Goal: Task Accomplishment & Management: Manage account settings

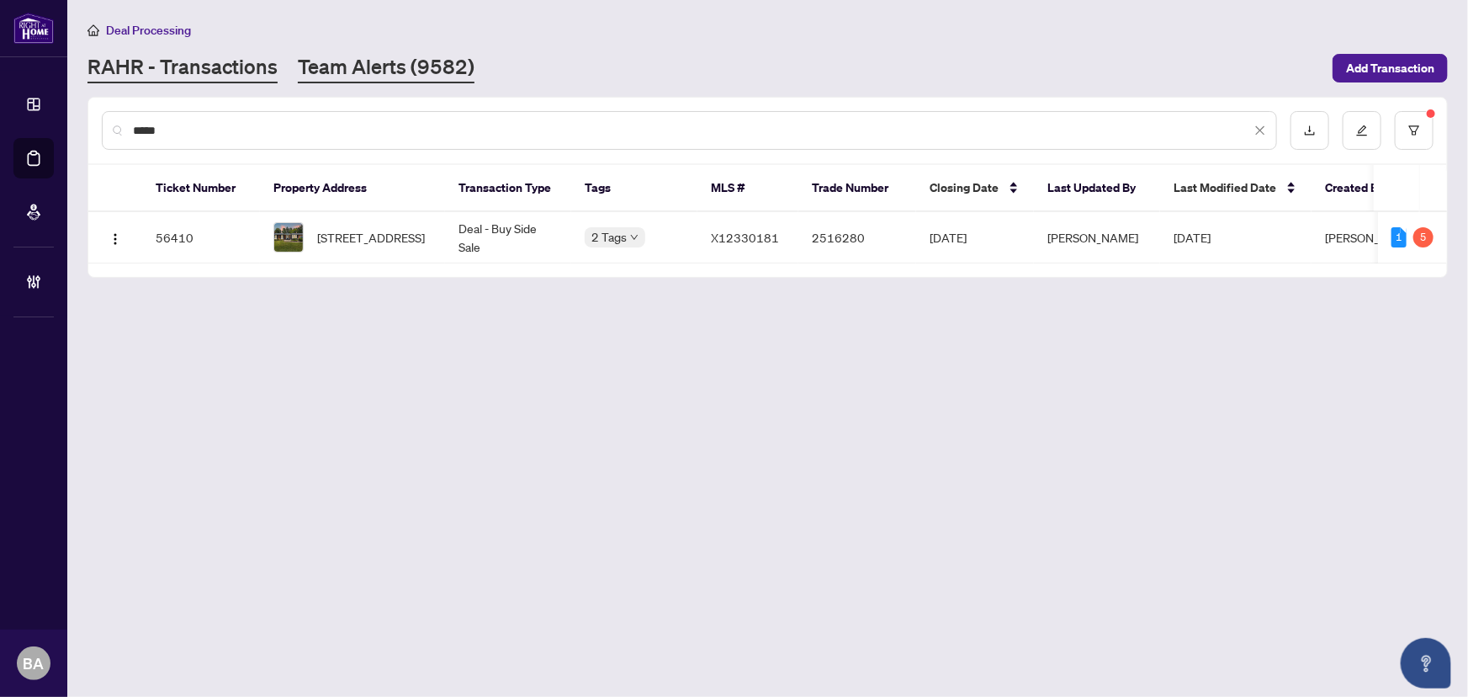
click at [416, 72] on link "Team Alerts (9582)" at bounding box center [386, 68] width 177 height 30
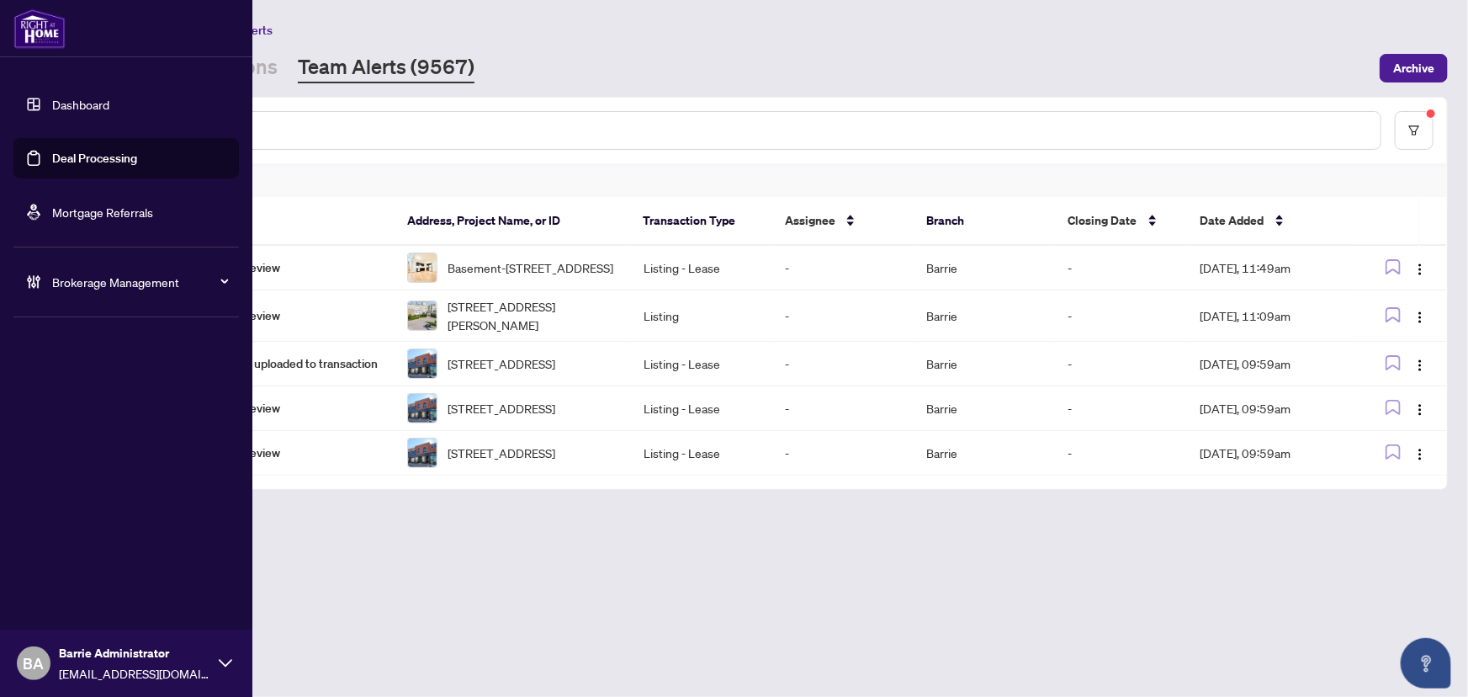
click at [114, 283] on span "Brokerage Management" at bounding box center [139, 282] width 175 height 19
click at [119, 395] on link "Manage Agents" at bounding box center [76, 402] width 83 height 15
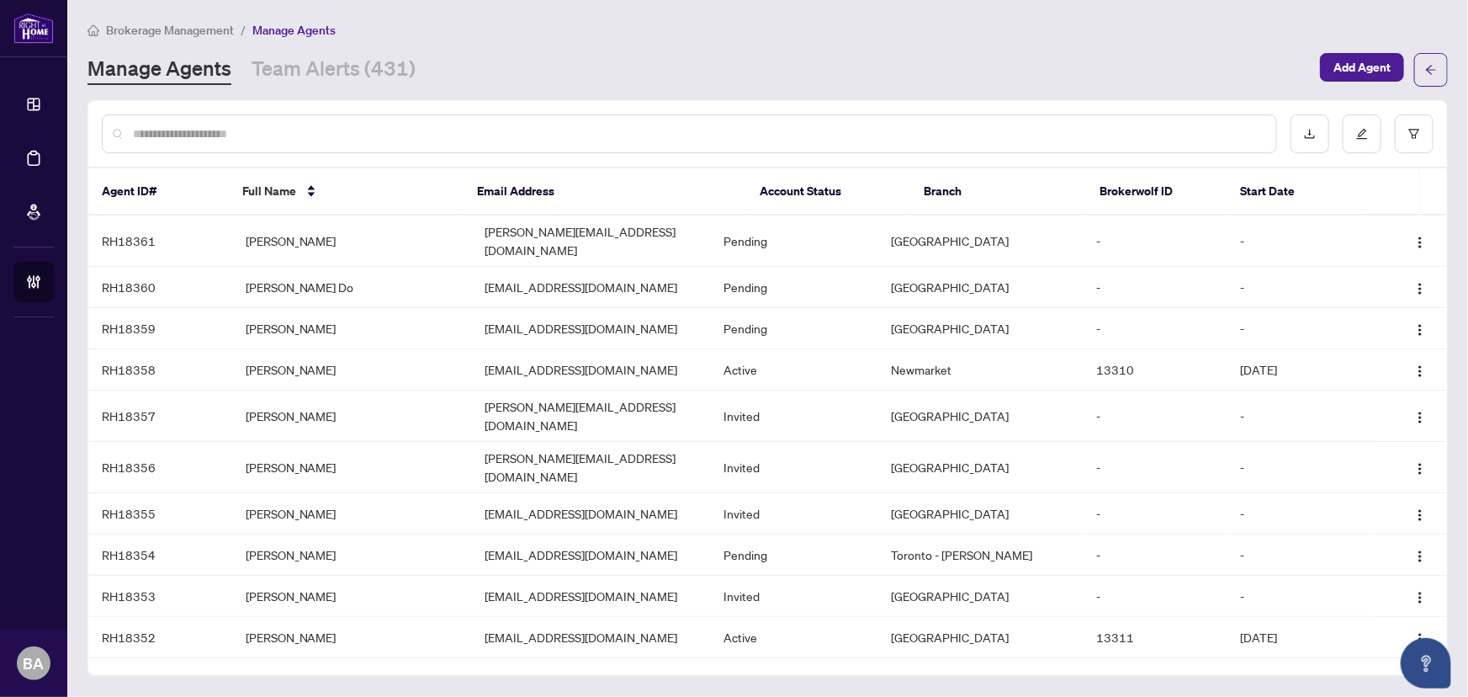
click at [591, 149] on div at bounding box center [689, 133] width 1175 height 39
click at [543, 143] on div at bounding box center [689, 133] width 1175 height 39
click at [543, 128] on input "text" at bounding box center [698, 134] width 1130 height 19
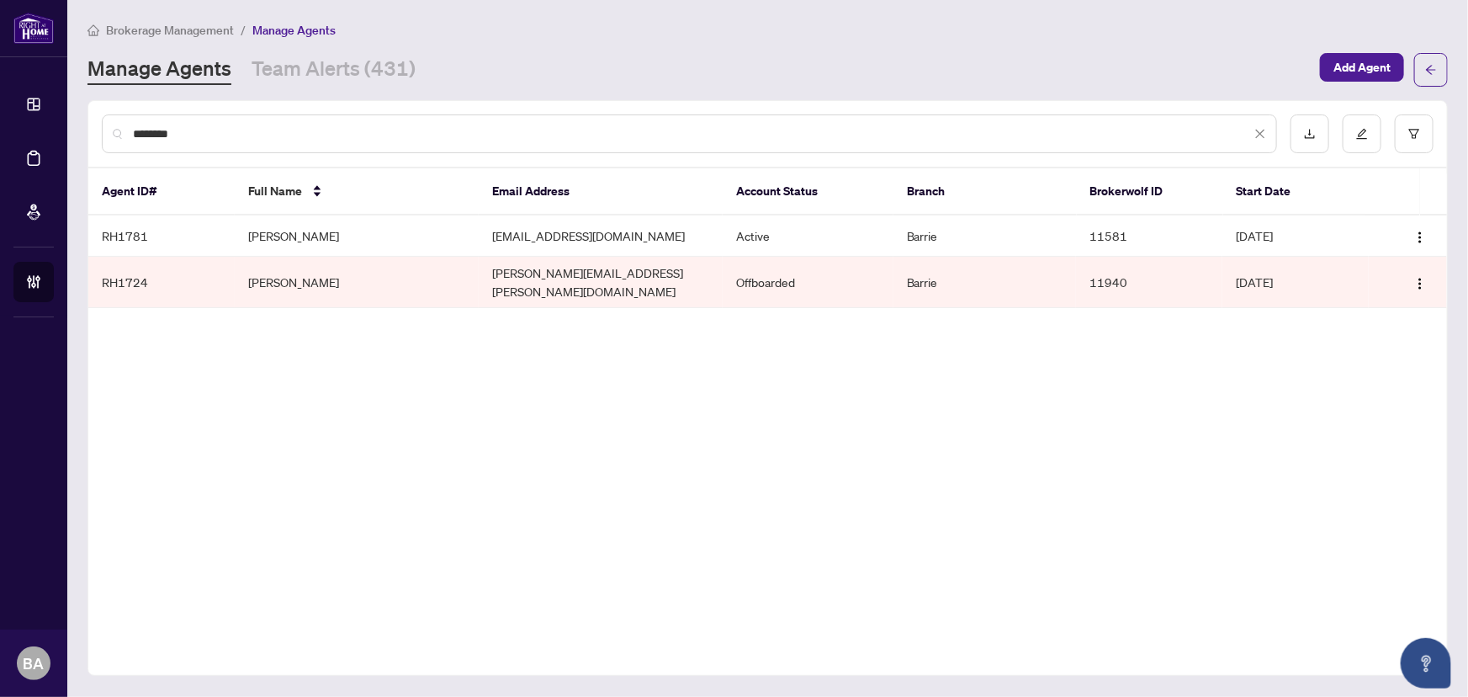
click at [232, 135] on input "********" at bounding box center [692, 134] width 1118 height 19
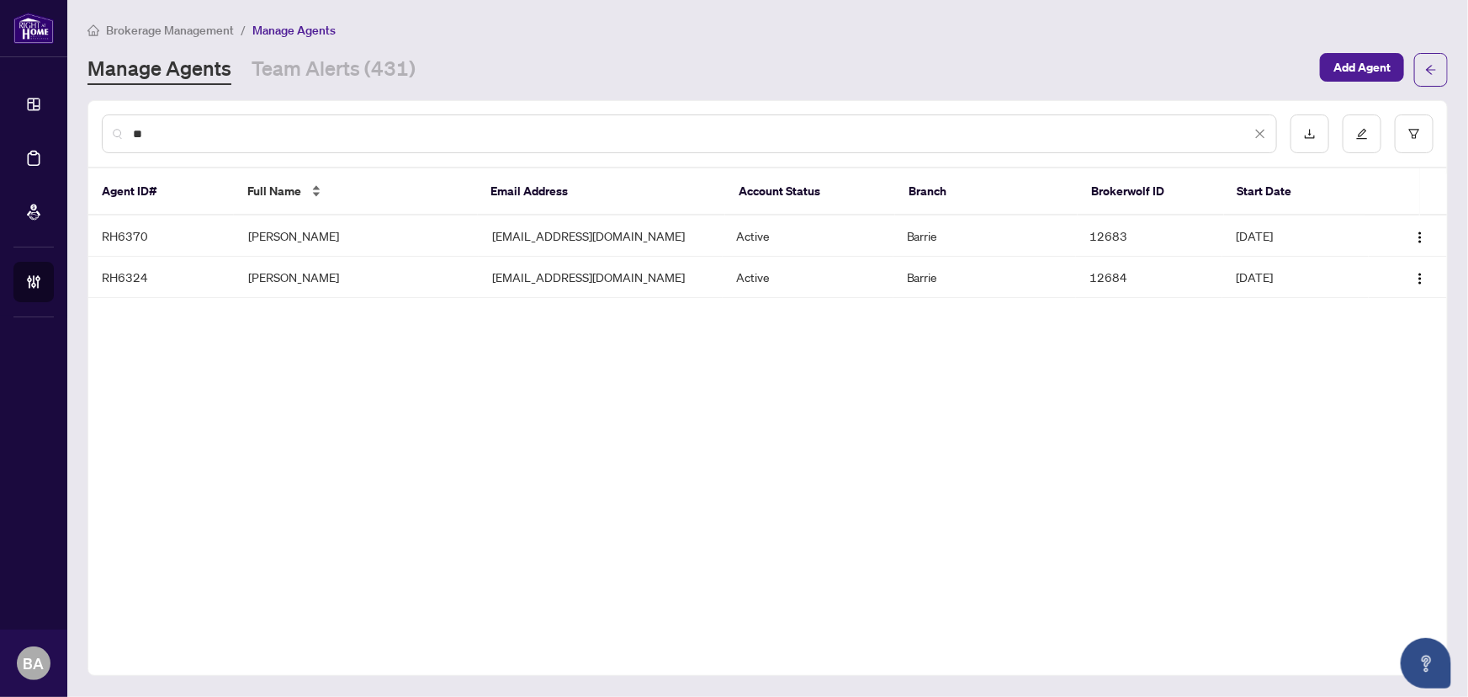
type input "*"
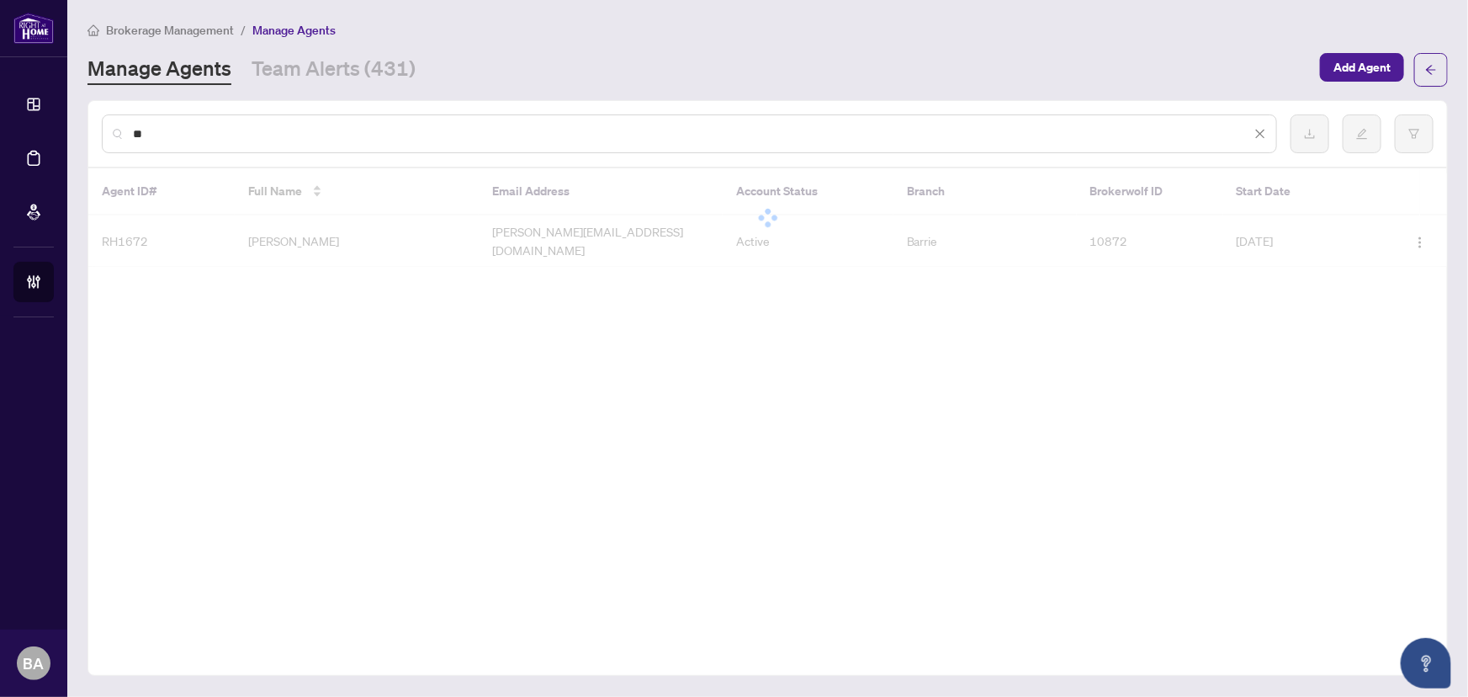
type input "*"
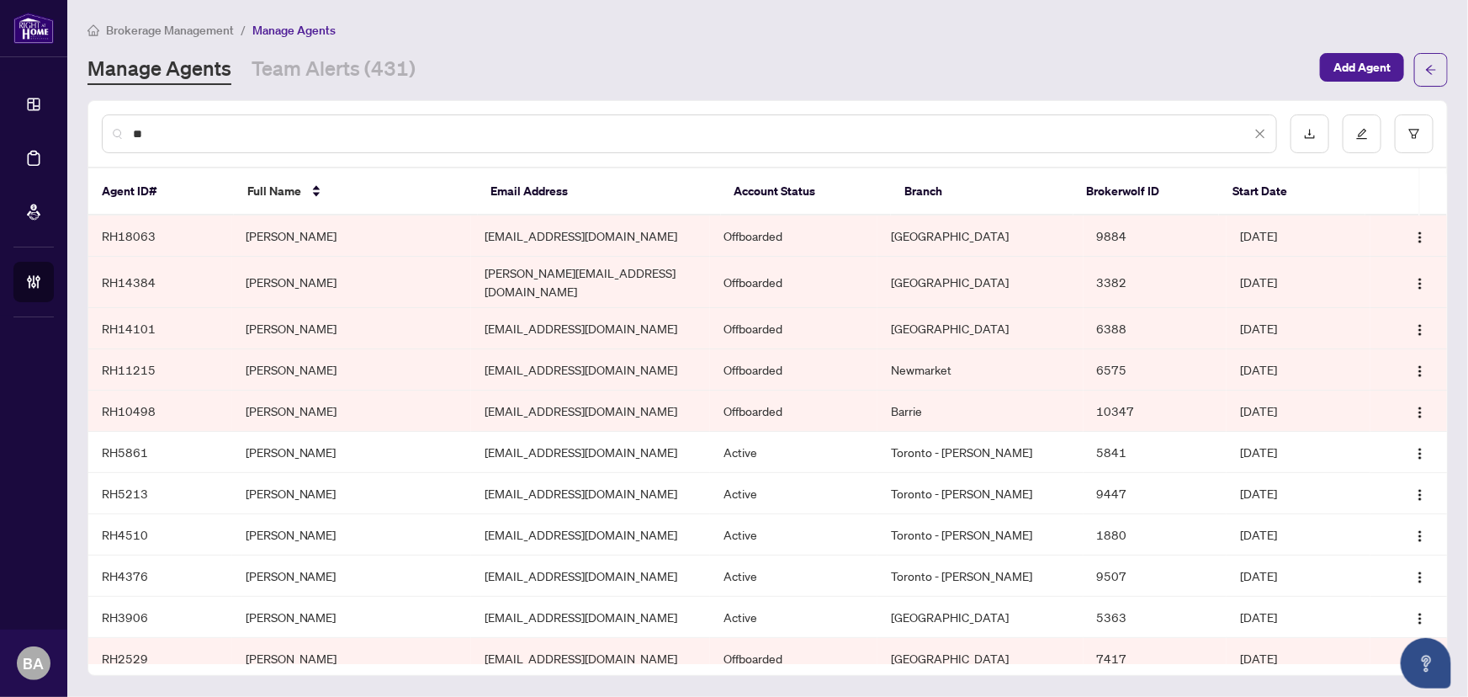
type input "*"
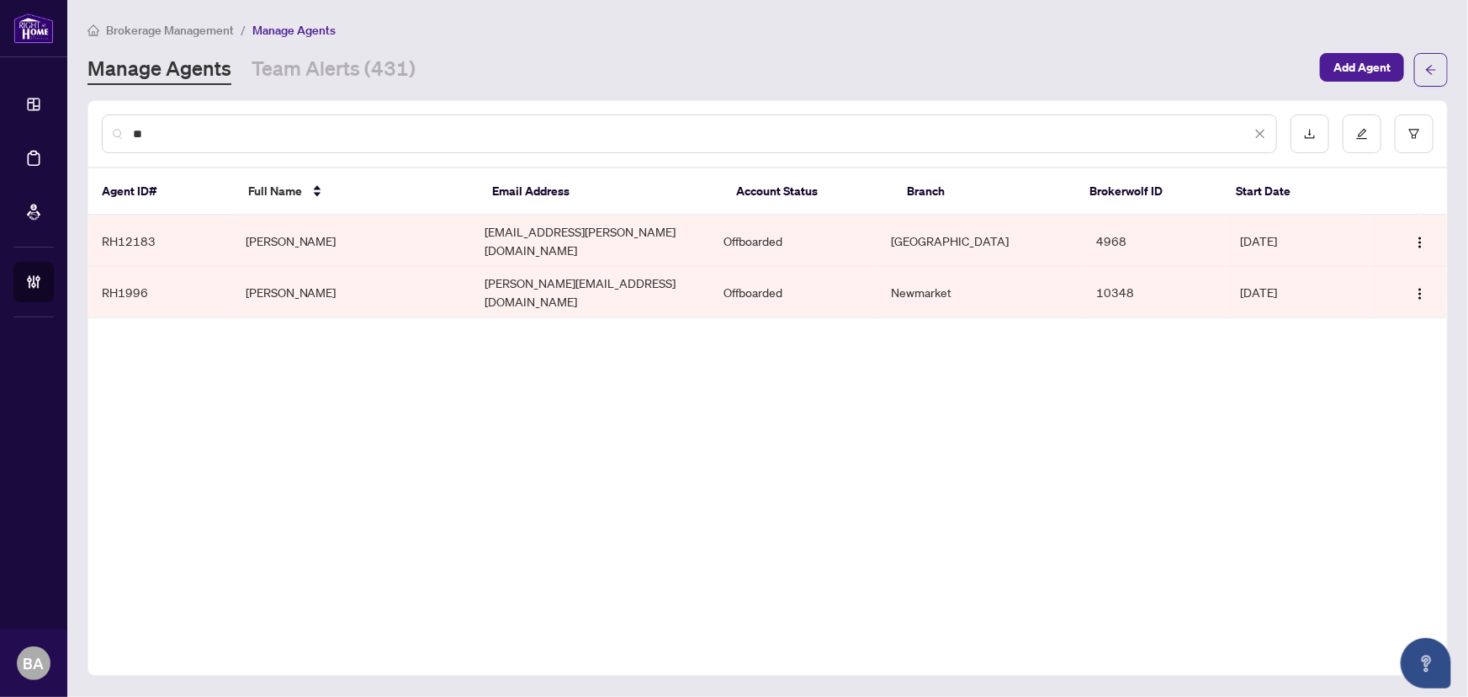
type input "*"
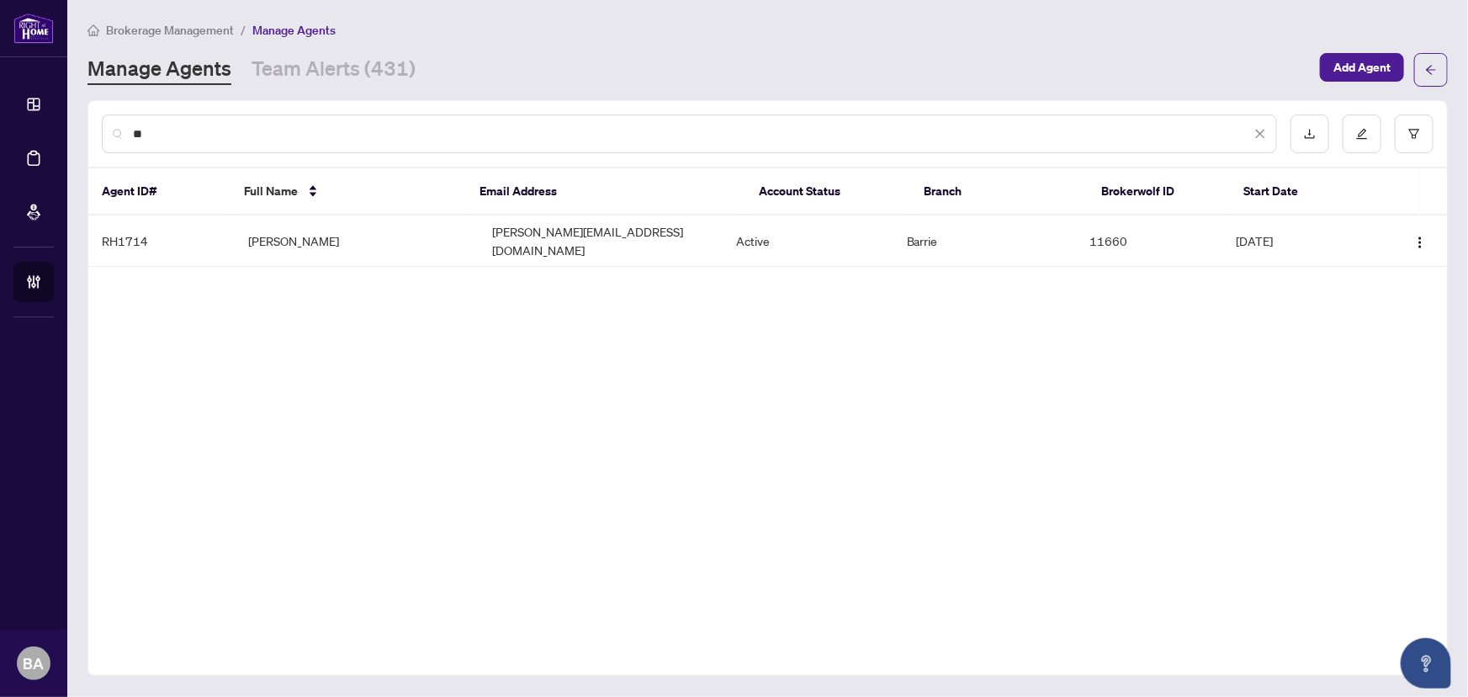
type input "*"
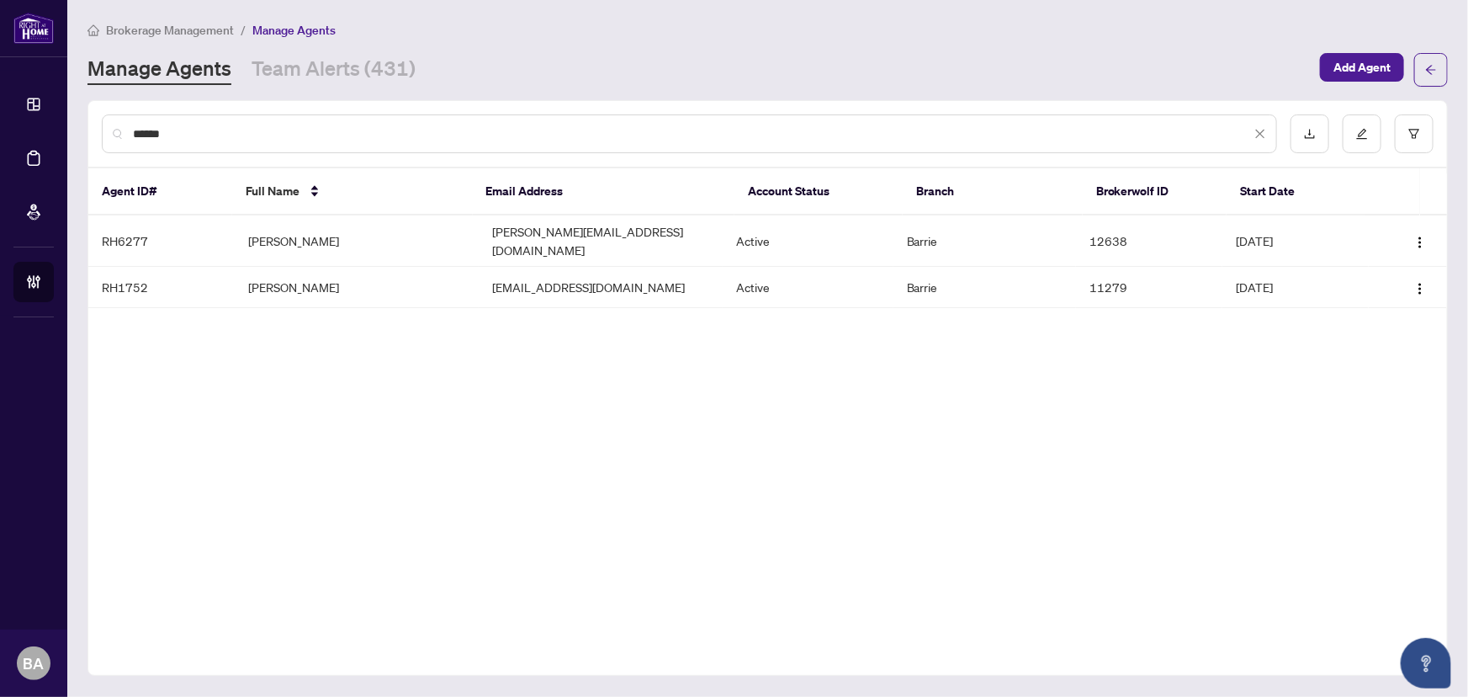
click at [183, 136] on input "******" at bounding box center [692, 134] width 1118 height 19
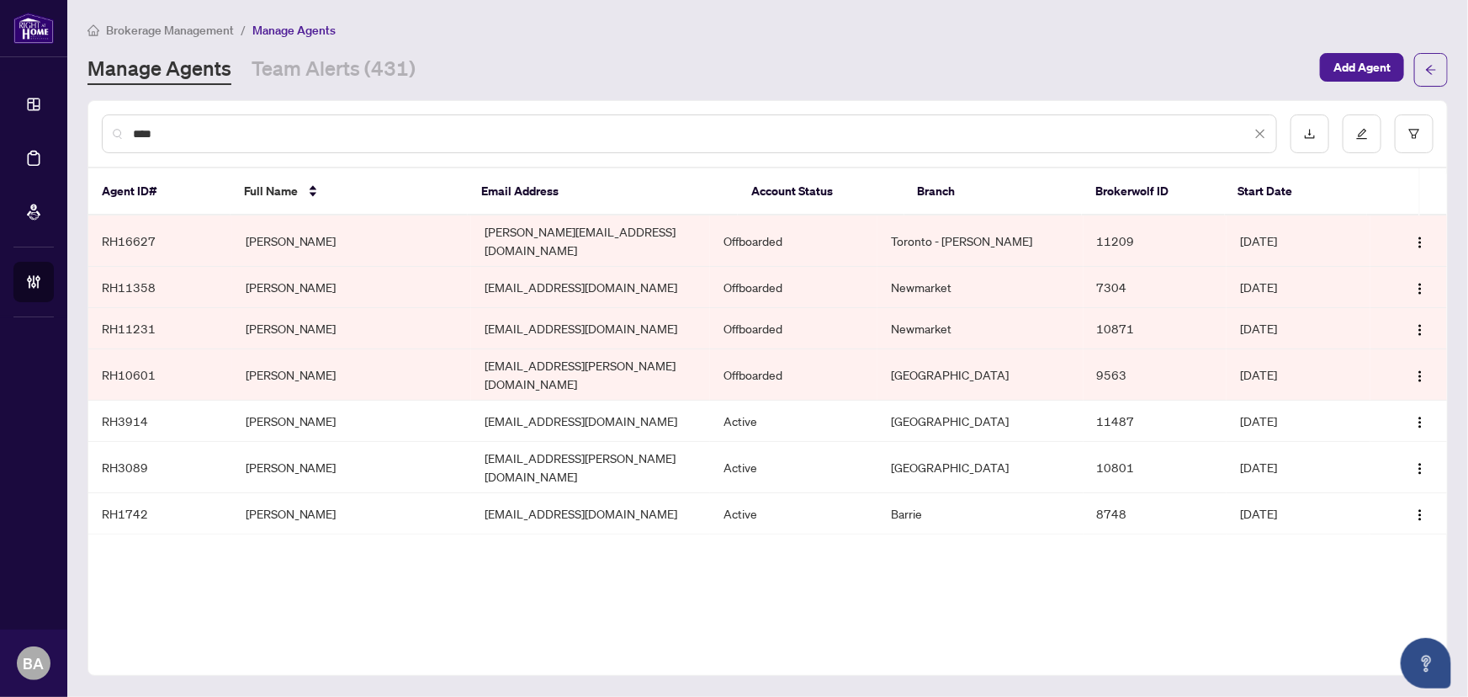
click at [240, 135] on input "****" at bounding box center [692, 134] width 1118 height 19
click at [241, 135] on input "****" at bounding box center [692, 134] width 1118 height 19
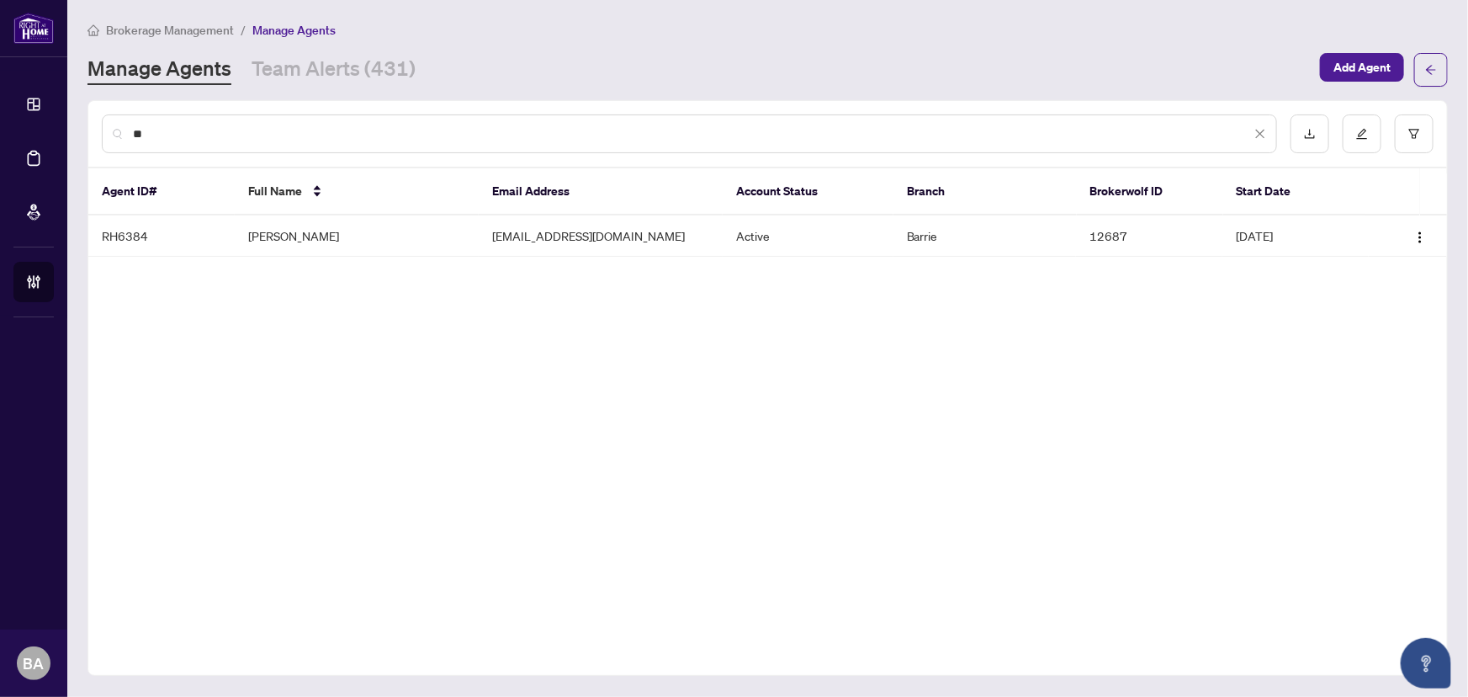
type input "*"
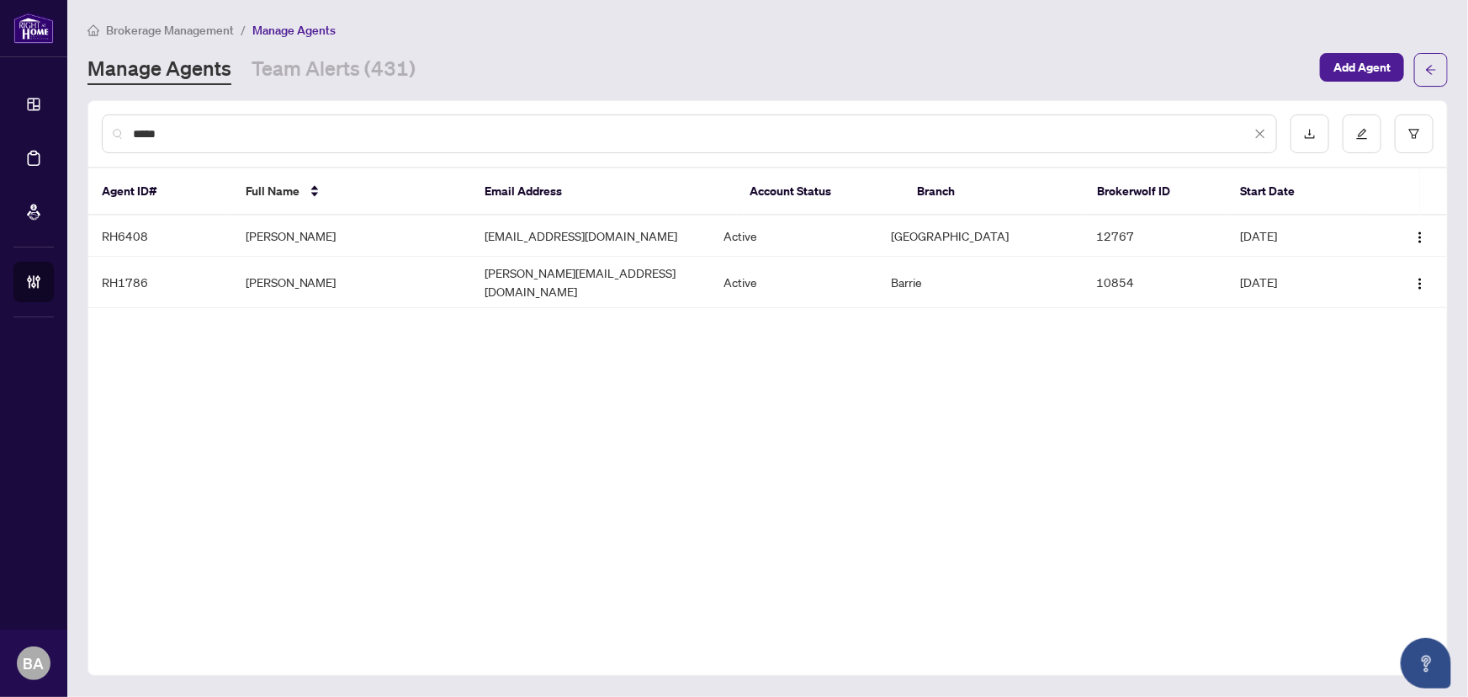
click at [223, 135] on input "*****" at bounding box center [692, 134] width 1118 height 19
type input "*"
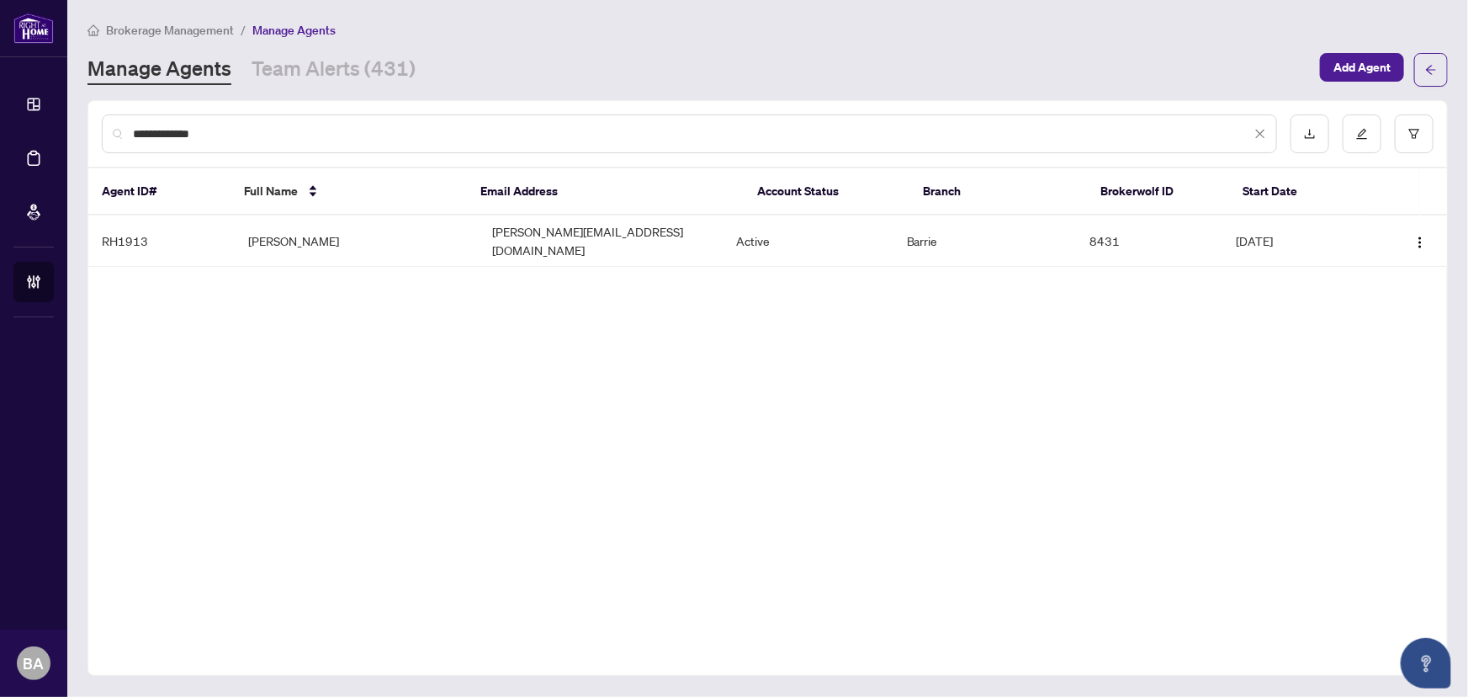
drag, startPoint x: 280, startPoint y: 126, endPoint x: 100, endPoint y: 132, distance: 180.1
click at [100, 132] on div "**********" at bounding box center [767, 134] width 1359 height 66
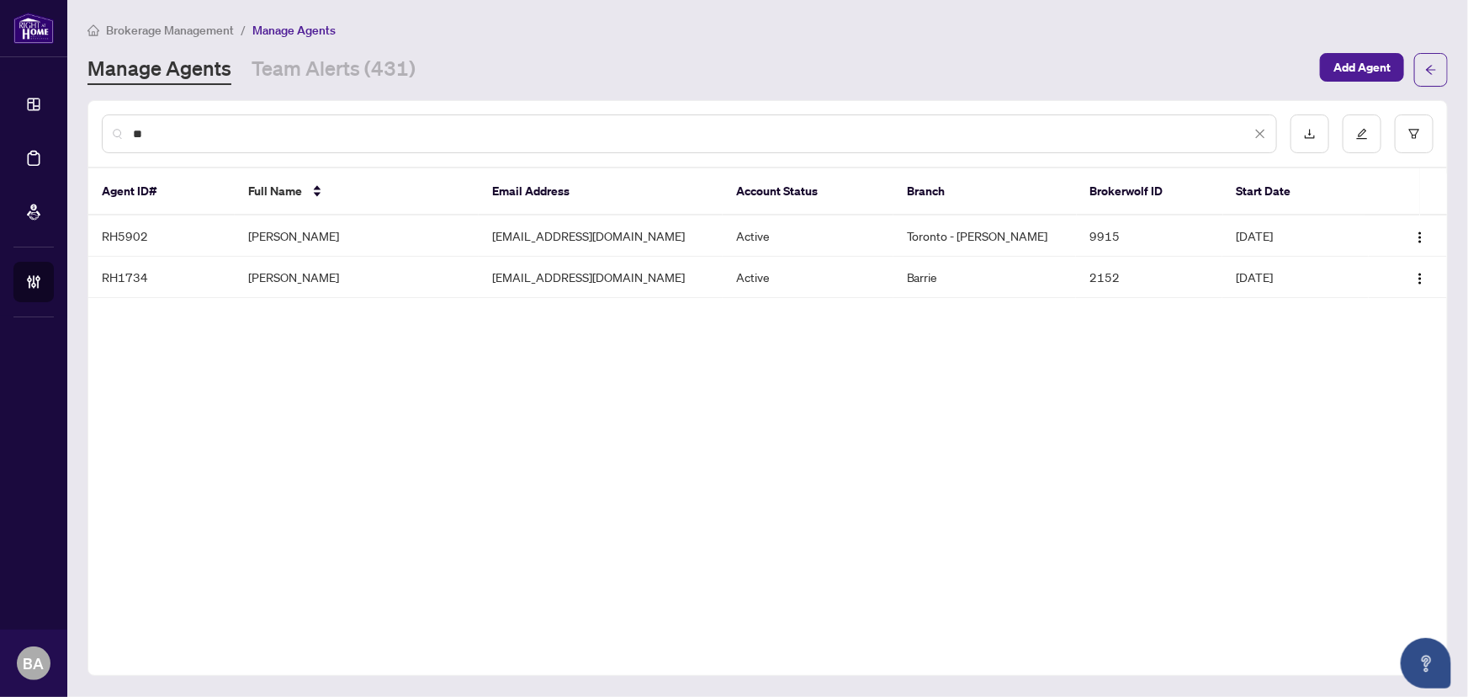
type input "*"
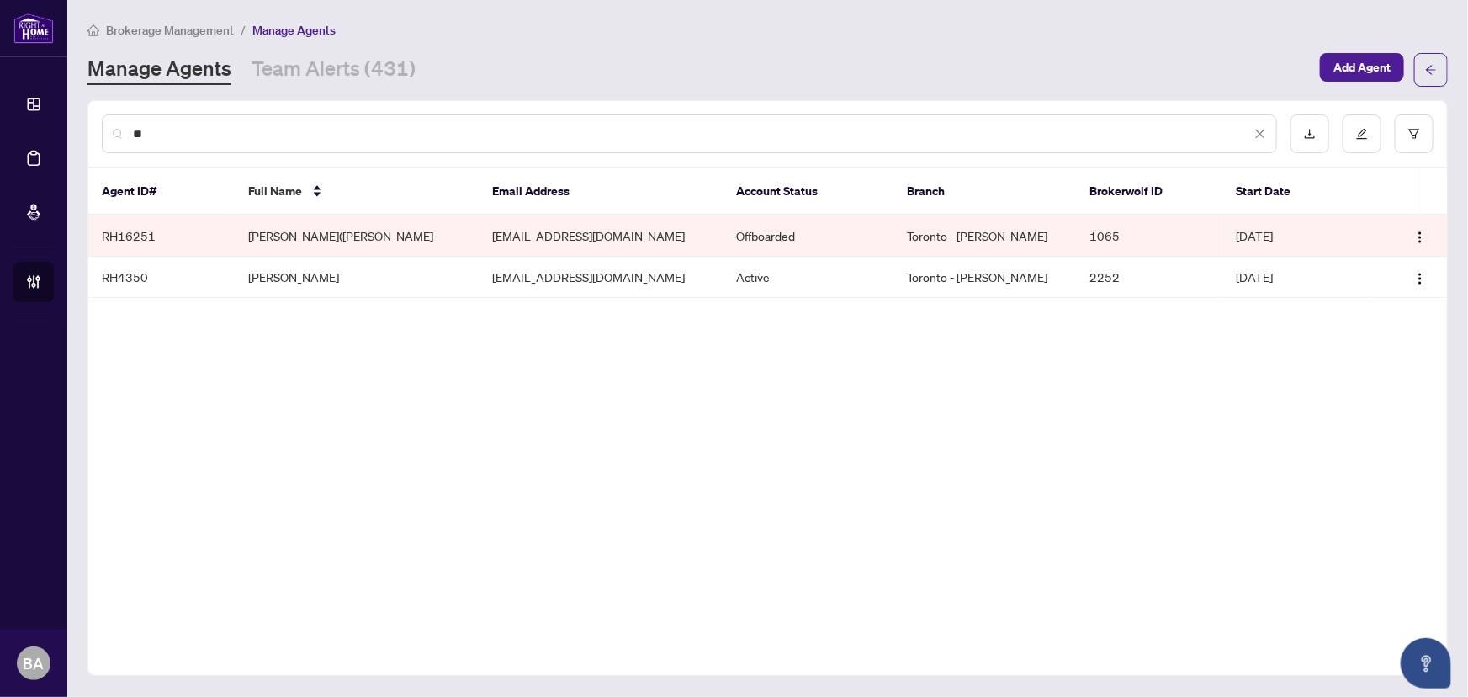
type input "*"
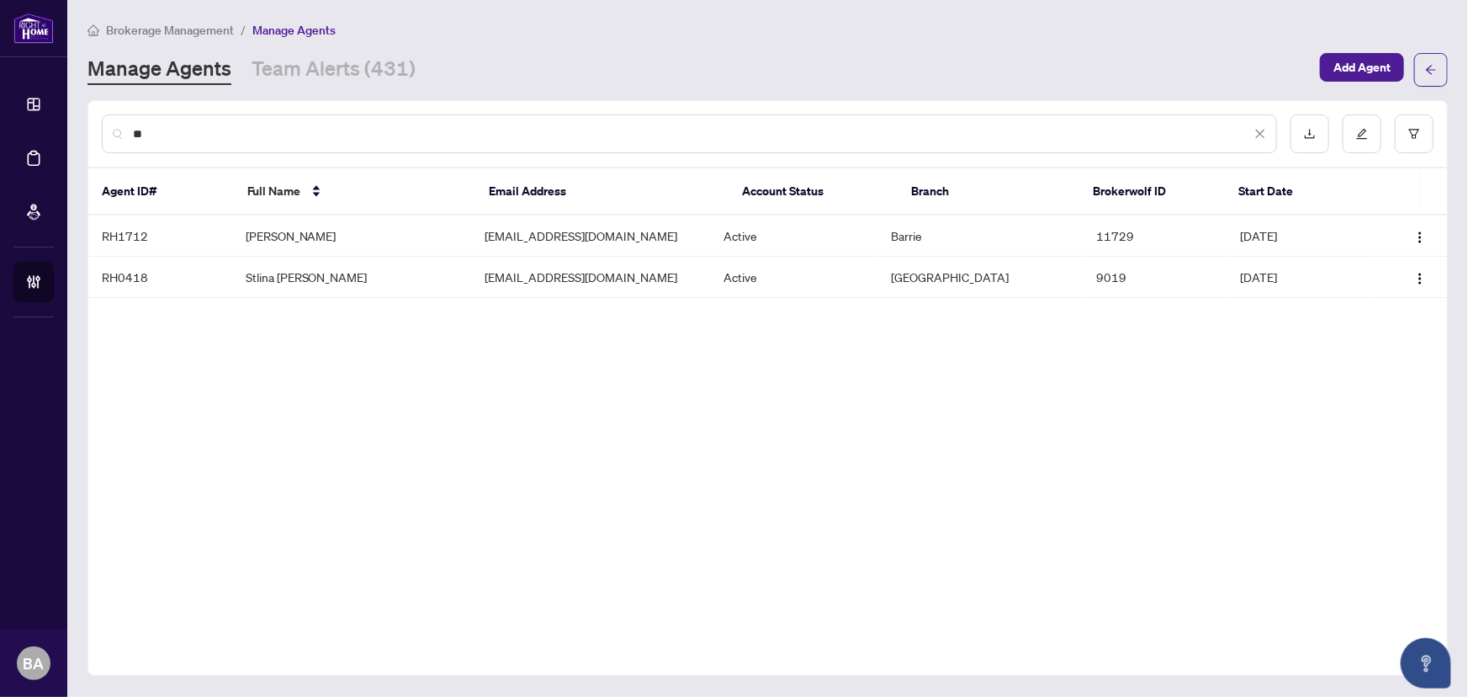
type input "*"
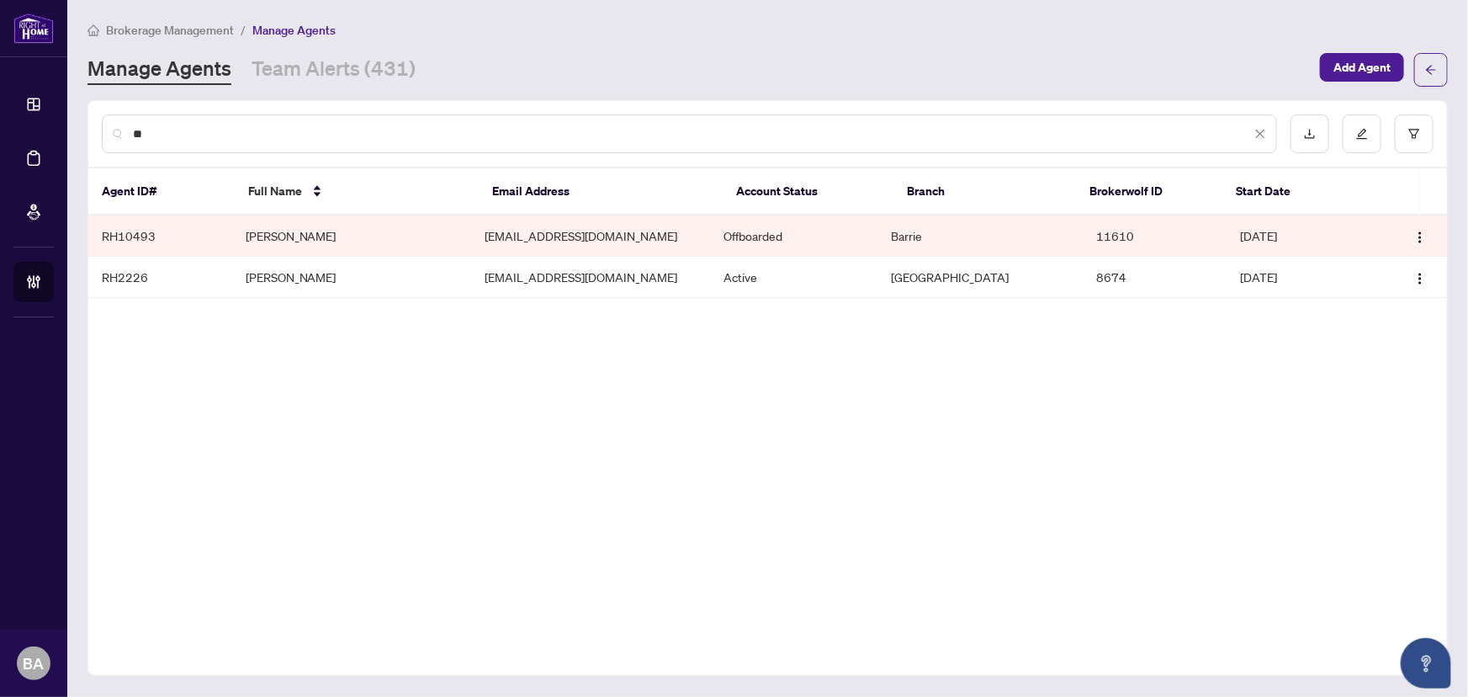
type input "*"
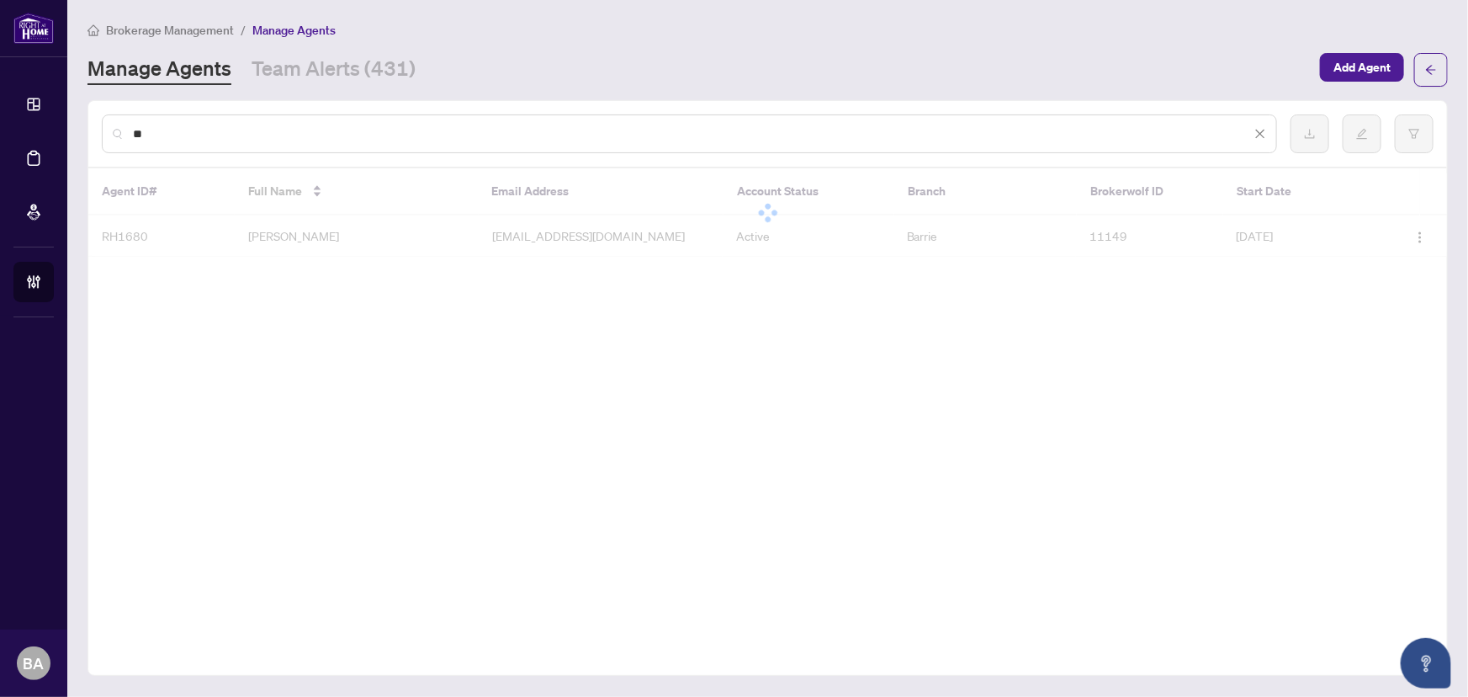
type input "*"
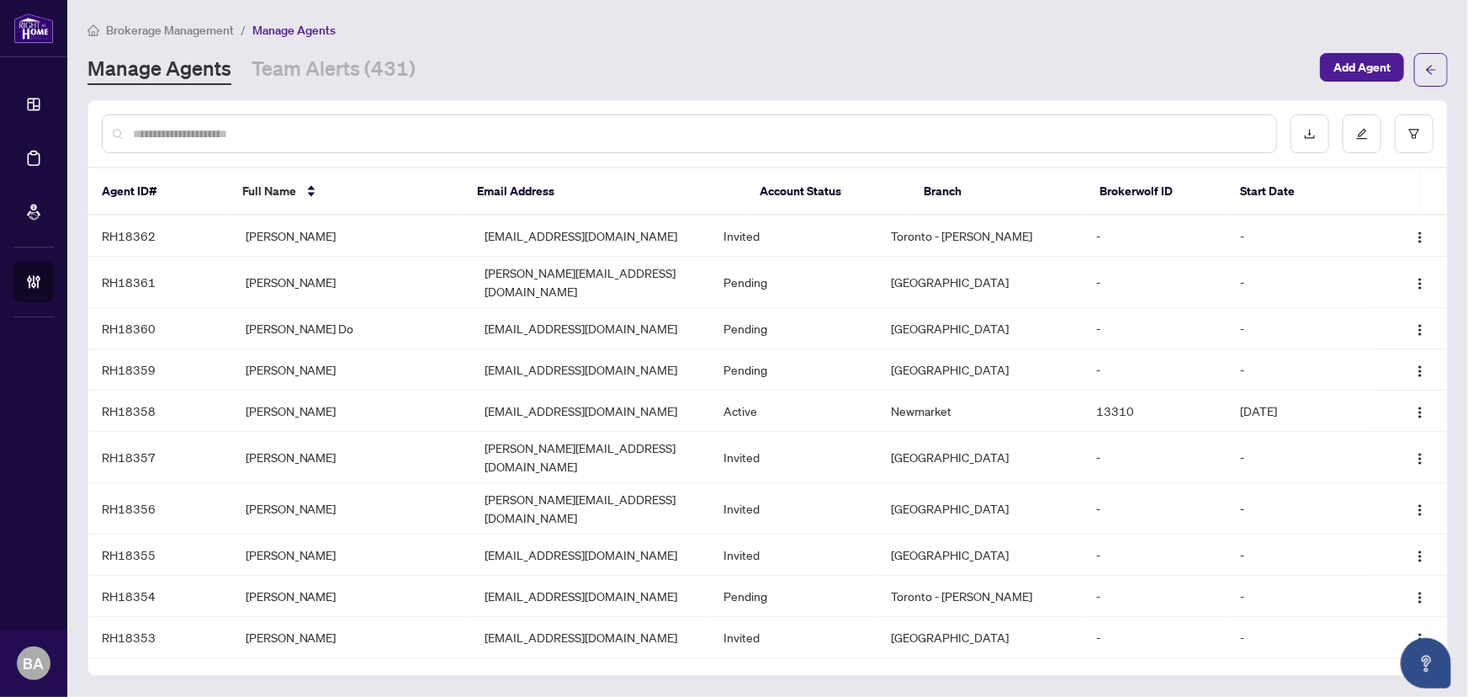
type input "*"
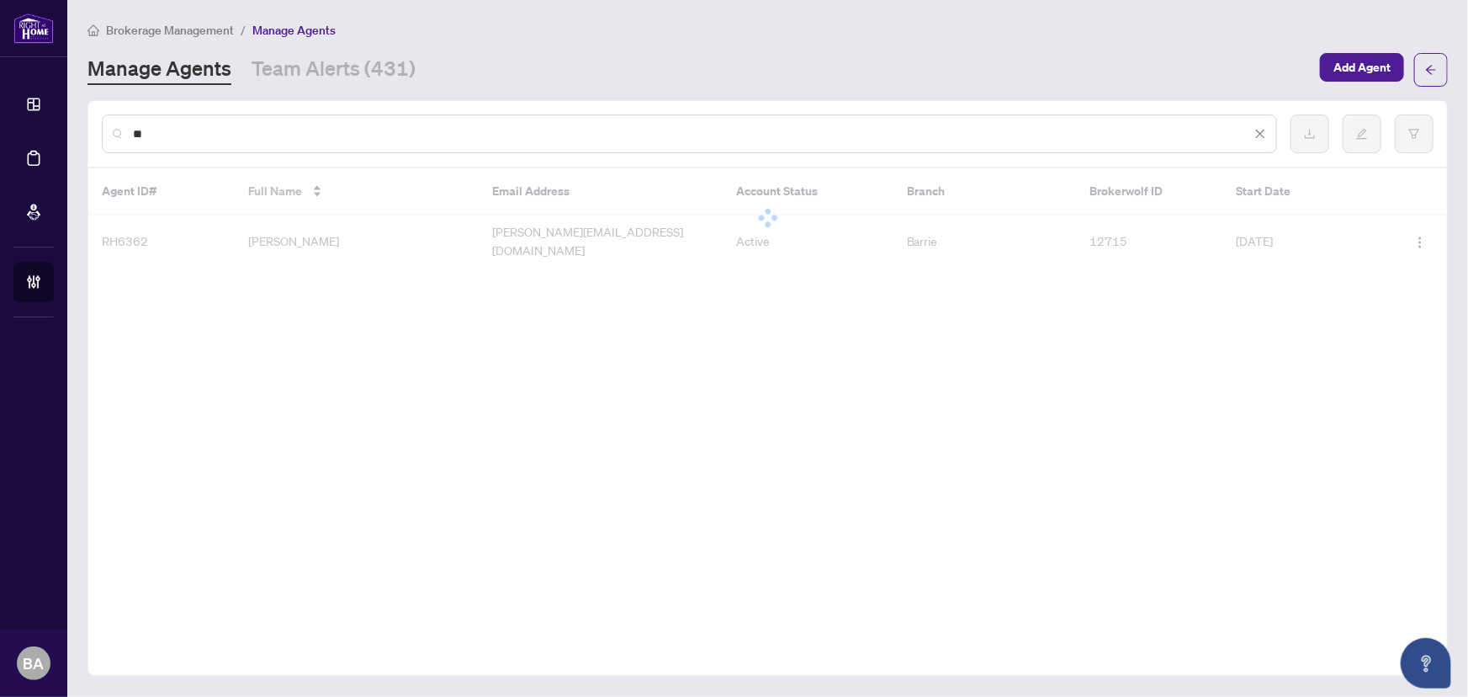
type input "*"
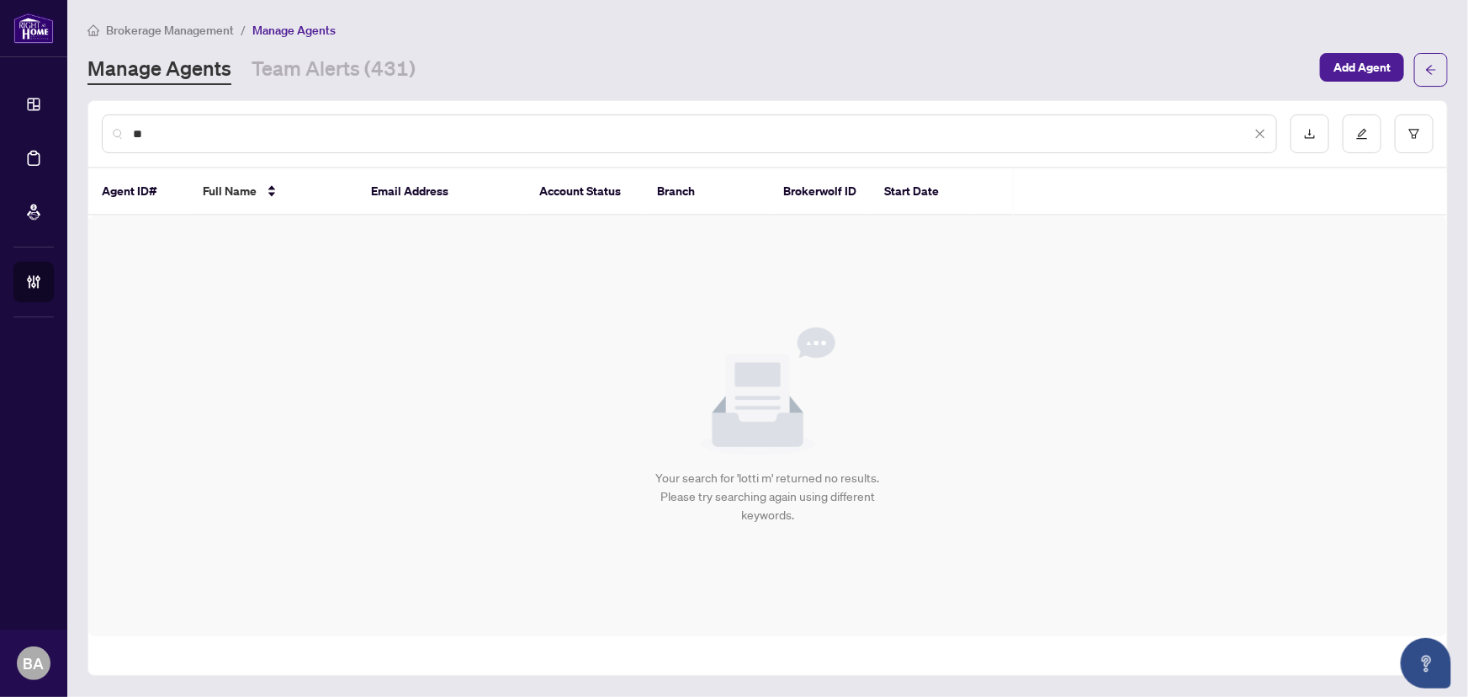
type input "*"
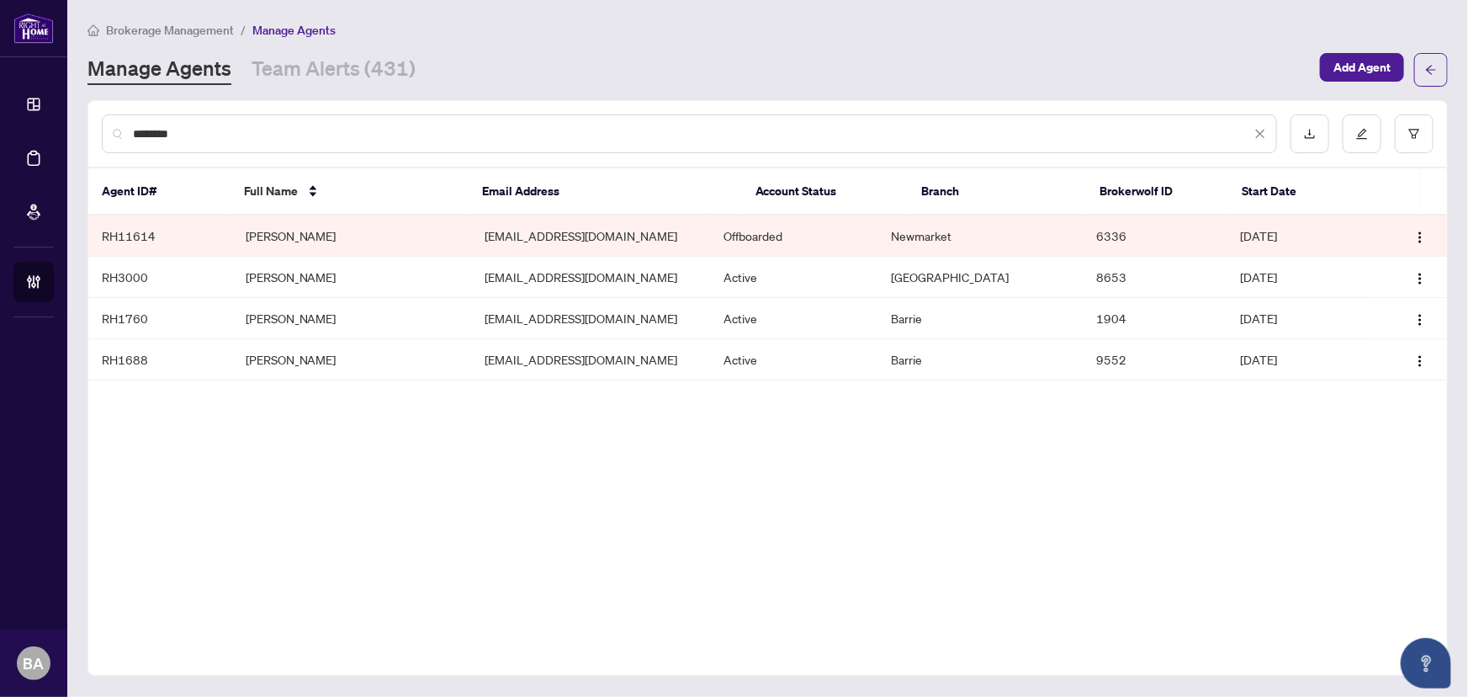
click at [250, 134] on input "********" at bounding box center [692, 134] width 1118 height 19
click at [250, 130] on input "********" at bounding box center [692, 134] width 1118 height 19
type input "*"
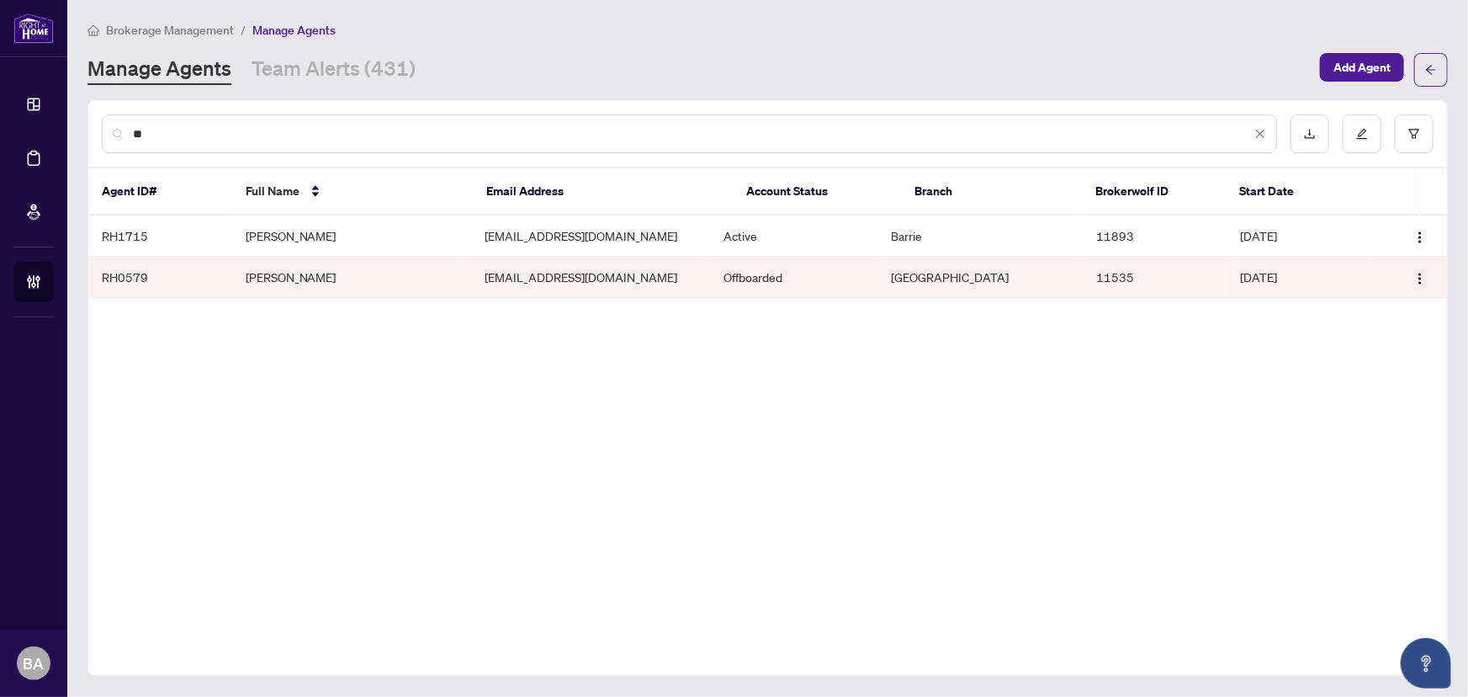
type input "*"
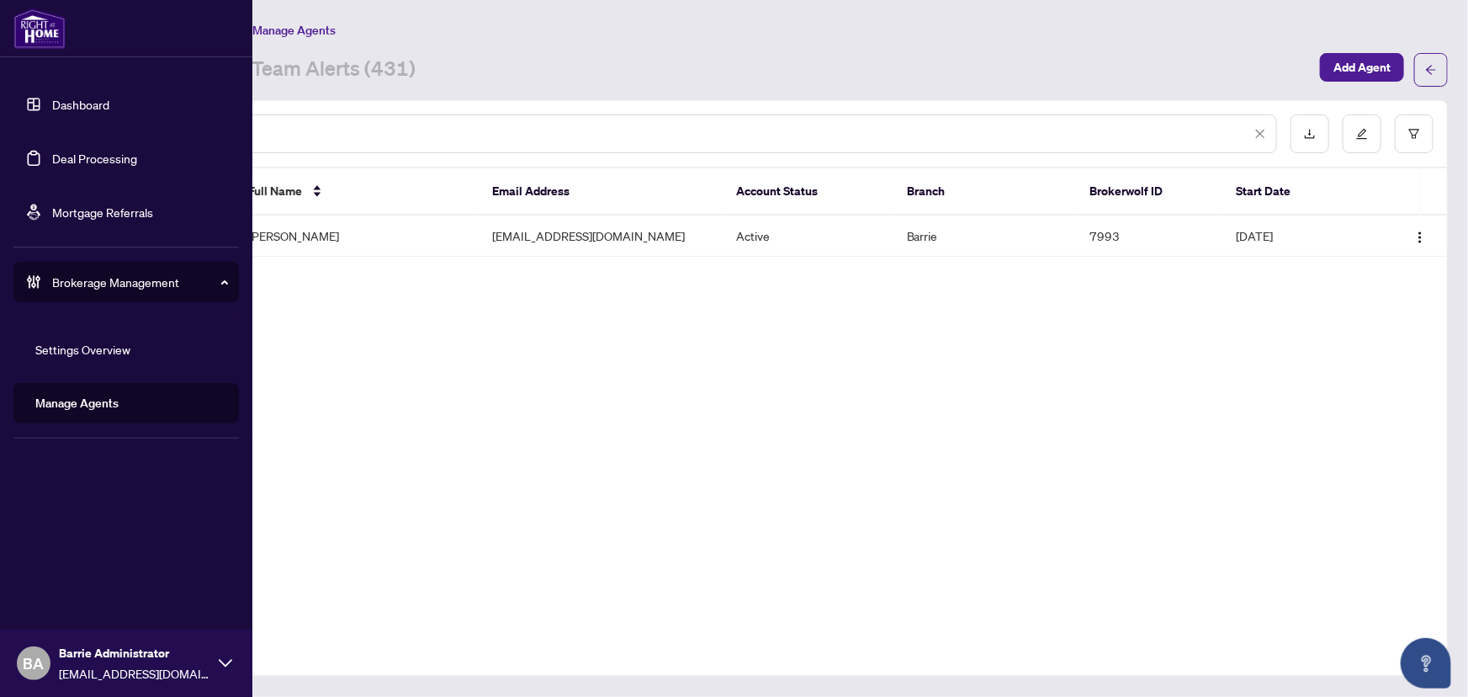
type input "*"
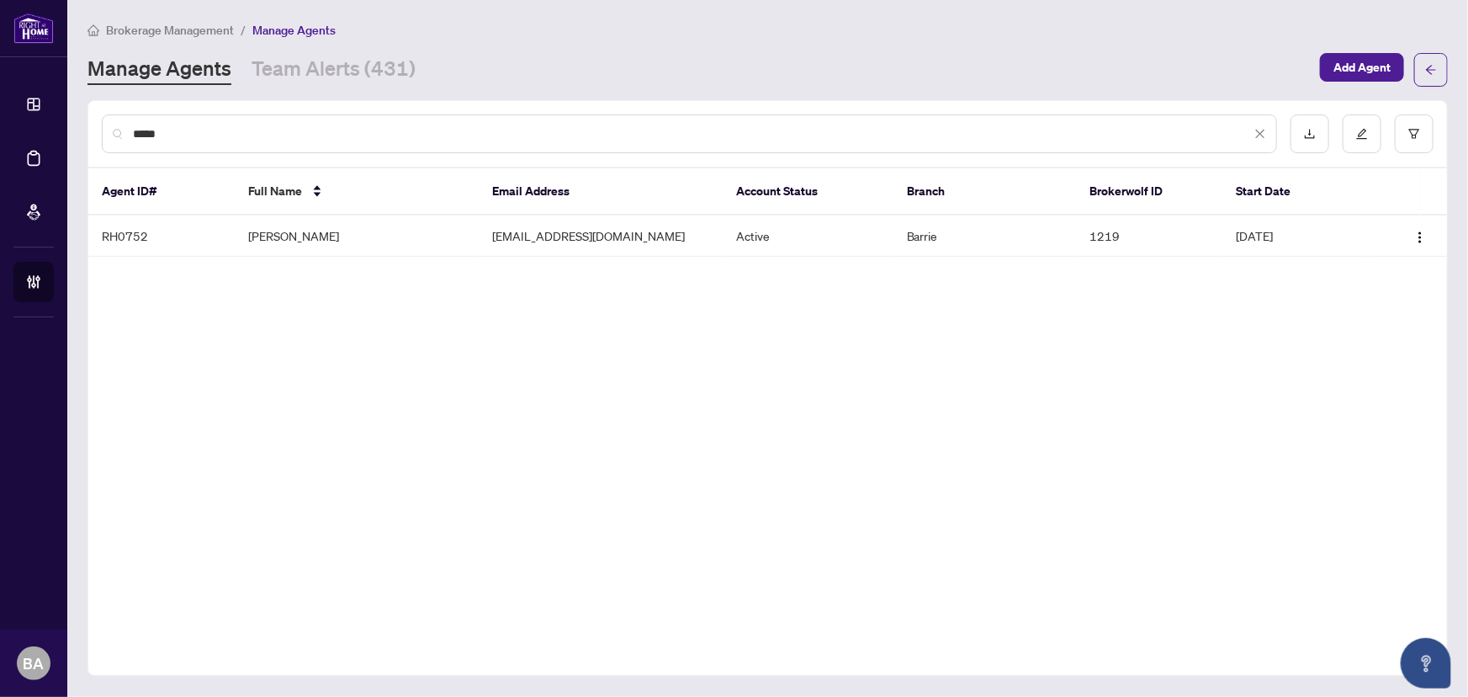
click at [471, 135] on input "*****" at bounding box center [692, 134] width 1118 height 19
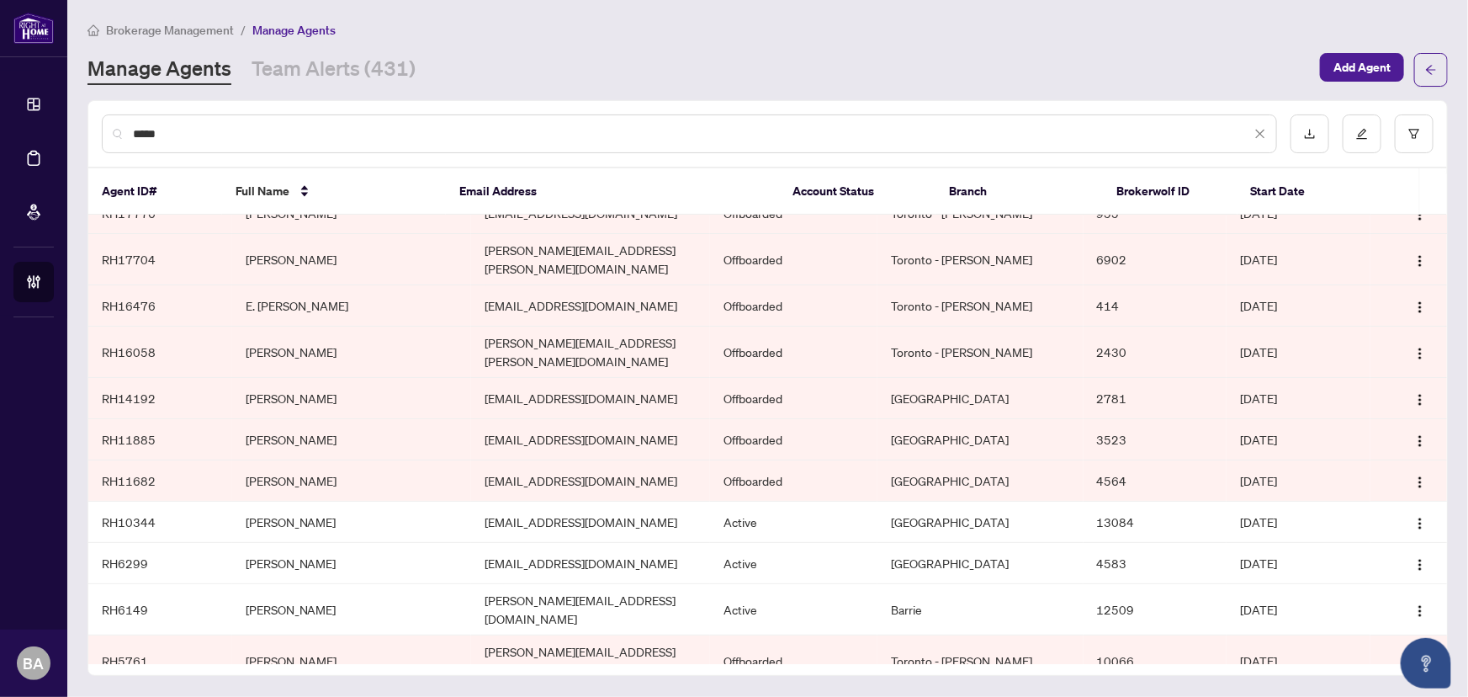
scroll to position [126, 0]
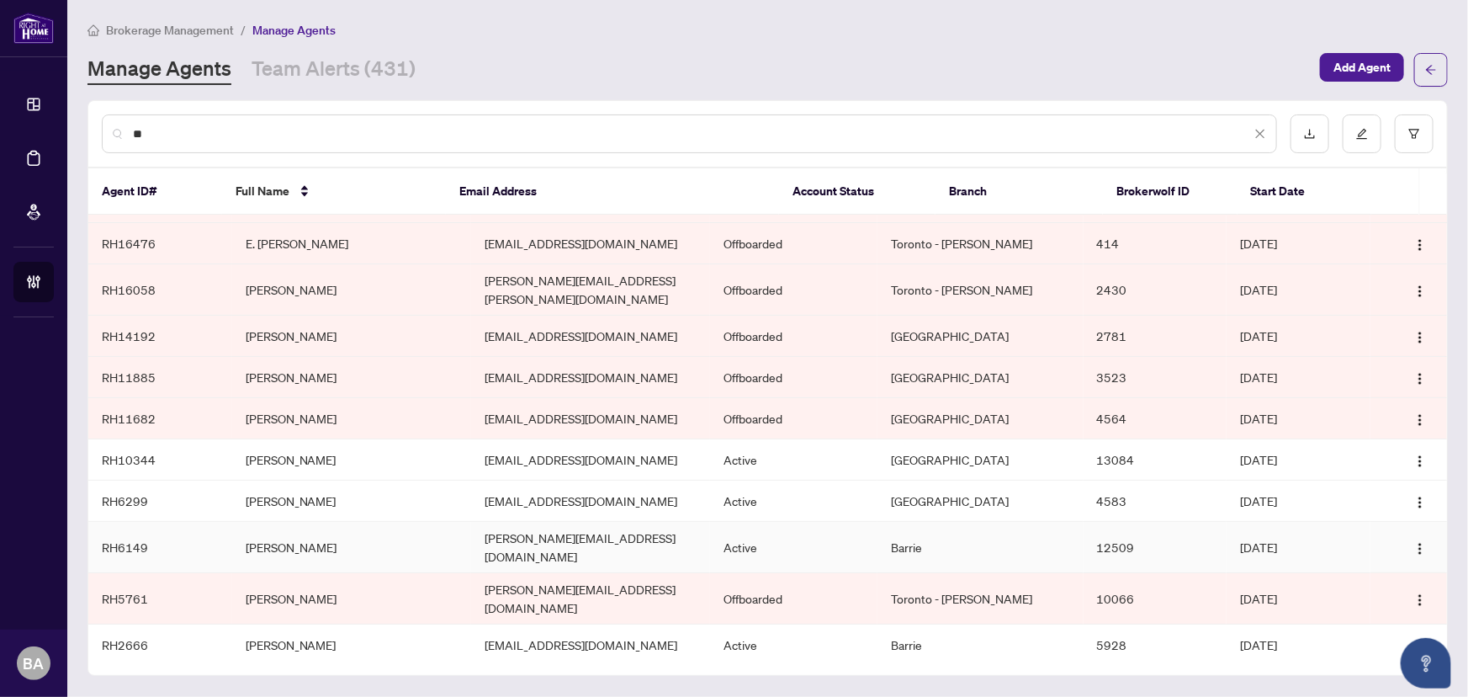
type input "*"
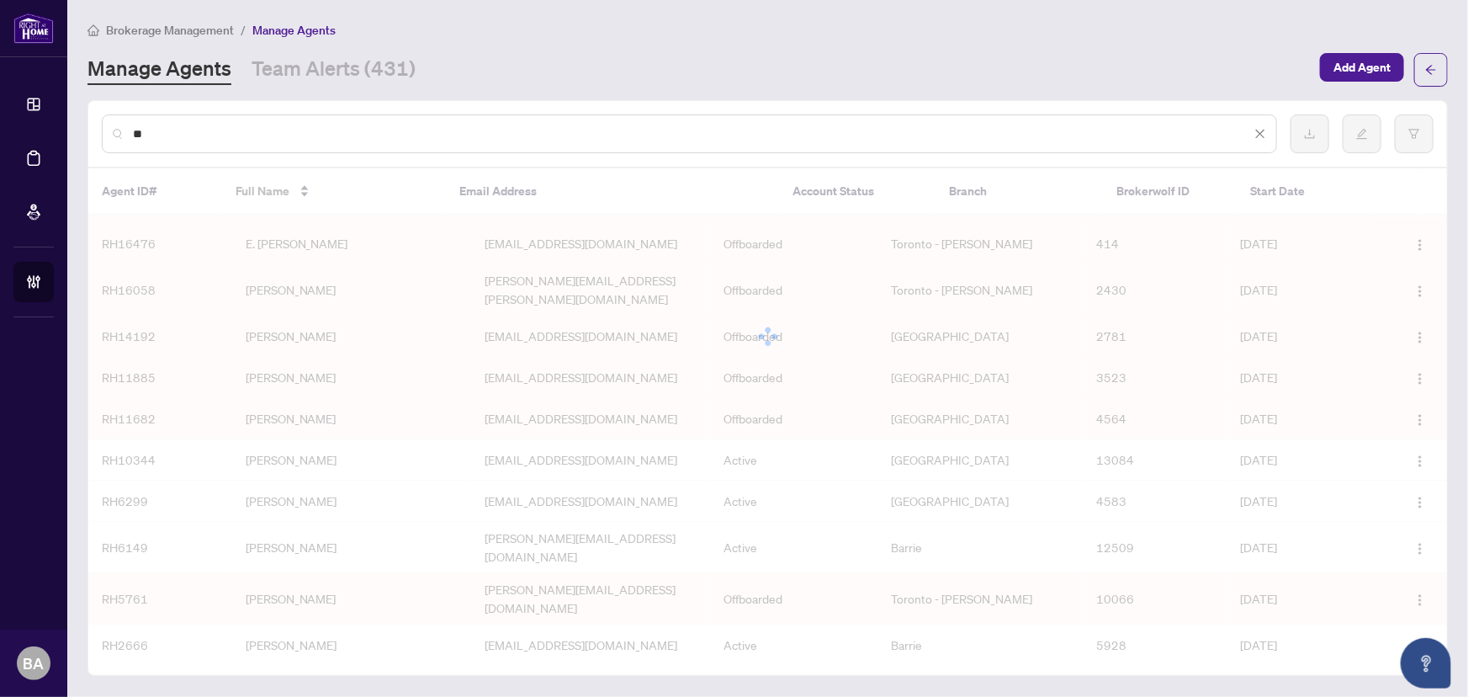
scroll to position [0, 0]
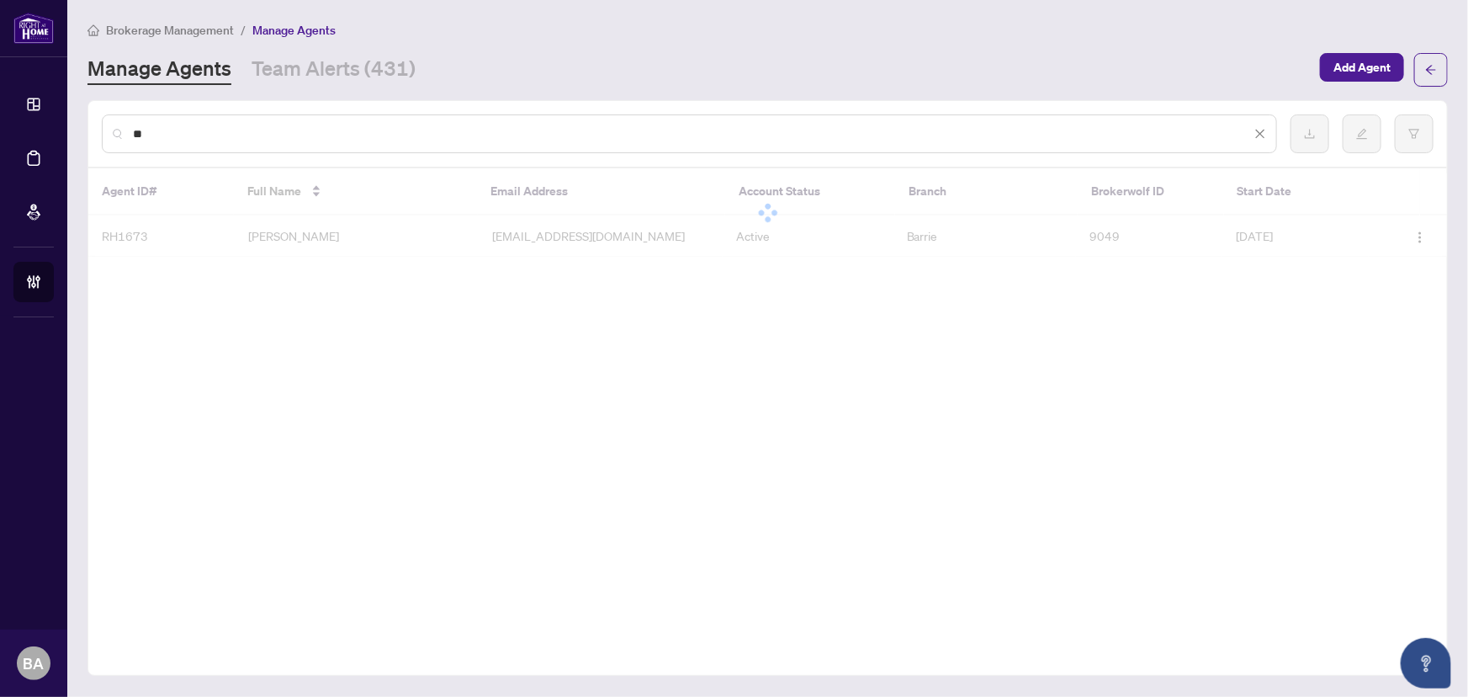
type input "*"
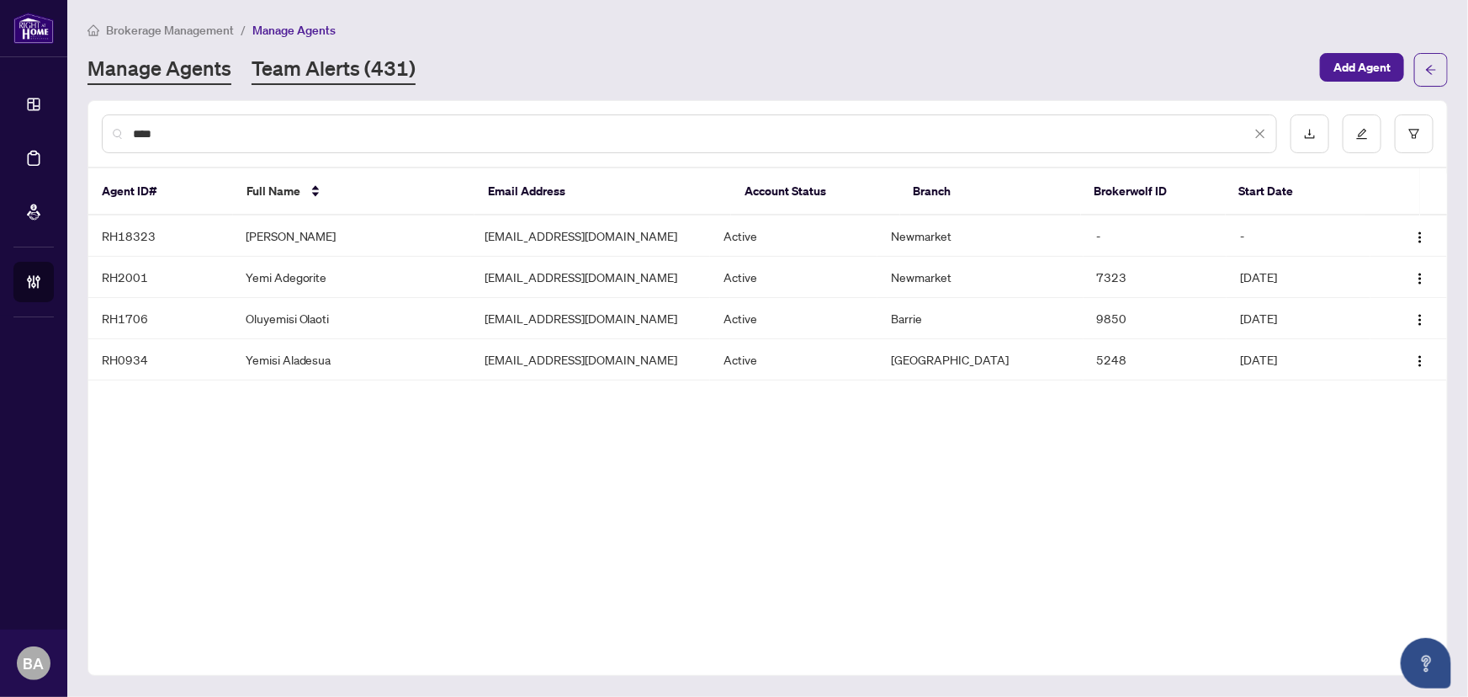
type input "****"
click at [367, 60] on link "Team Alerts (431)" at bounding box center [334, 70] width 164 height 30
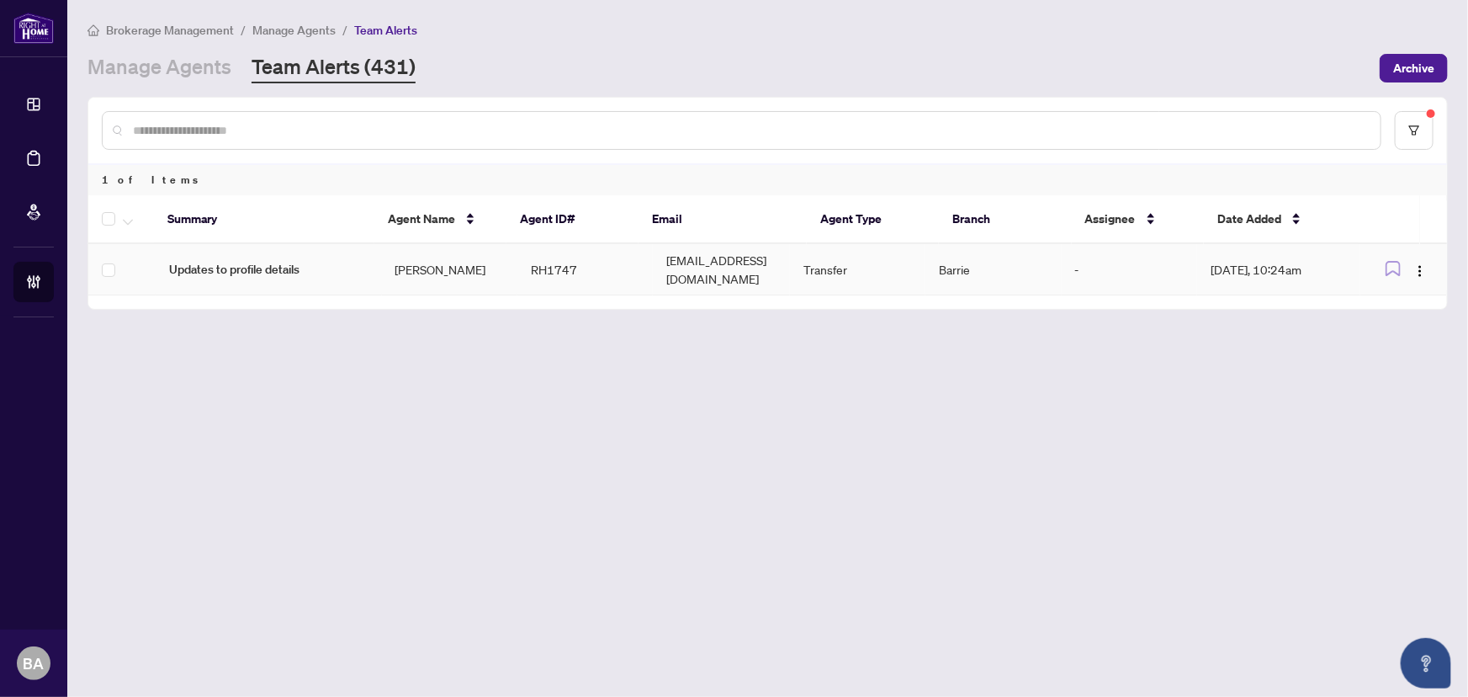
click at [428, 258] on td "Marietta Levinson" at bounding box center [449, 269] width 135 height 51
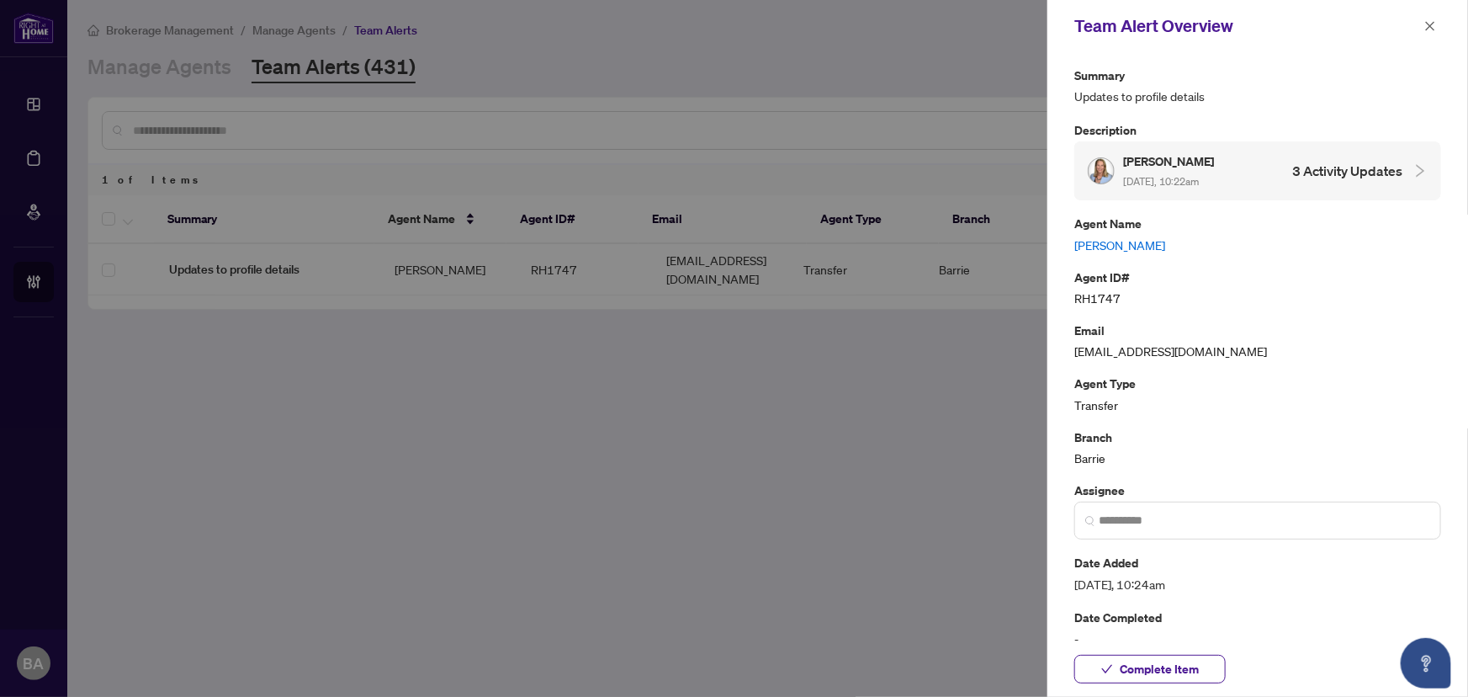
click at [1340, 167] on h4 "3 Activity Updates" at bounding box center [1347, 171] width 110 height 20
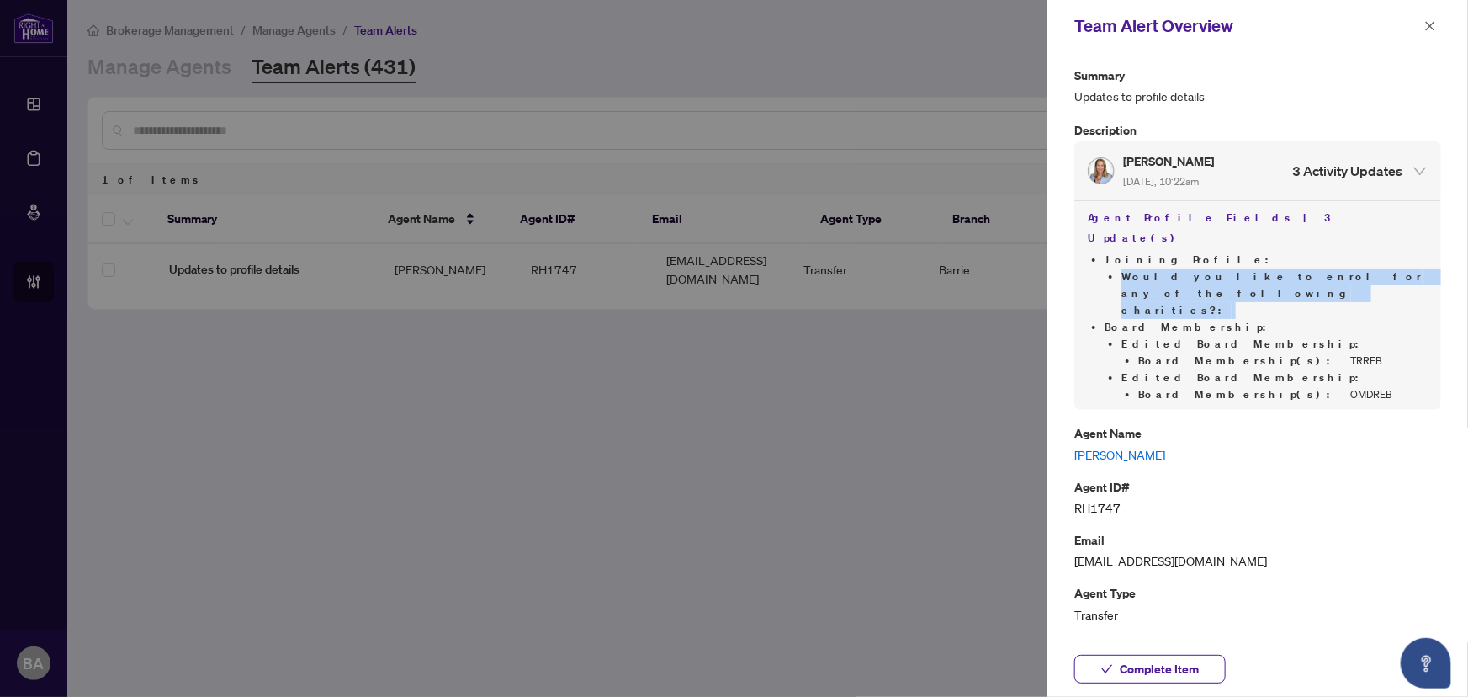
drag, startPoint x: 1121, startPoint y: 263, endPoint x: 1090, endPoint y: 261, distance: 31.2
click at [1090, 261] on ul "Joining Profile : Would you like to enrol for any of the following charities? :…" at bounding box center [1258, 327] width 340 height 151
click at [1164, 269] on span "Would you like to enrol for any of the following charities? :" at bounding box center [1276, 293] width 311 height 48
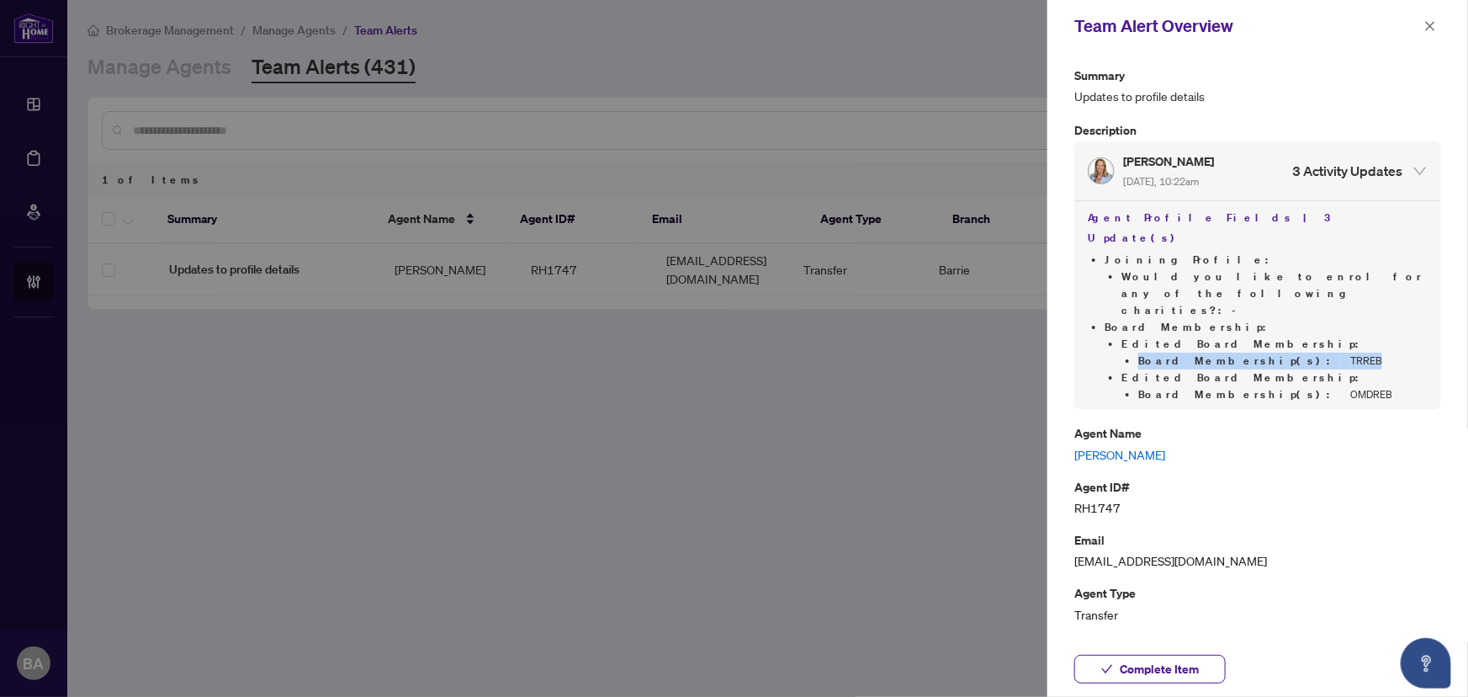
drag, startPoint x: 1303, startPoint y: 297, endPoint x: 1145, endPoint y: 309, distance: 158.6
click at [1144, 353] on li "Board Membership(s) : TRREB" at bounding box center [1282, 361] width 289 height 17
click at [1222, 359] on div "Summary Updates to profile details Description Marietta Levinson Oct/08/2025, 1…" at bounding box center [1257, 489] width 367 height 847
click at [1259, 369] on li "Edited Board Membership : Board Membership(s) : OMDREB" at bounding box center [1274, 386] width 306 height 34
click at [1305, 354] on div "Summary Updates to profile details Description Marietta Levinson Oct/08/2025, 1…" at bounding box center [1257, 489] width 367 height 847
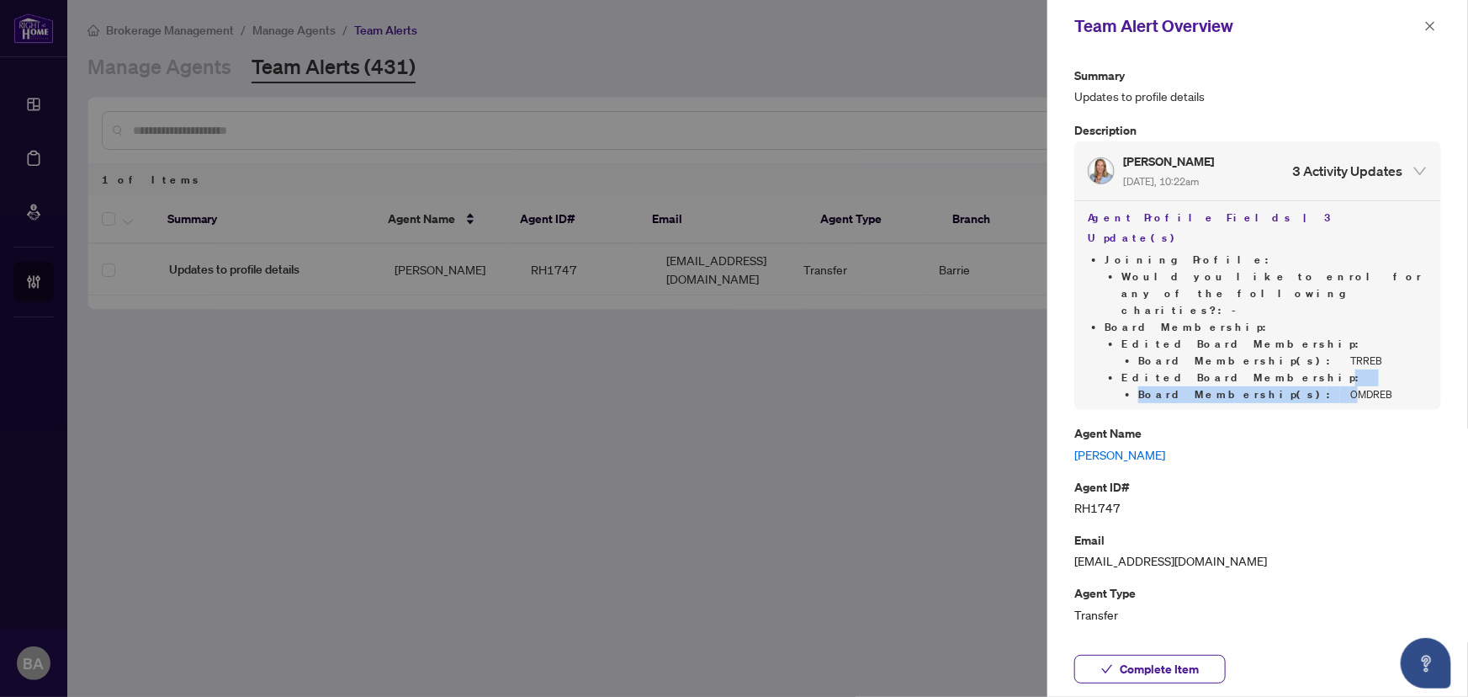
drag, startPoint x: 1254, startPoint y: 347, endPoint x: 1241, endPoint y: 322, distance: 28.2
click at [1241, 322] on div "Agent Profile Fields | 3 Update(s) Joining Profile : Would you like to enrol fo…" at bounding box center [1257, 304] width 367 height 209
drag, startPoint x: 1264, startPoint y: 335, endPoint x: 1266, endPoint y: 343, distance: 8.6
click at [1265, 386] on li "Board Membership(s) : OMDREB" at bounding box center [1282, 394] width 289 height 17
drag, startPoint x: 1257, startPoint y: 346, endPoint x: 1277, endPoint y: 338, distance: 21.6
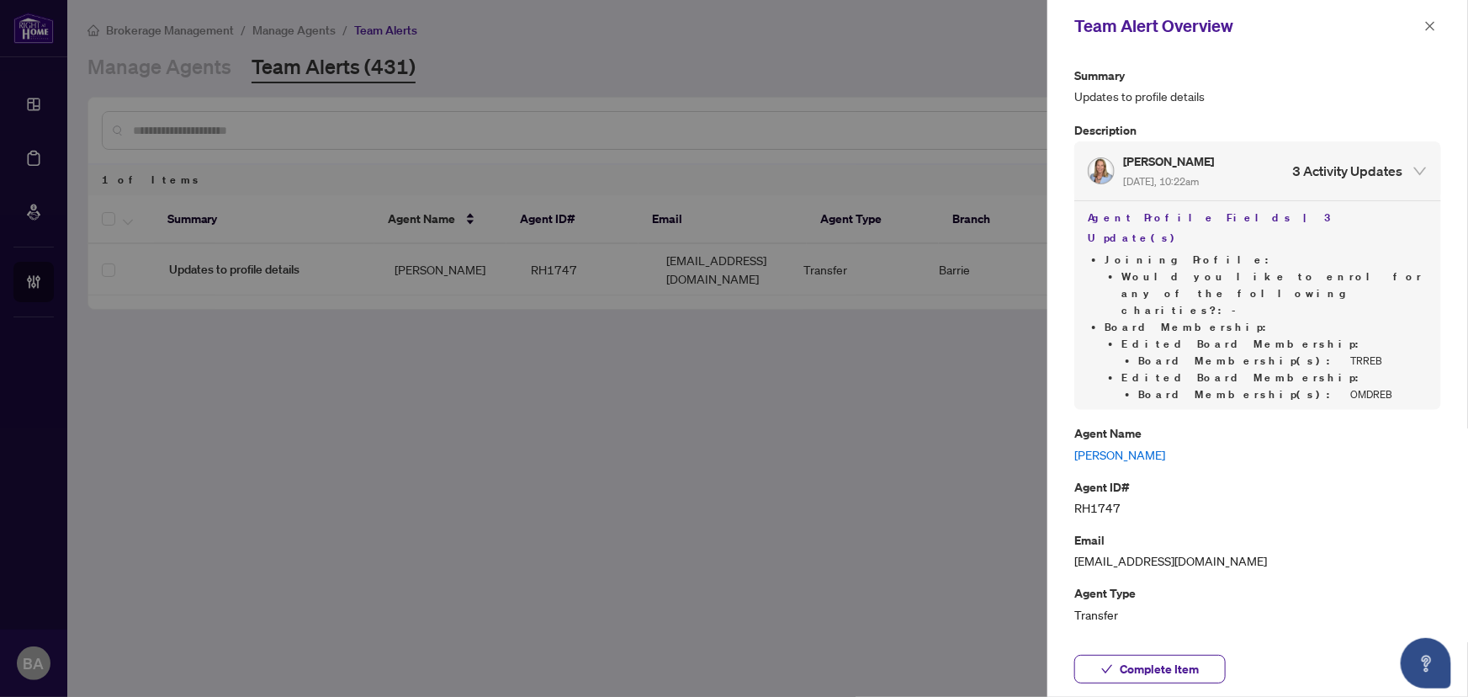
click at [1261, 386] on li "Board Membership(s) : OMDREB" at bounding box center [1282, 394] width 289 height 17
click at [1423, 21] on button "button" at bounding box center [1430, 26] width 22 height 20
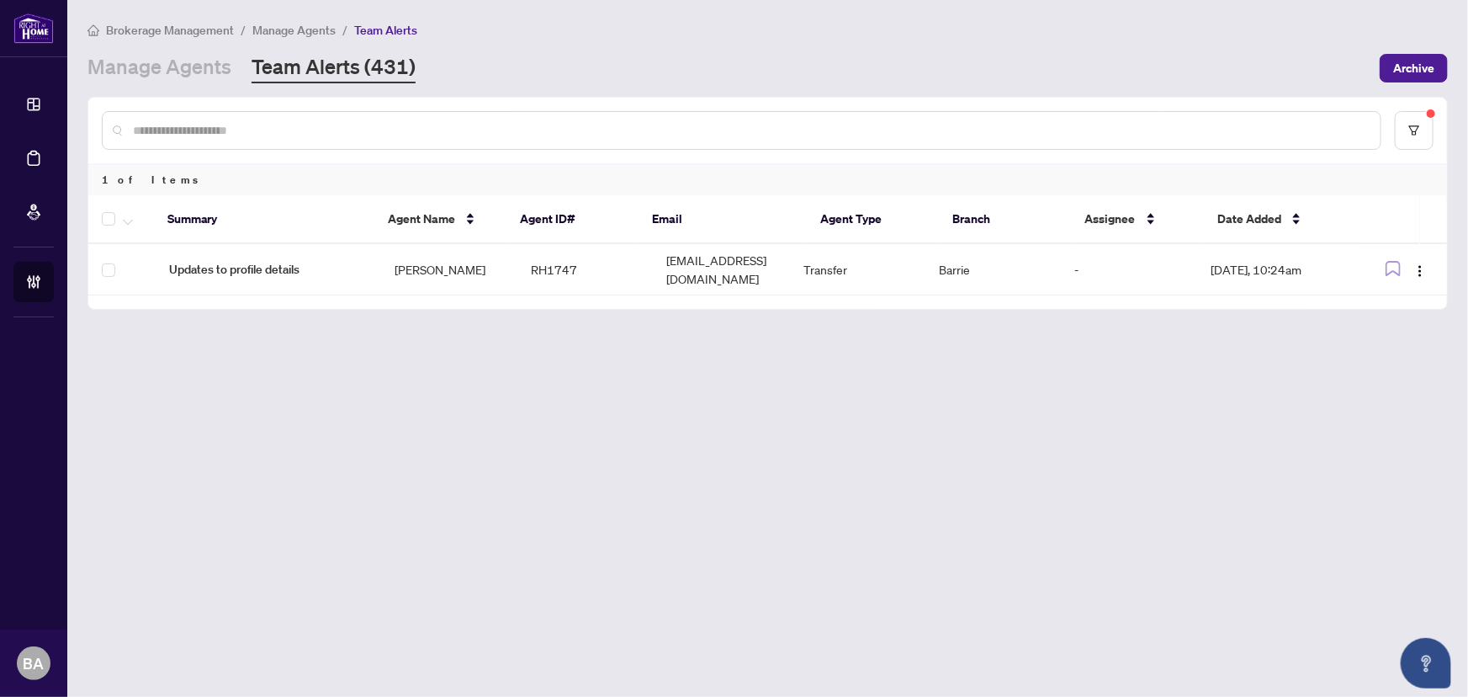
click at [740, 285] on div "Summary Agent Name Agent ID# Email Agent Type Branch Assignee Date Added Summar…" at bounding box center [767, 252] width 1359 height 114
click at [1049, 254] on td "Barrie" at bounding box center [992, 269] width 135 height 51
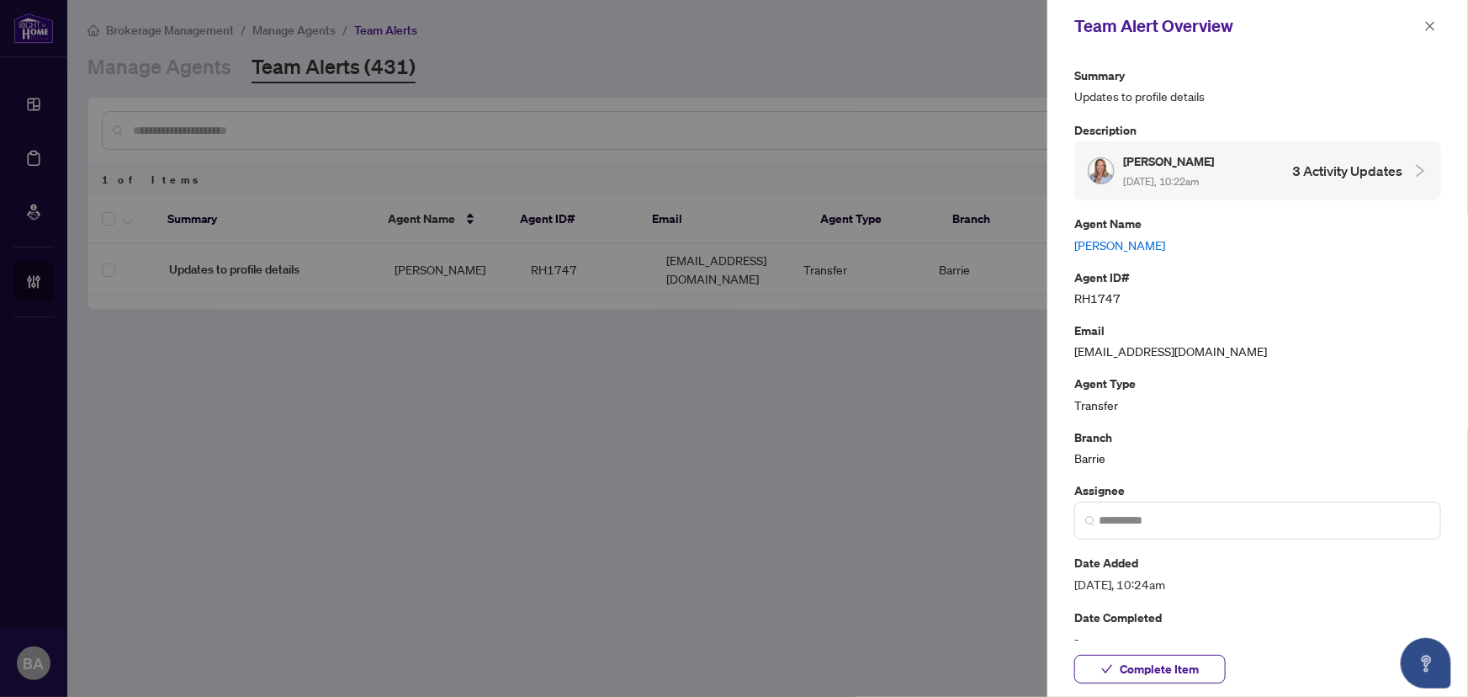
click at [1111, 244] on link "Marietta Levinson" at bounding box center [1257, 245] width 367 height 19
click at [1440, 24] on button "button" at bounding box center [1430, 26] width 22 height 20
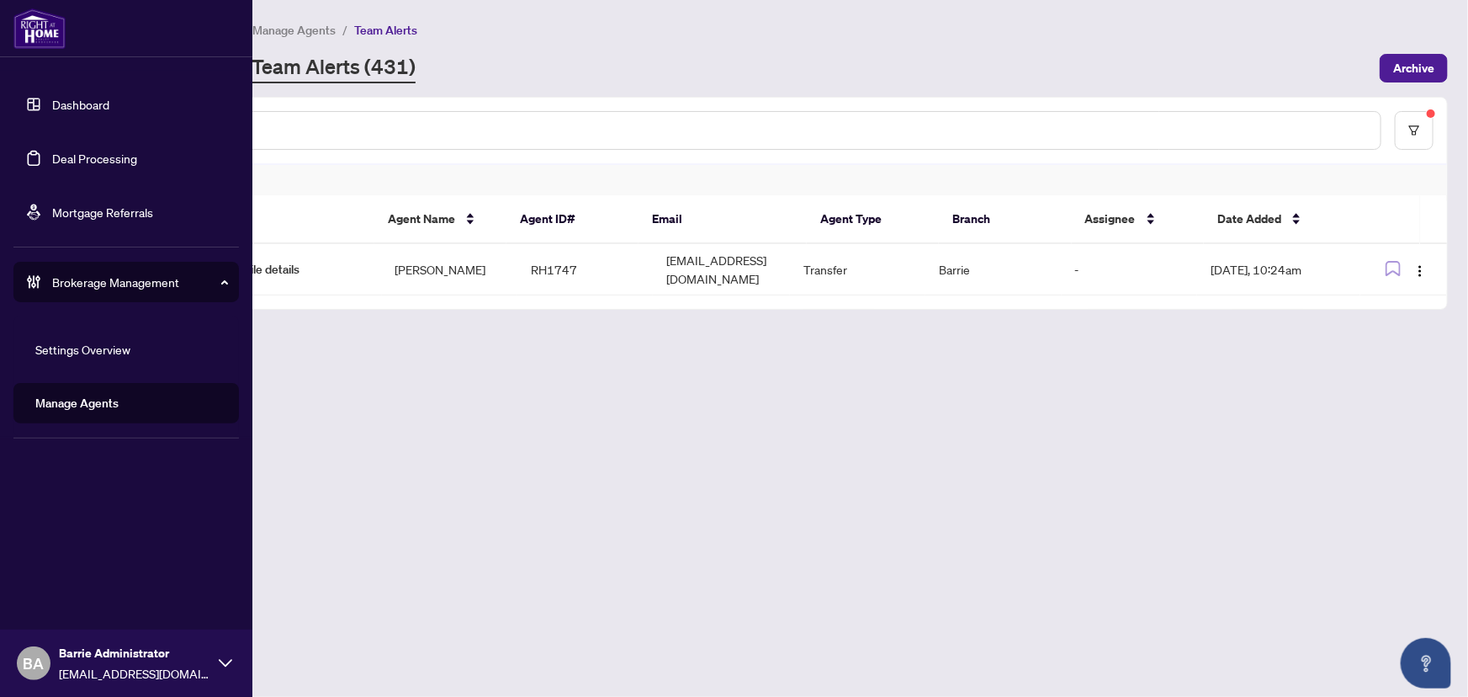
drag, startPoint x: 50, startPoint y: 171, endPoint x: 34, endPoint y: 188, distance: 23.2
click at [52, 166] on link "Deal Processing" at bounding box center [94, 158] width 85 height 15
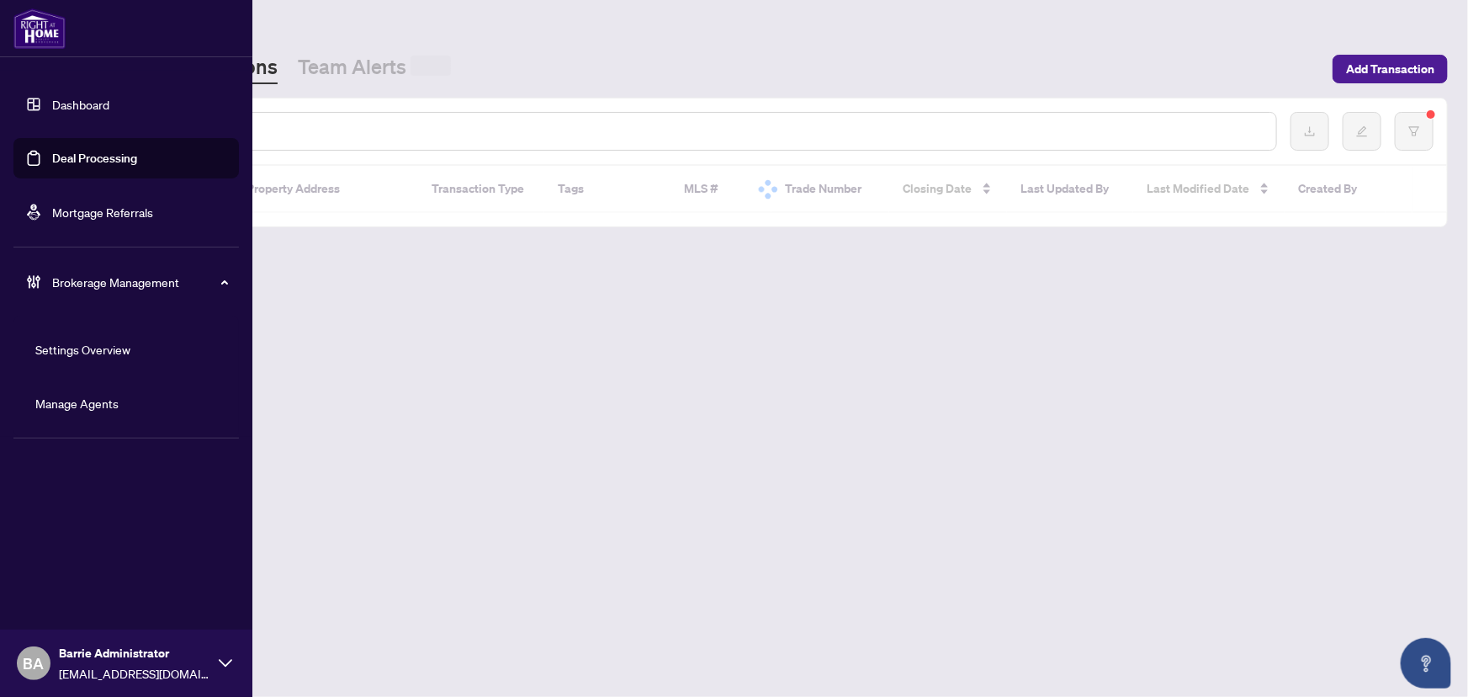
click at [84, 154] on link "Deal Processing" at bounding box center [94, 158] width 85 height 15
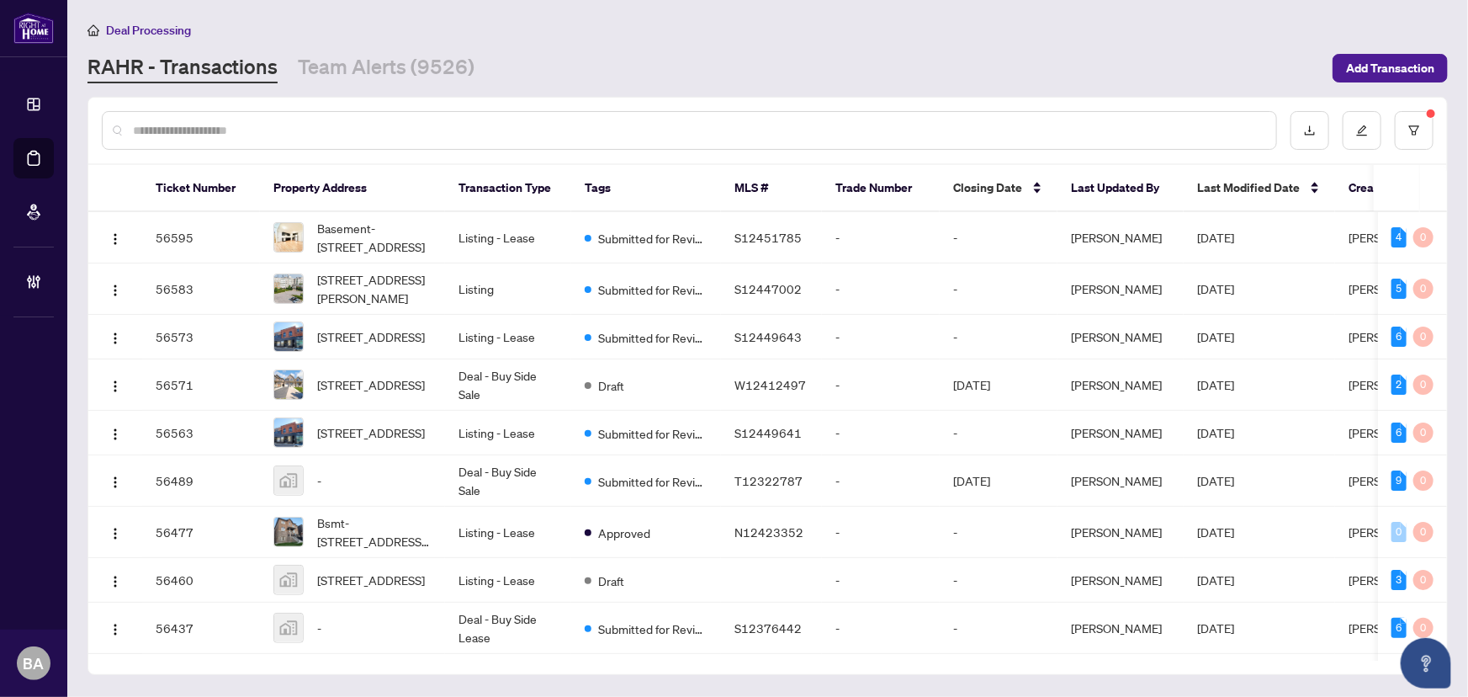
click at [358, 68] on link "Team Alerts (9526)" at bounding box center [386, 68] width 177 height 30
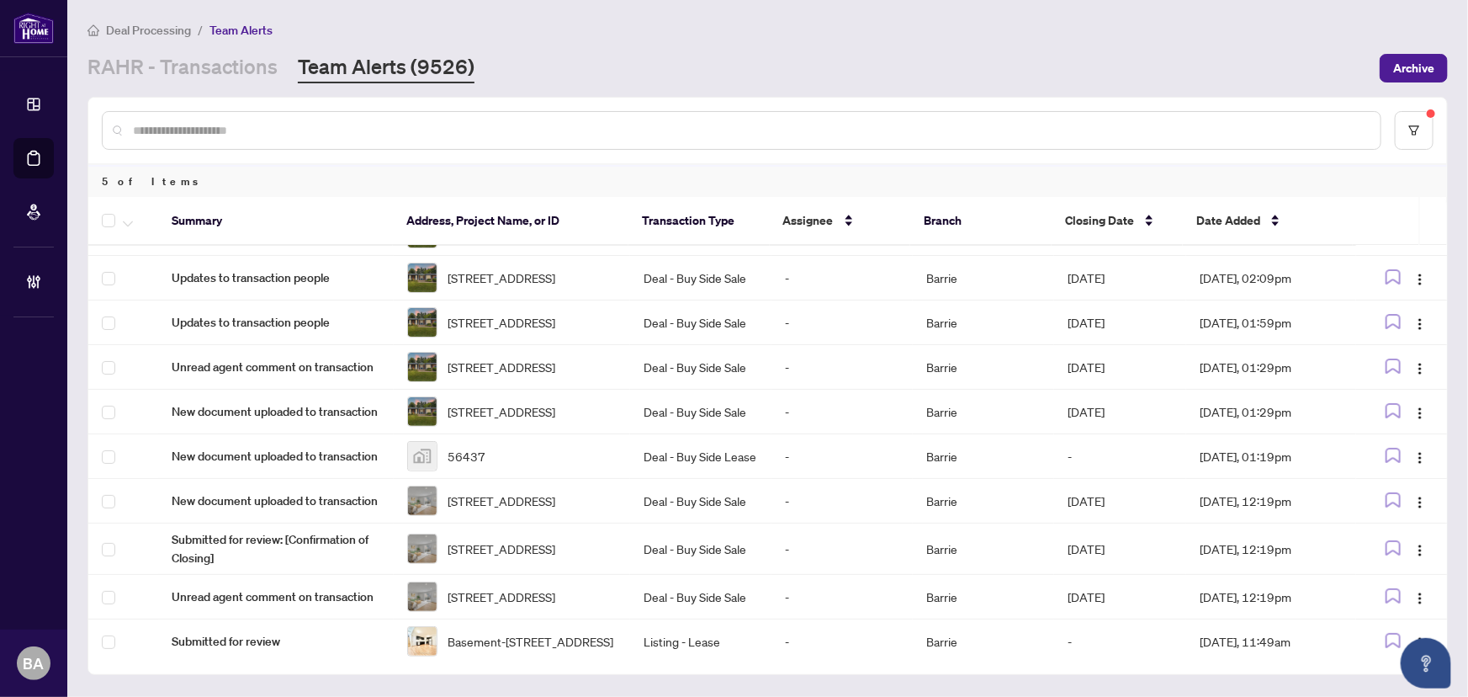
scroll to position [67, 0]
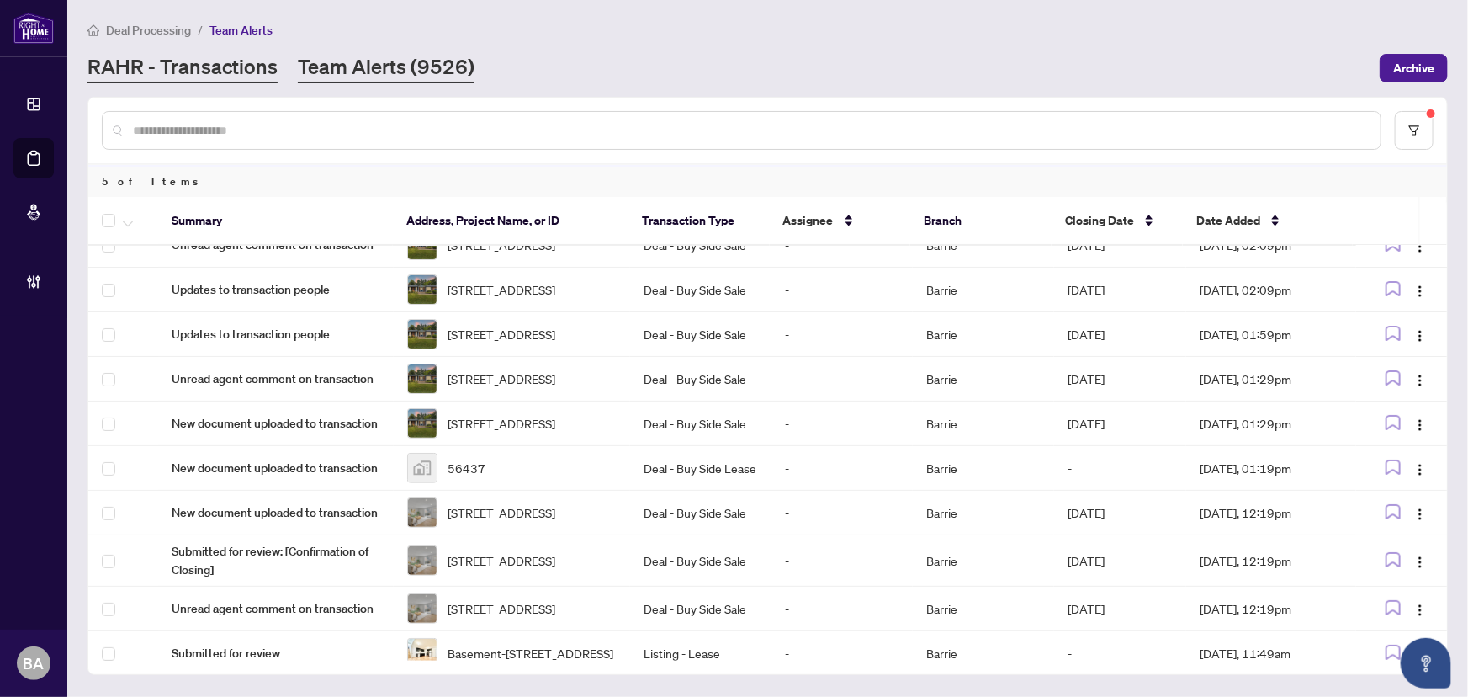
click at [194, 60] on link "RAHR - Transactions" at bounding box center [182, 68] width 190 height 30
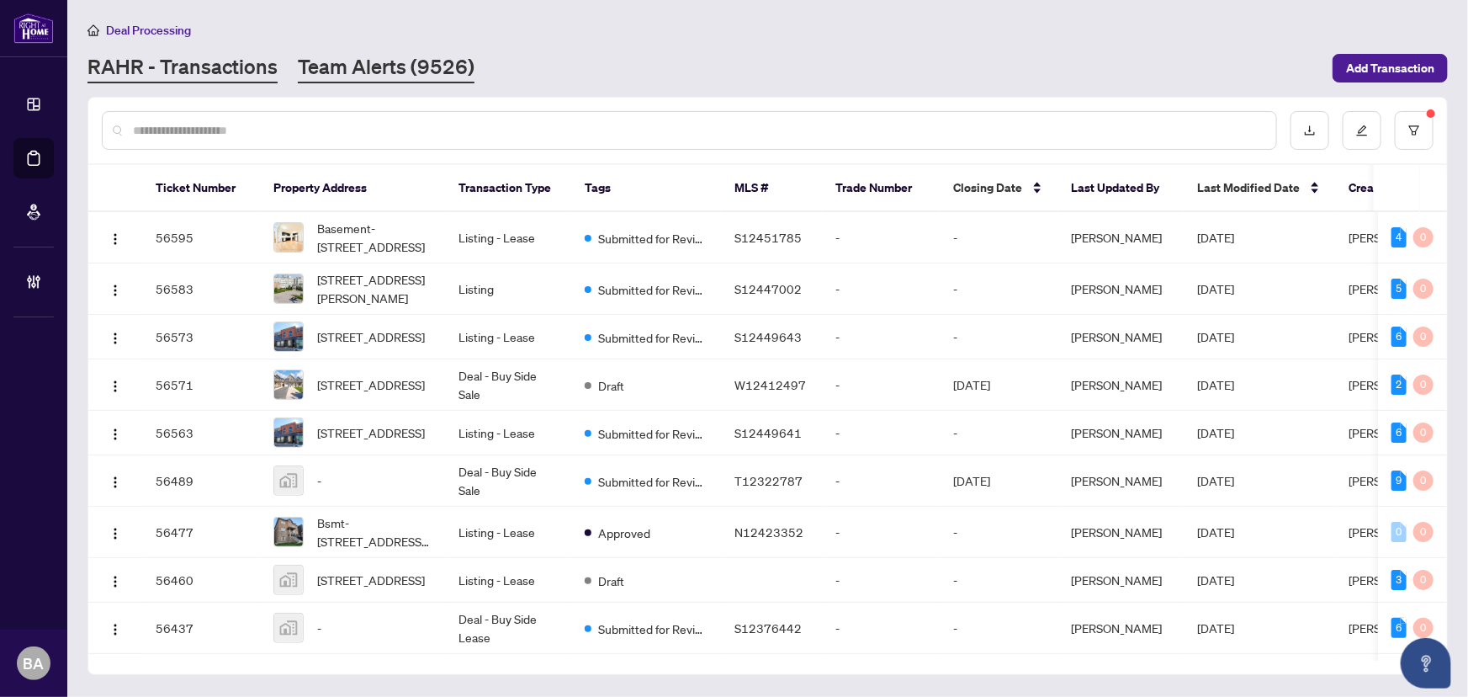
click at [374, 69] on link "Team Alerts (9526)" at bounding box center [386, 68] width 177 height 30
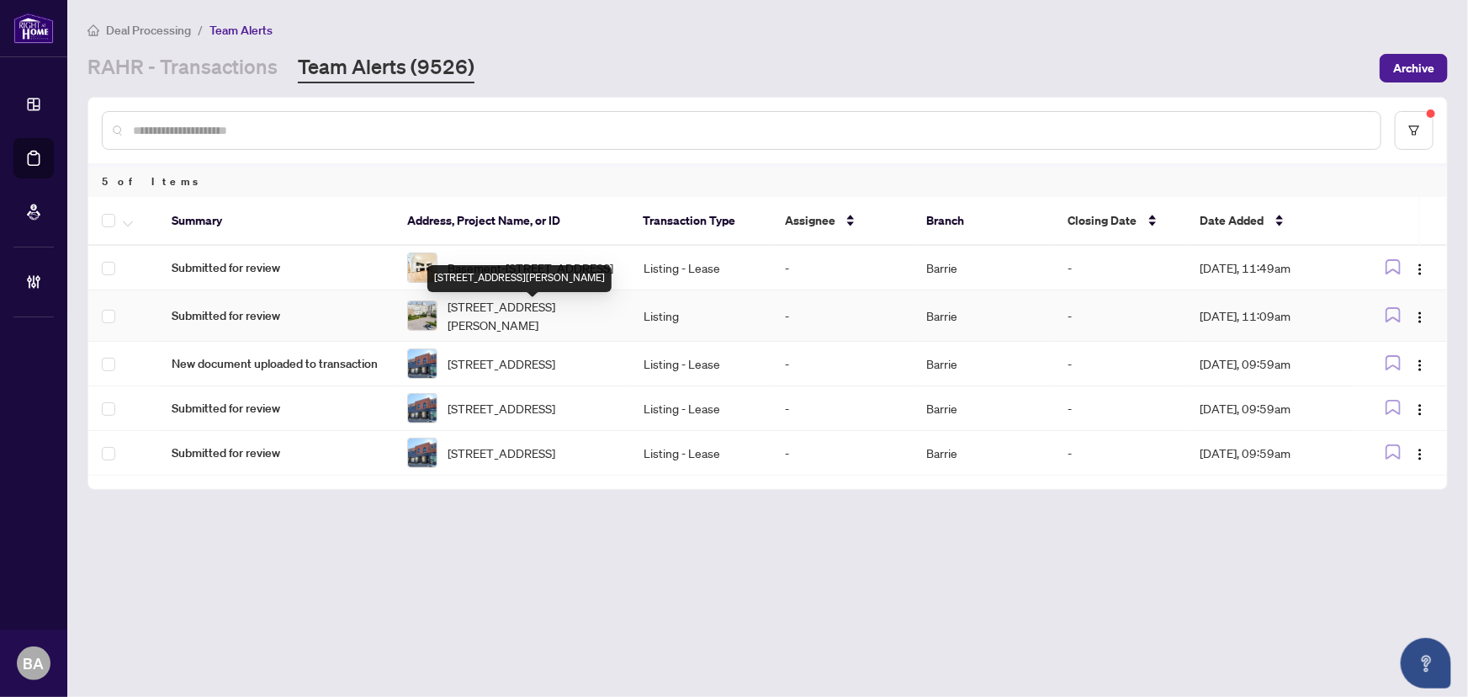
click at [522, 314] on span "101-90 Dean Ave, Barrie, Ontario L4N 0M3, Canada" at bounding box center [532, 315] width 168 height 37
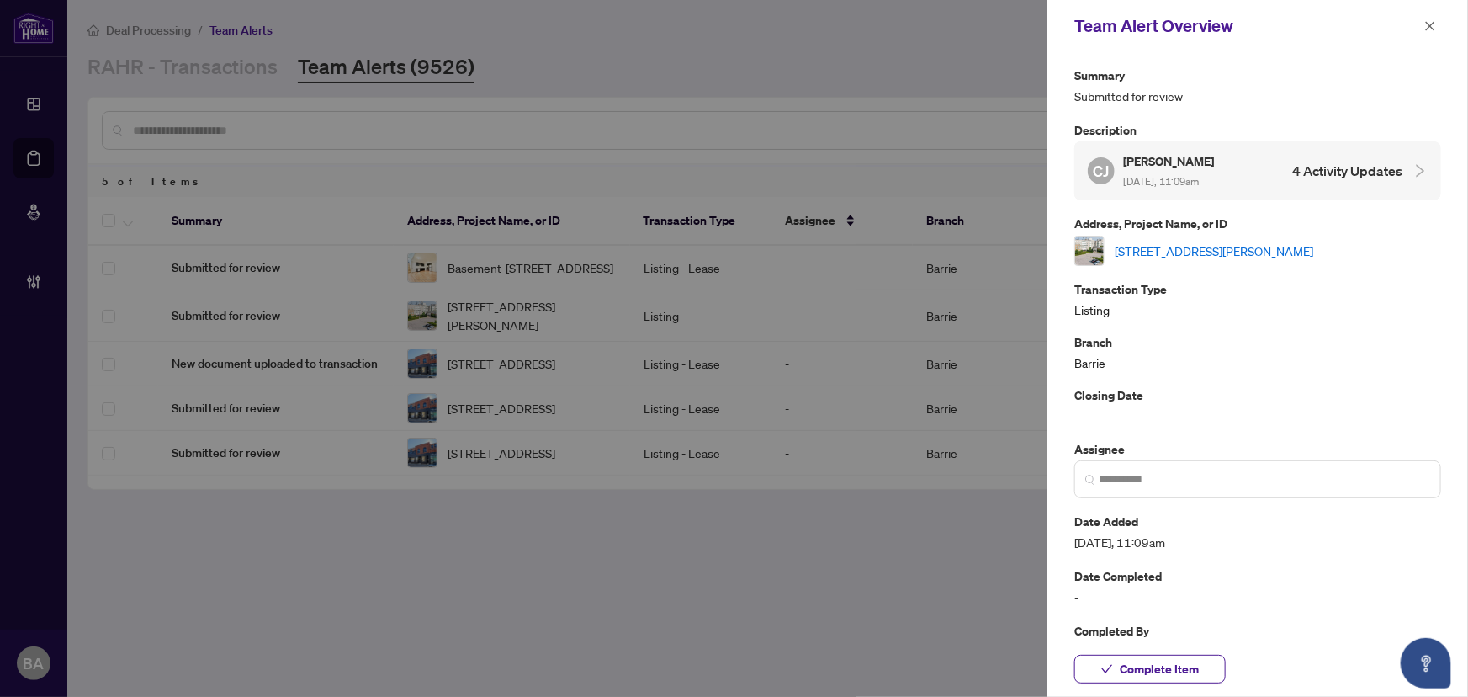
click at [1188, 245] on link "101-90 Dean Ave, Barrie, Ontario L4N 0M3, Canada" at bounding box center [1214, 250] width 199 height 19
click at [1430, 24] on icon "close" at bounding box center [1430, 25] width 9 height 9
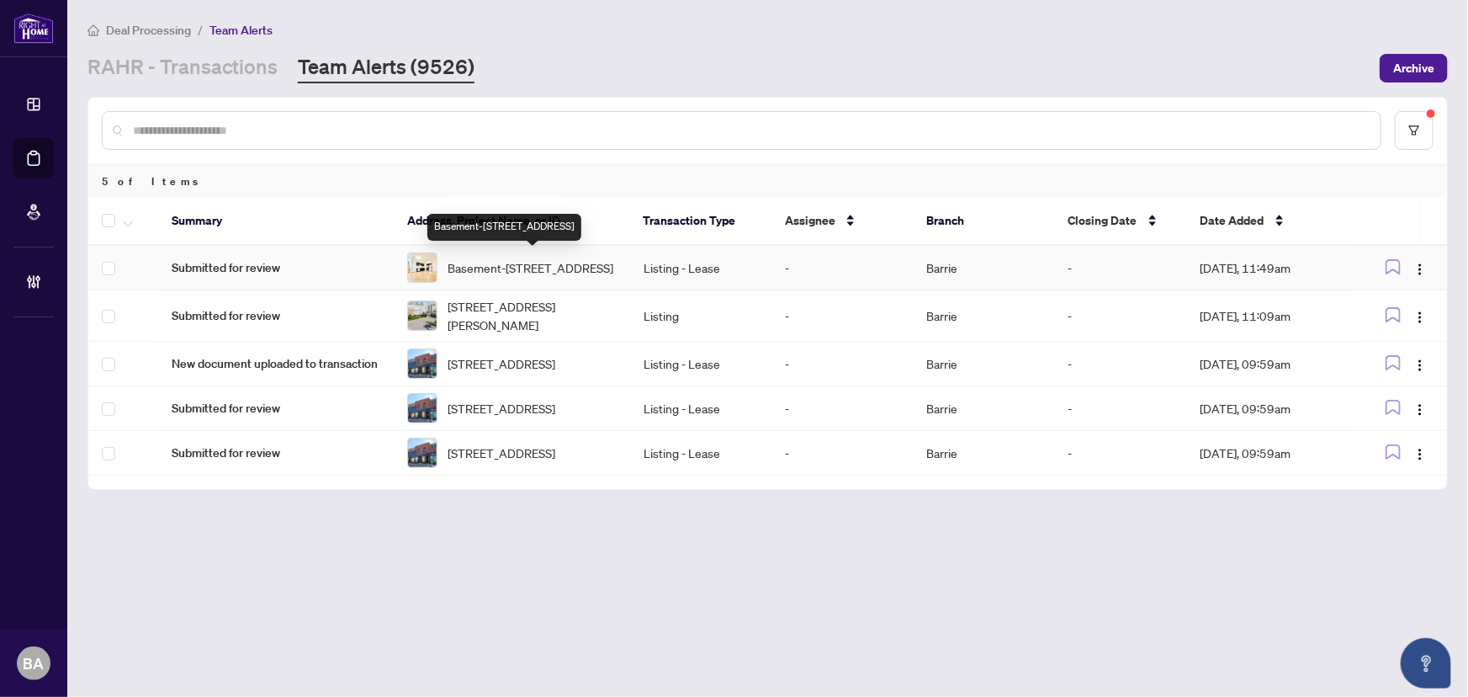
click at [551, 271] on span "Basement-106 Durham Ave, Barrie, Ontario L9J 0L8, Canada" at bounding box center [531, 267] width 166 height 19
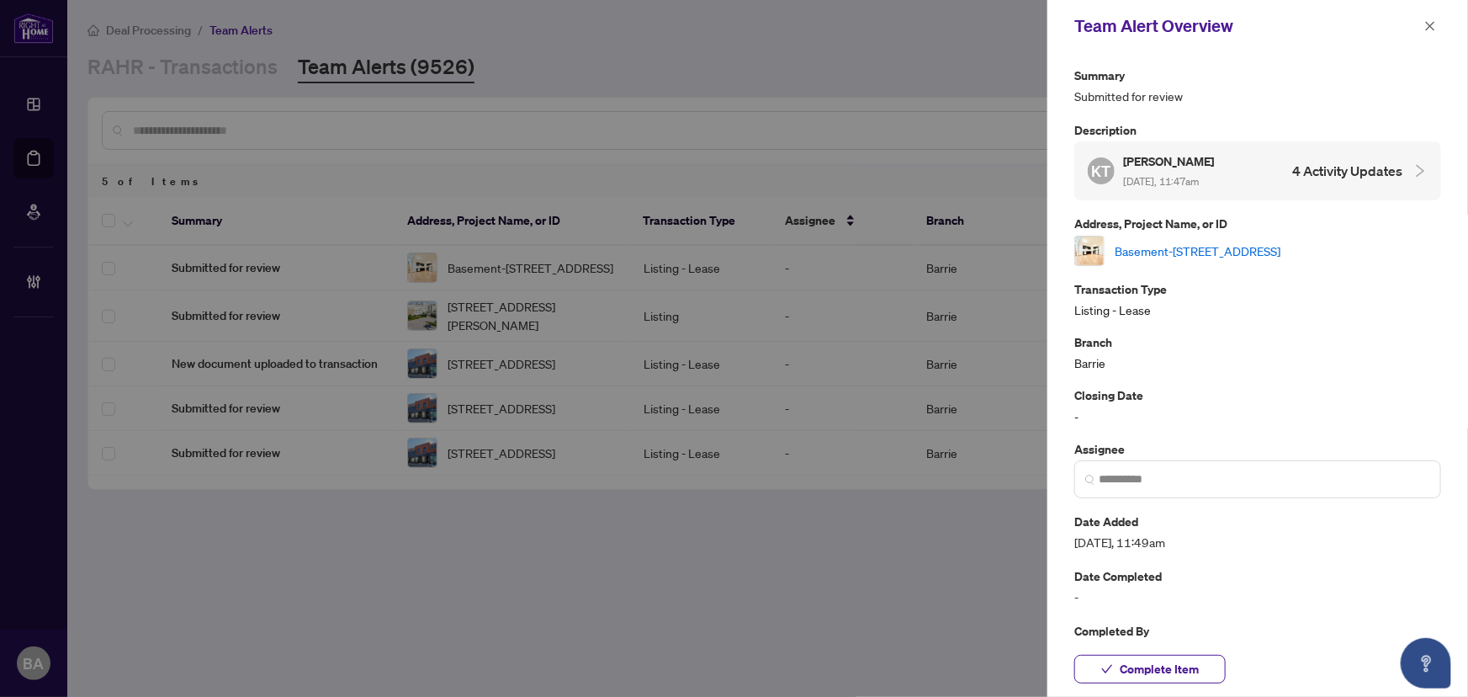
click at [1195, 243] on link "Basement-106 Durham Ave, Barrie, Ontario L9J 0L8, Canada" at bounding box center [1198, 250] width 166 height 19
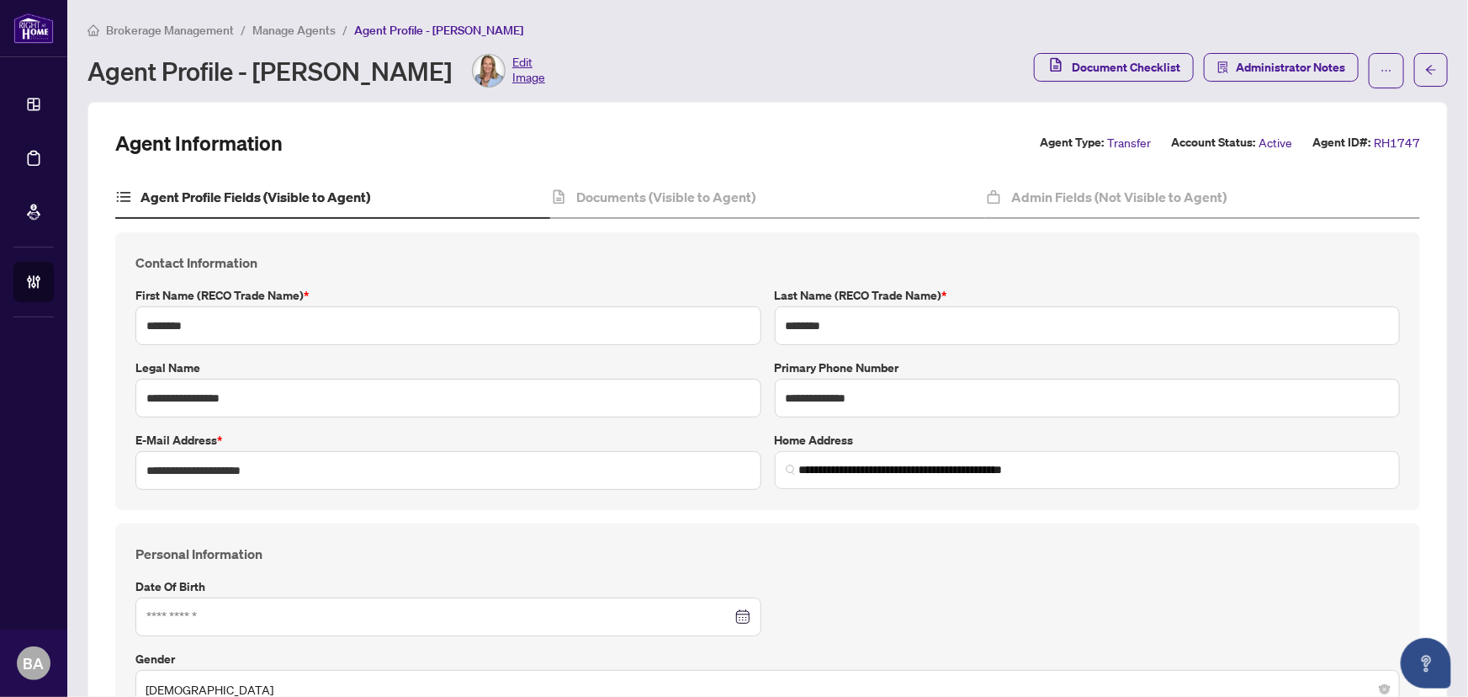
type input "**********"
click at [310, 34] on span "Manage Agents" at bounding box center [293, 30] width 83 height 15
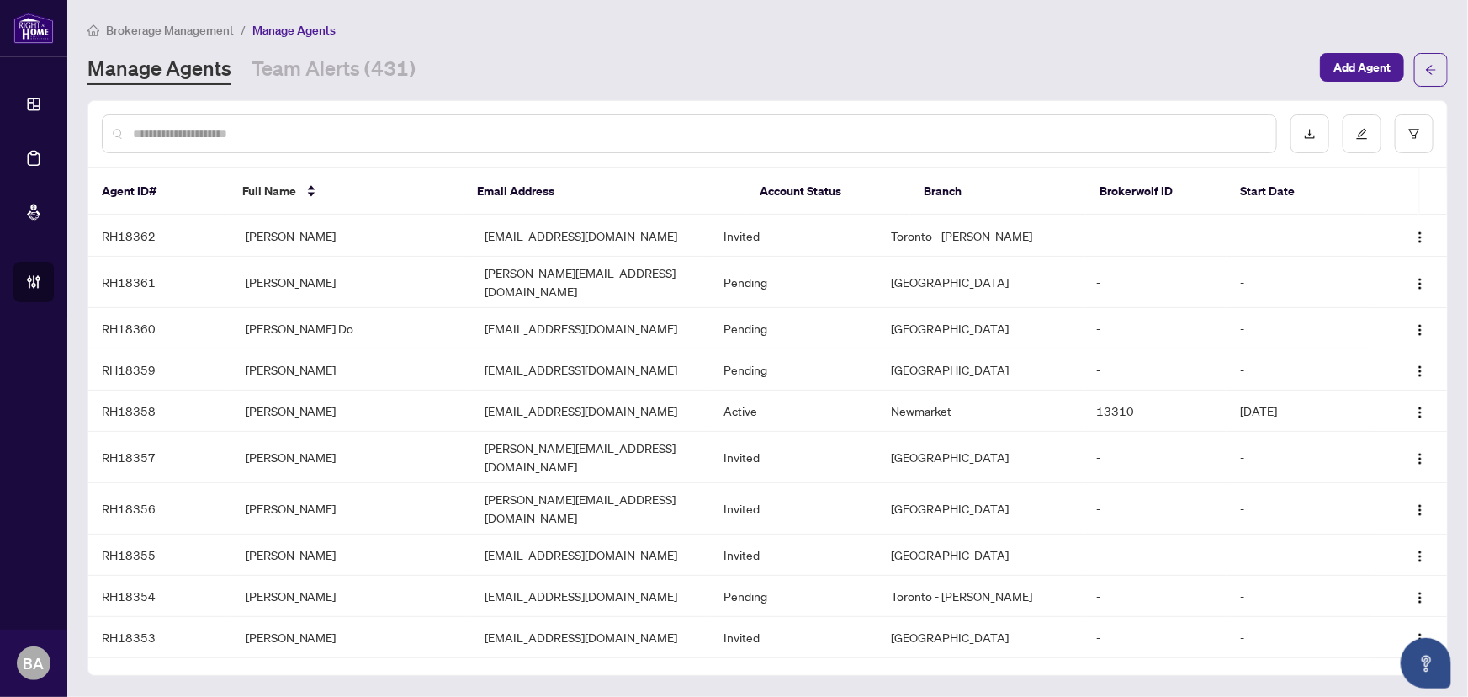
click at [391, 84] on div "Manage Agents Team Alerts (431) Add Agent" at bounding box center [767, 70] width 1360 height 34
click at [391, 64] on link "Team Alerts (431)" at bounding box center [334, 70] width 164 height 30
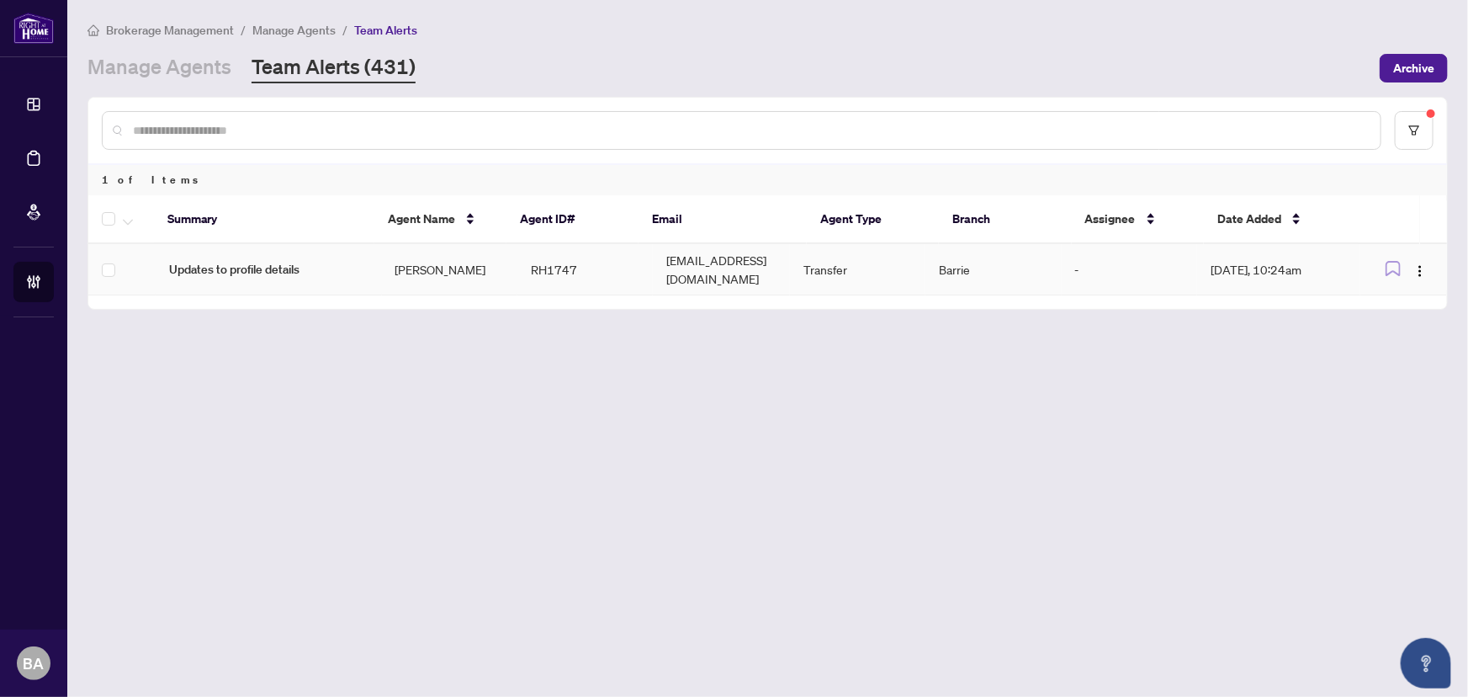
click at [288, 260] on span "Updates to profile details" at bounding box center [268, 269] width 199 height 19
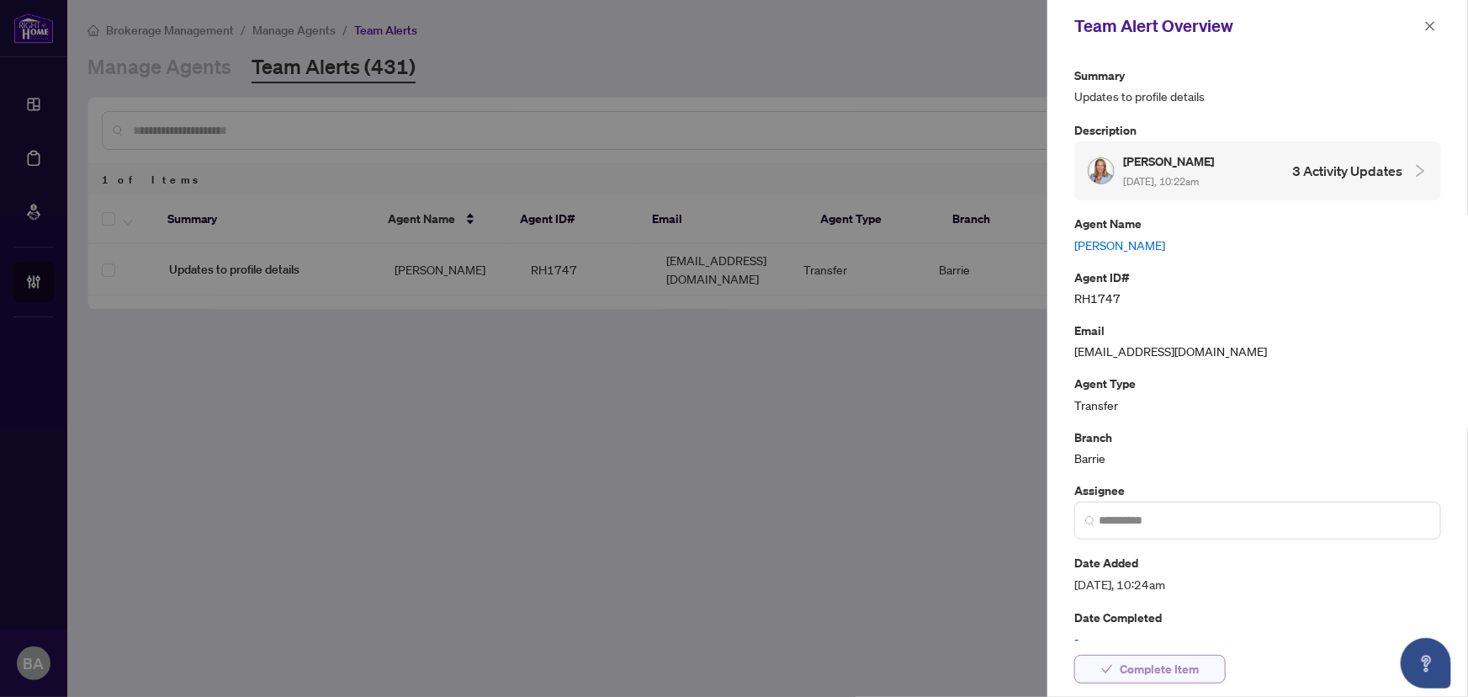
click at [1186, 675] on span "Complete Item" at bounding box center [1159, 668] width 79 height 27
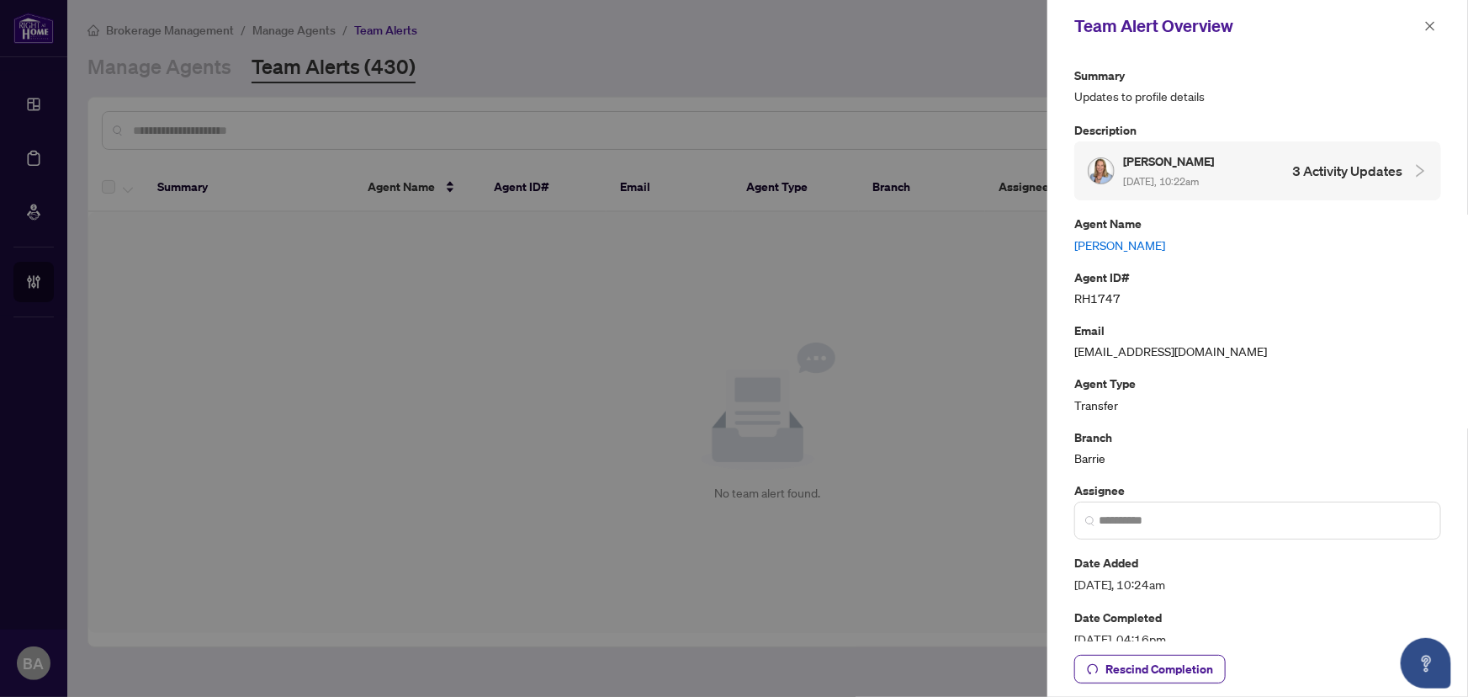
drag, startPoint x: 1428, startPoint y: 25, endPoint x: 1413, endPoint y: 30, distance: 15.2
click at [1418, 29] on div "Team Alert Overview" at bounding box center [1257, 26] width 421 height 52
drag, startPoint x: 220, startPoint y: 65, endPoint x: 388, endPoint y: 56, distance: 167.6
click at [226, 66] on div at bounding box center [734, 348] width 1468 height 697
click at [1430, 24] on icon "close" at bounding box center [1430, 25] width 9 height 9
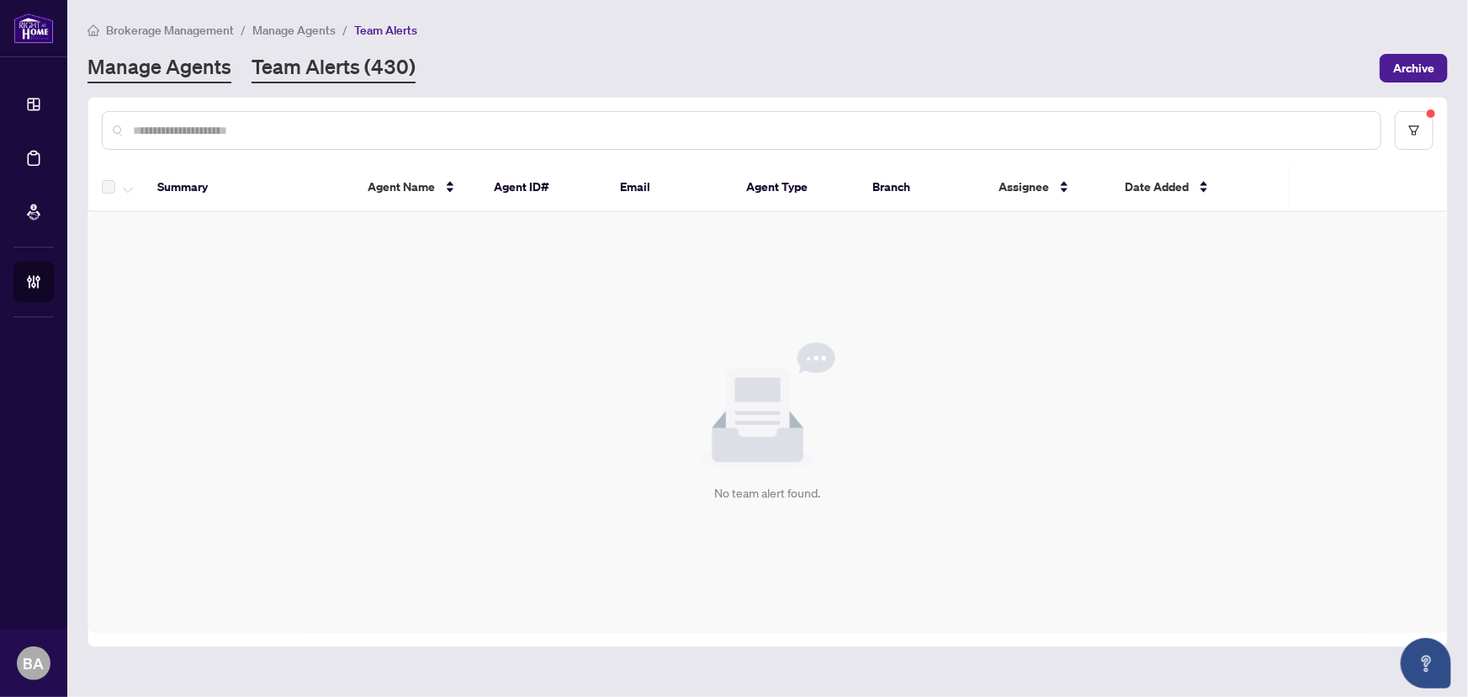
click at [215, 74] on link "Manage Agents" at bounding box center [159, 68] width 144 height 30
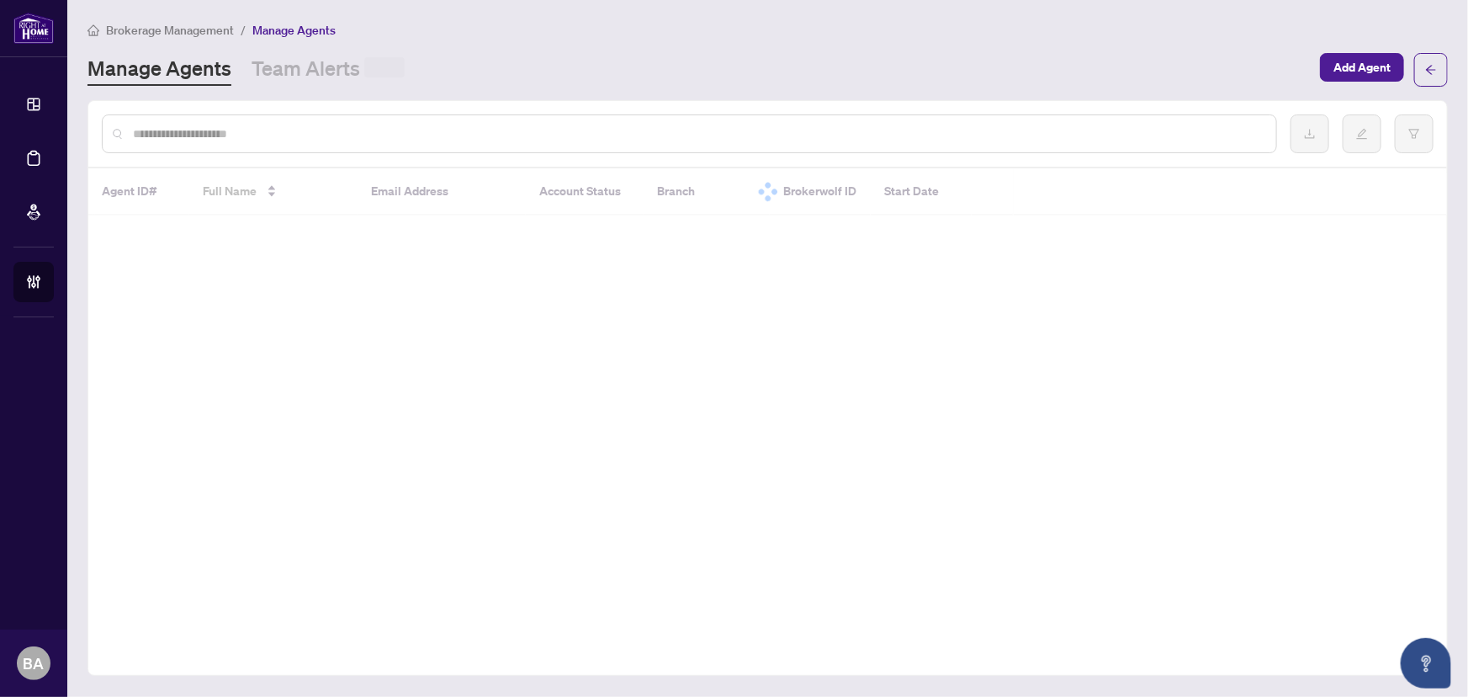
click at [279, 144] on div at bounding box center [689, 133] width 1175 height 39
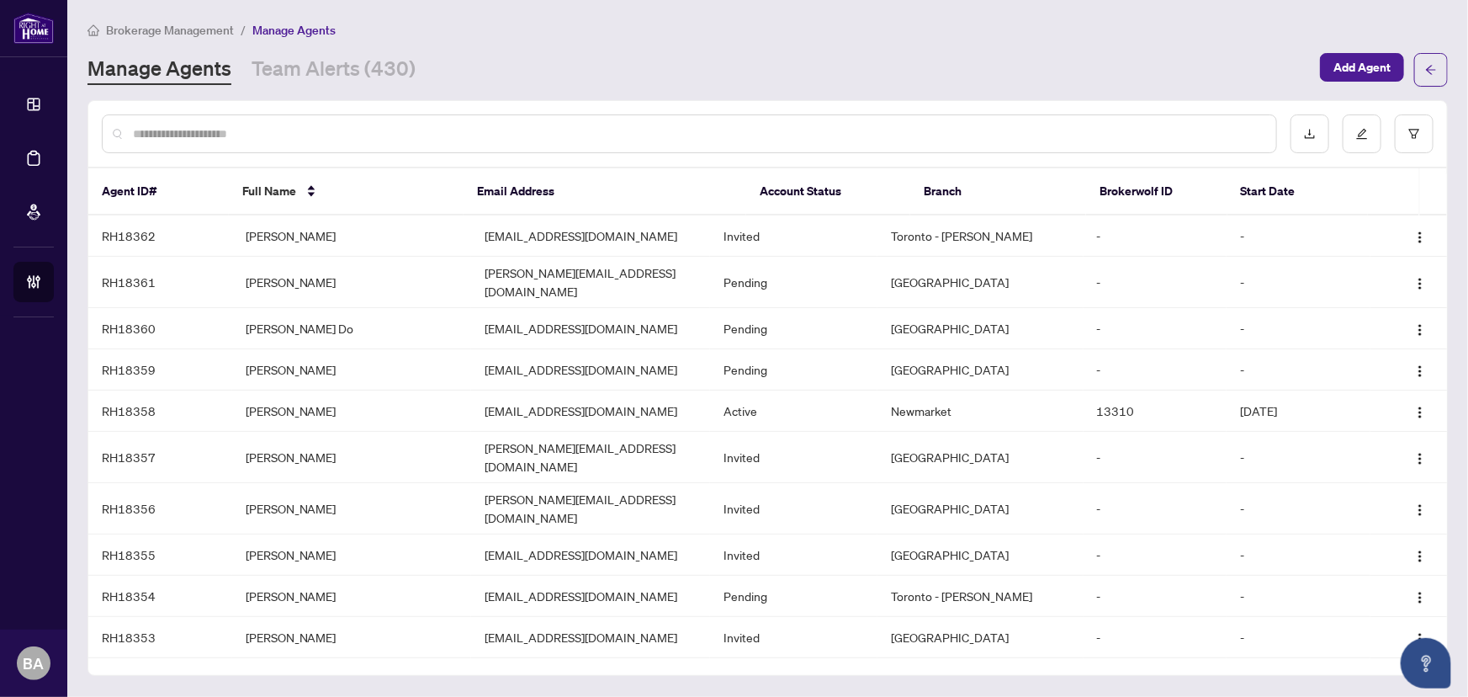
click at [278, 140] on input "text" at bounding box center [698, 134] width 1130 height 19
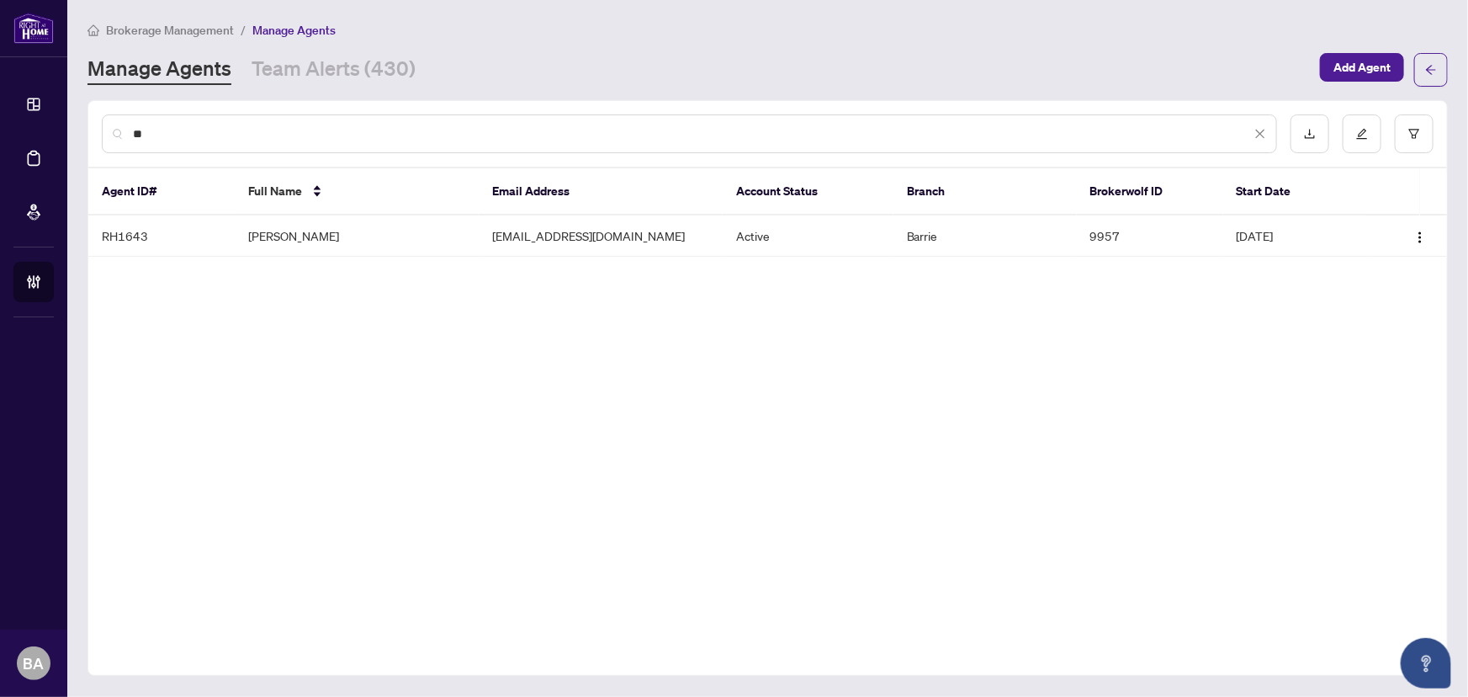
type input "*"
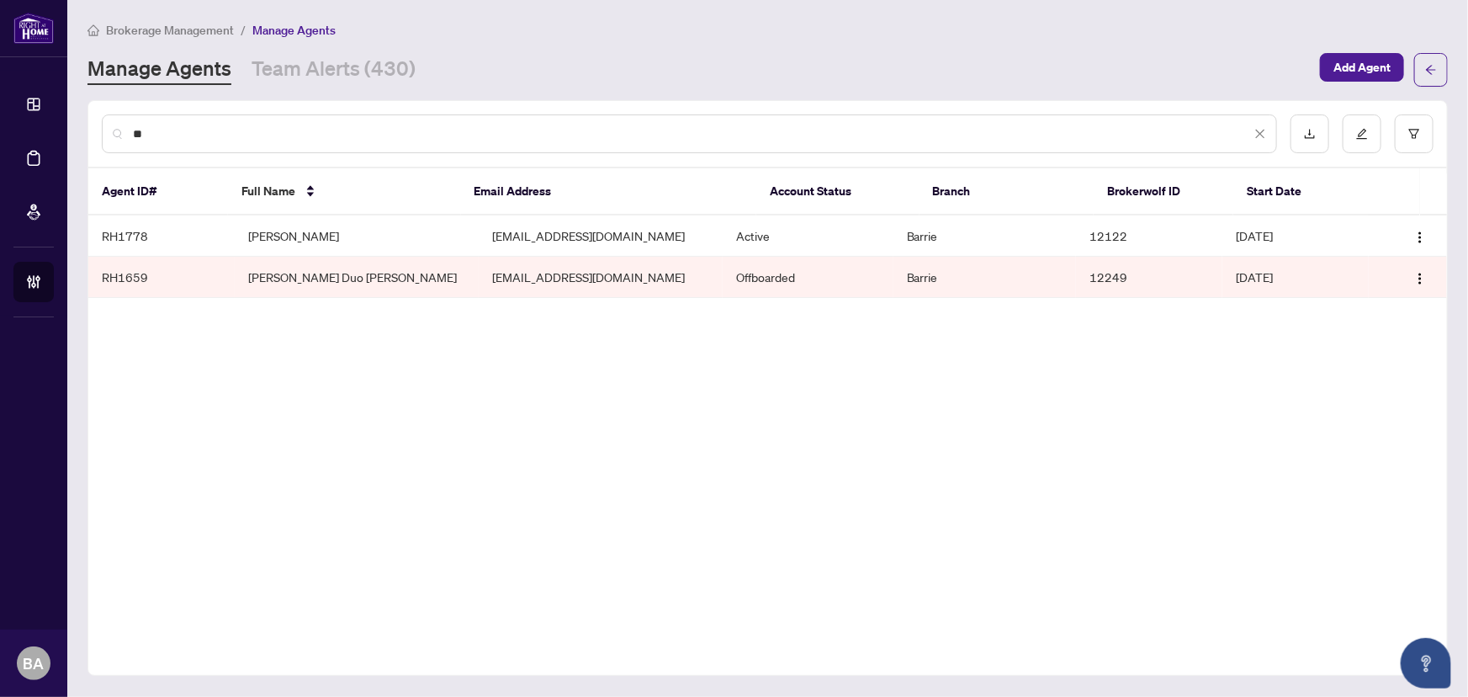
type input "*"
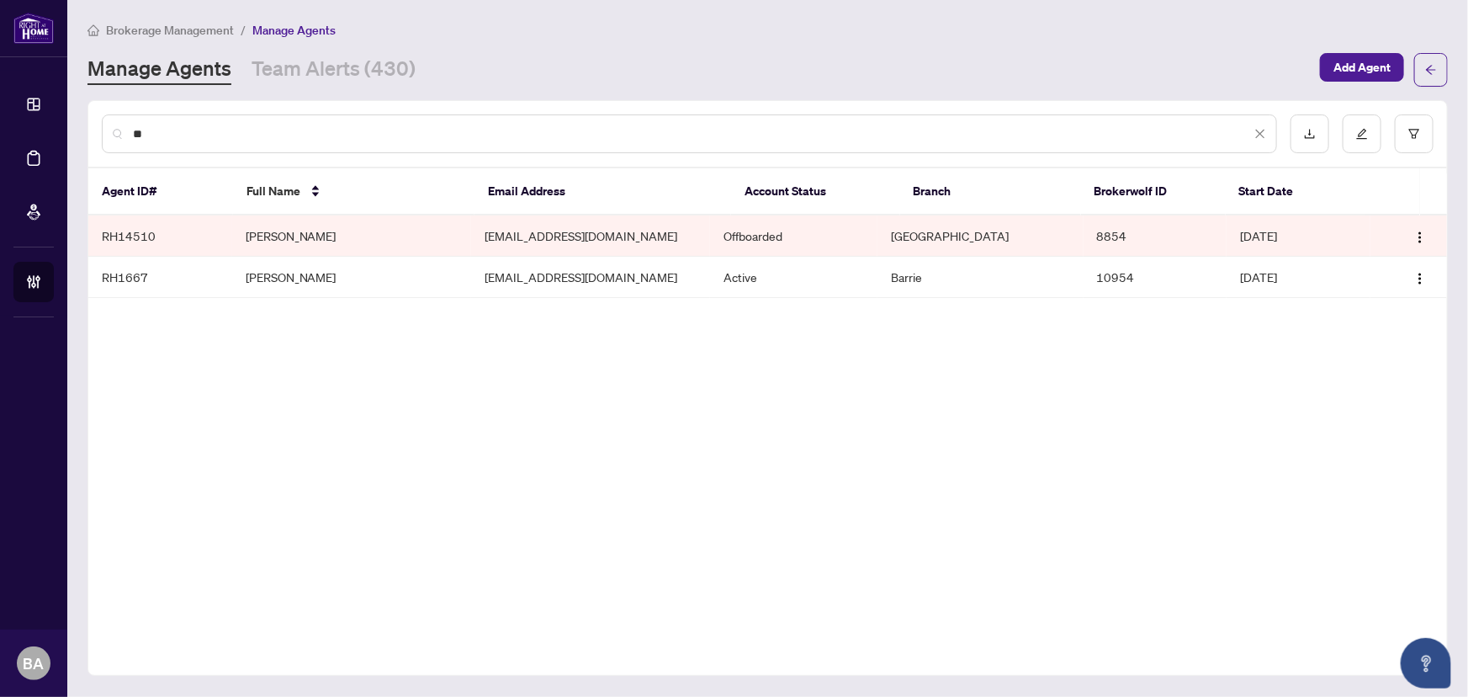
type input "*"
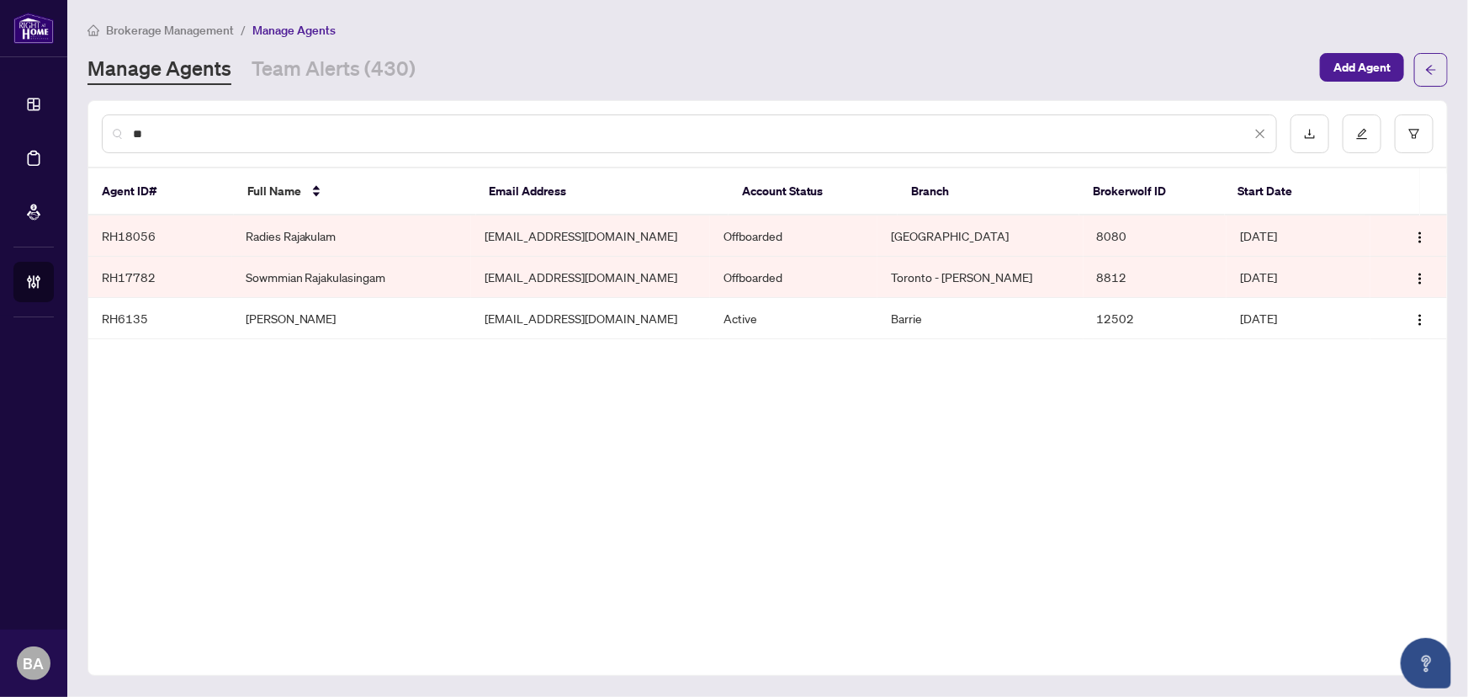
type input "*"
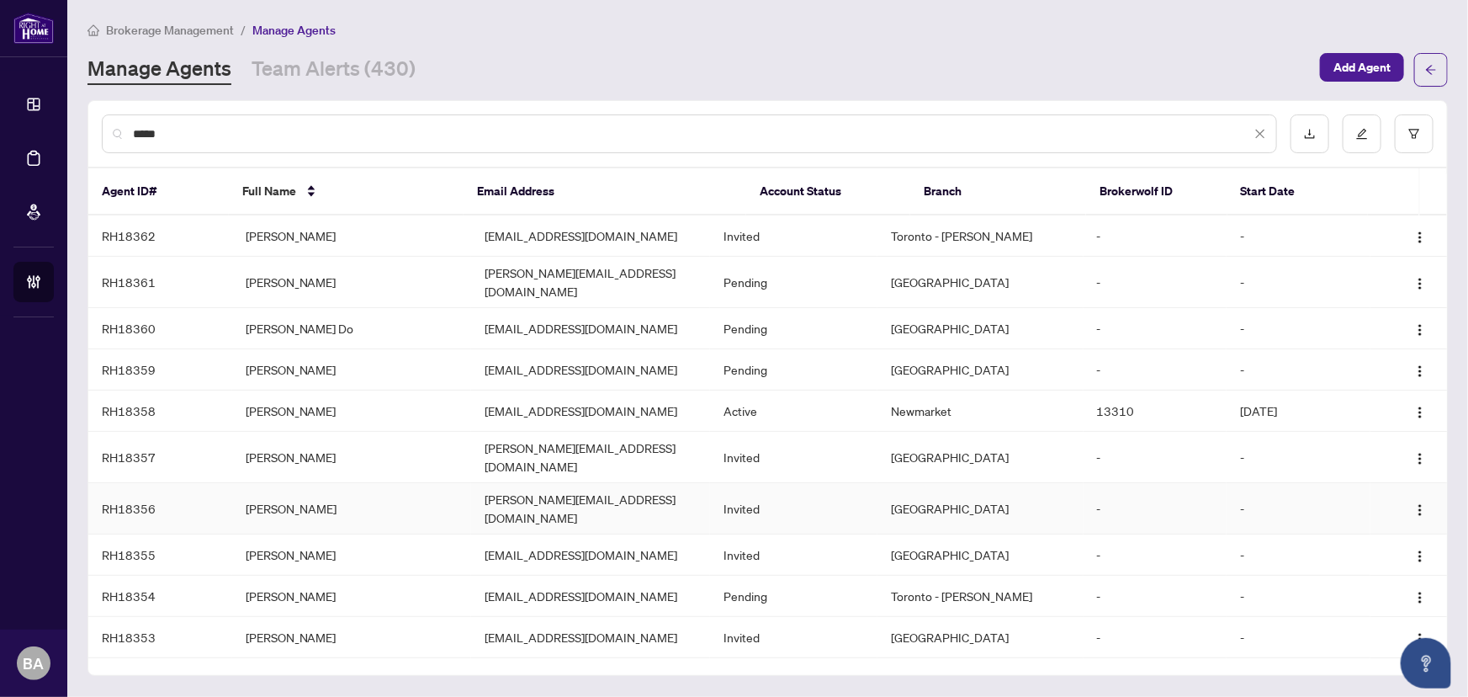
type input "******"
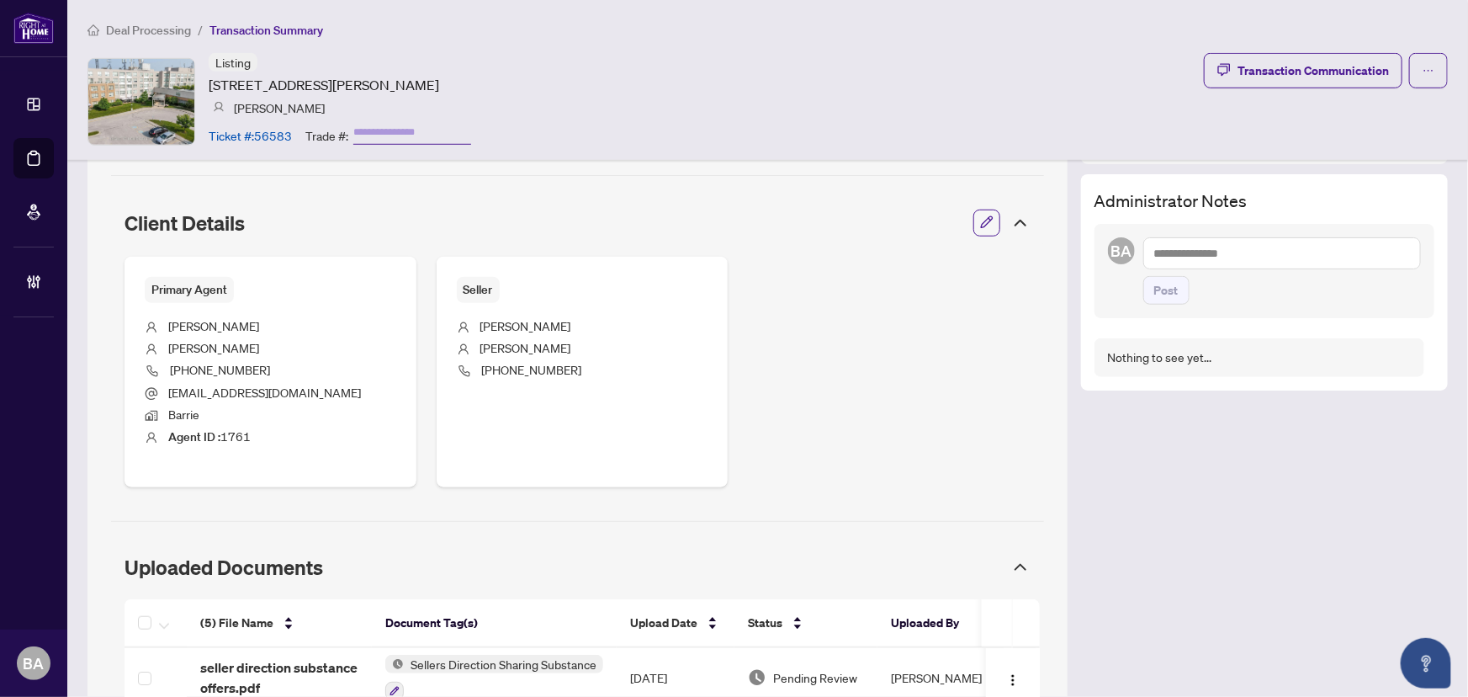
scroll to position [940, 0]
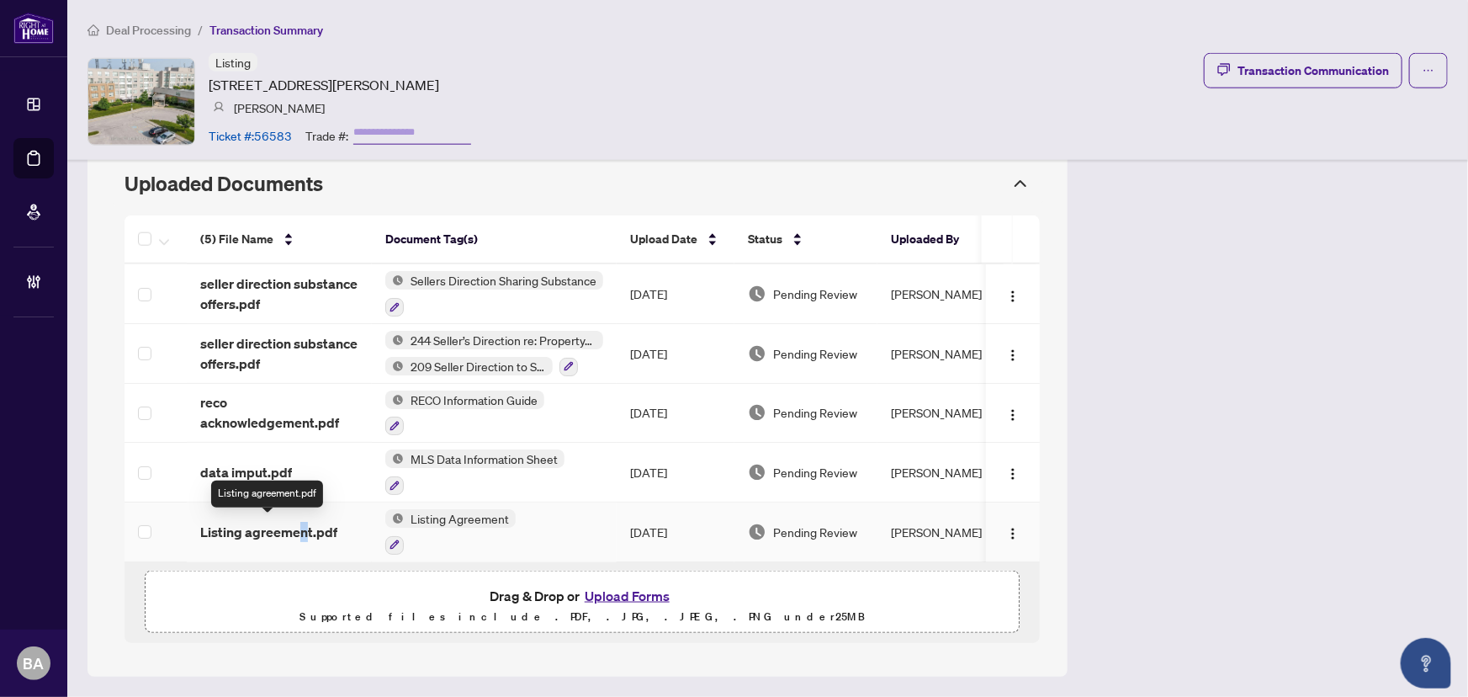
click at [303, 527] on span "Listing agreement.pdf" at bounding box center [268, 532] width 137 height 20
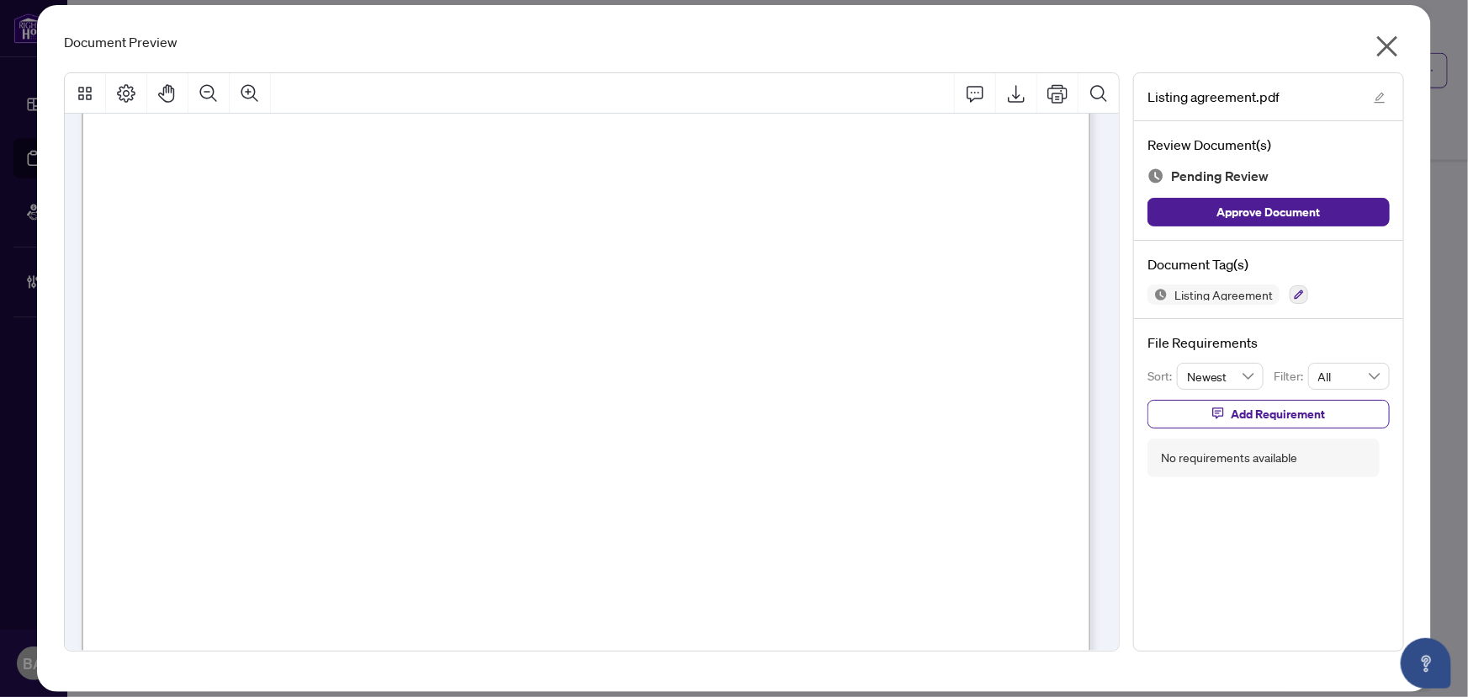
scroll to position [305, 0]
click at [972, 92] on icon "Comment" at bounding box center [976, 94] width 17 height 16
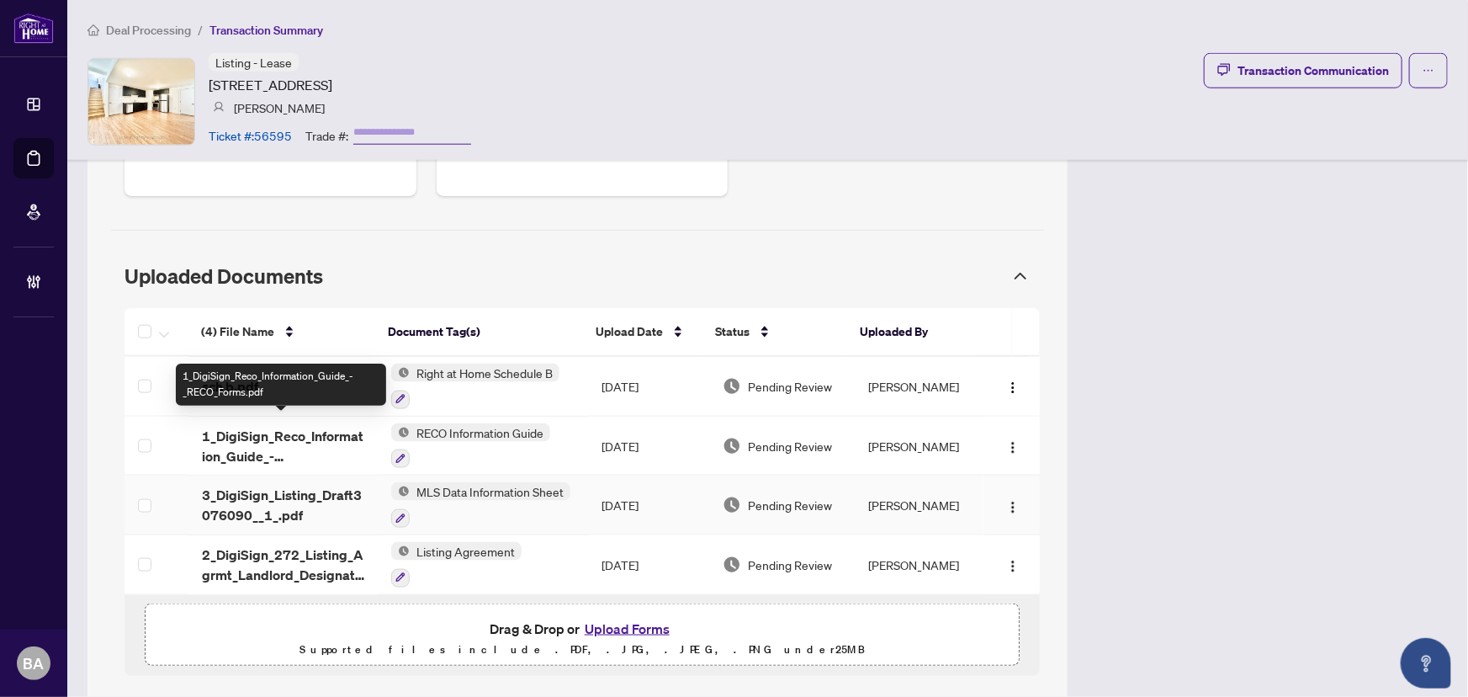
scroll to position [876, 0]
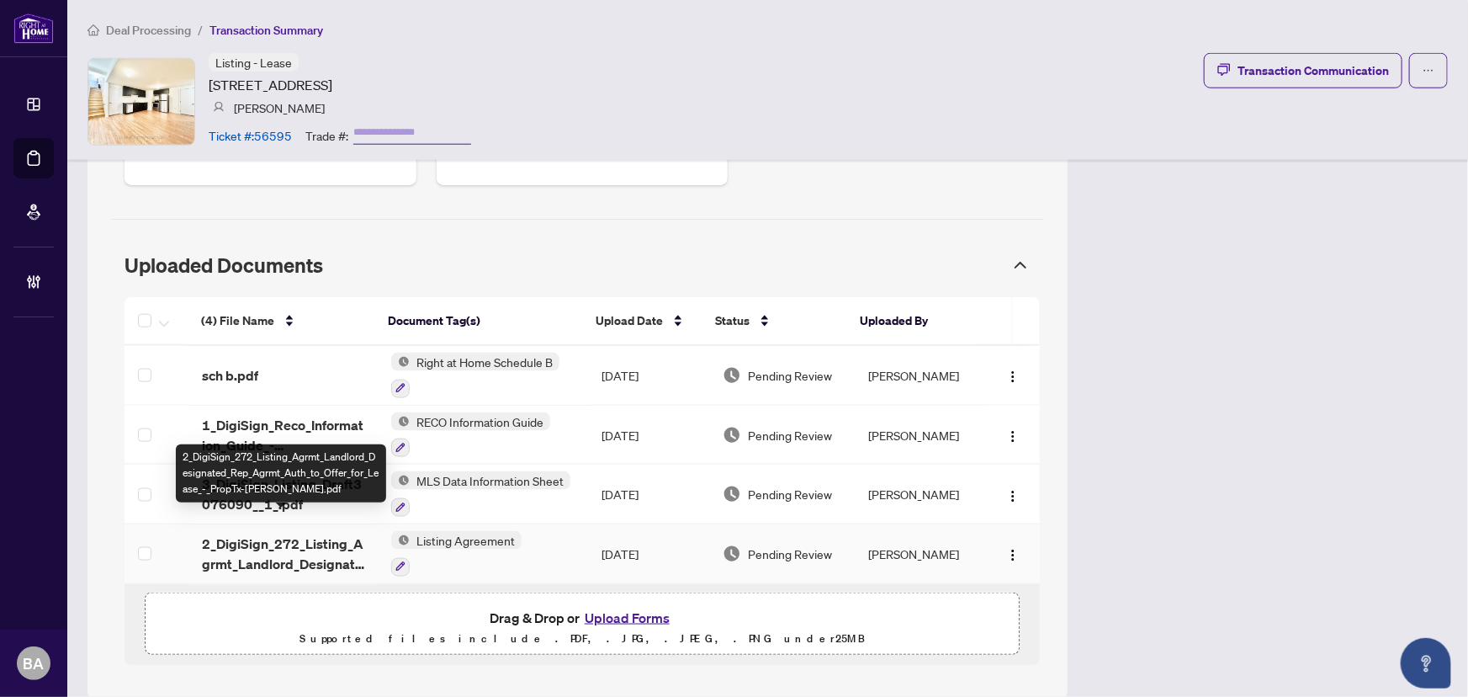
click at [315, 541] on span "2_DigiSign_272_Listing_Agrmt_Landlord_Designated_Rep_Agrmt_Auth_to_Offer_for_Le…" at bounding box center [283, 553] width 162 height 40
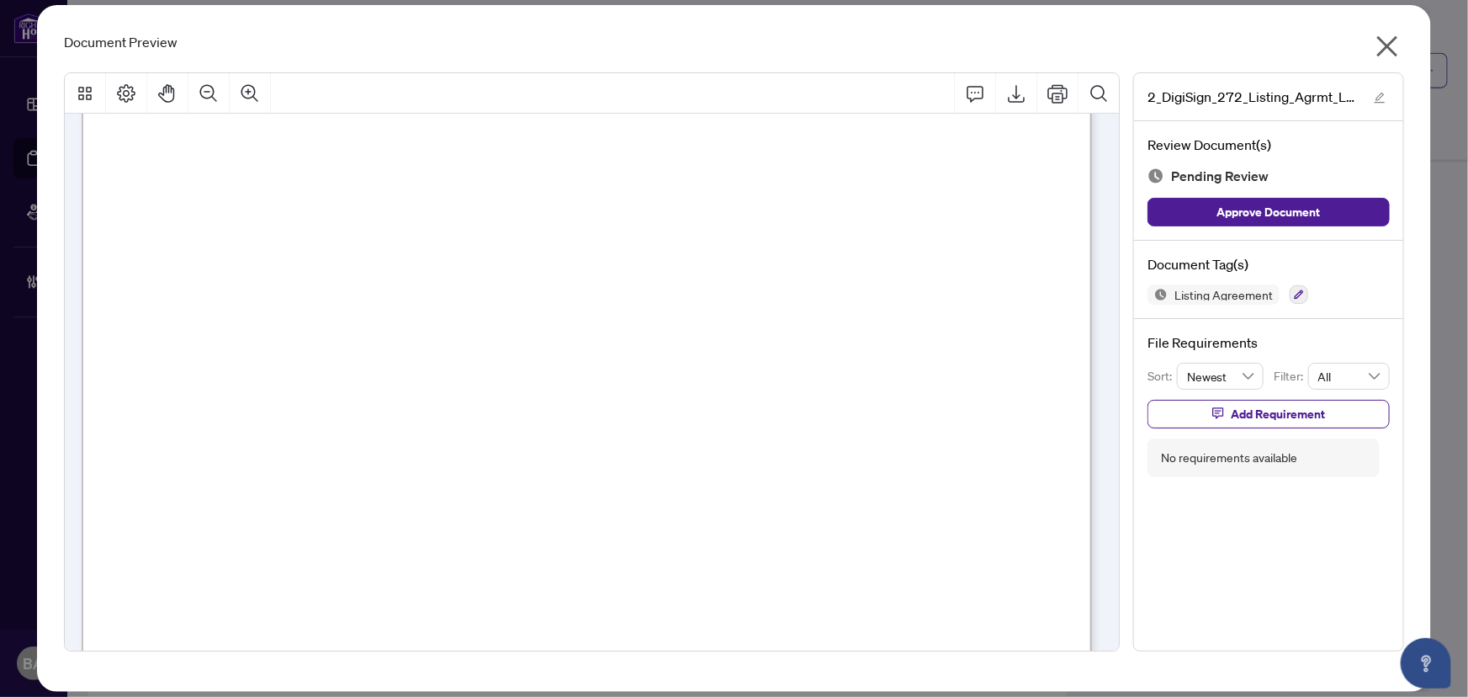
scroll to position [6164, 0]
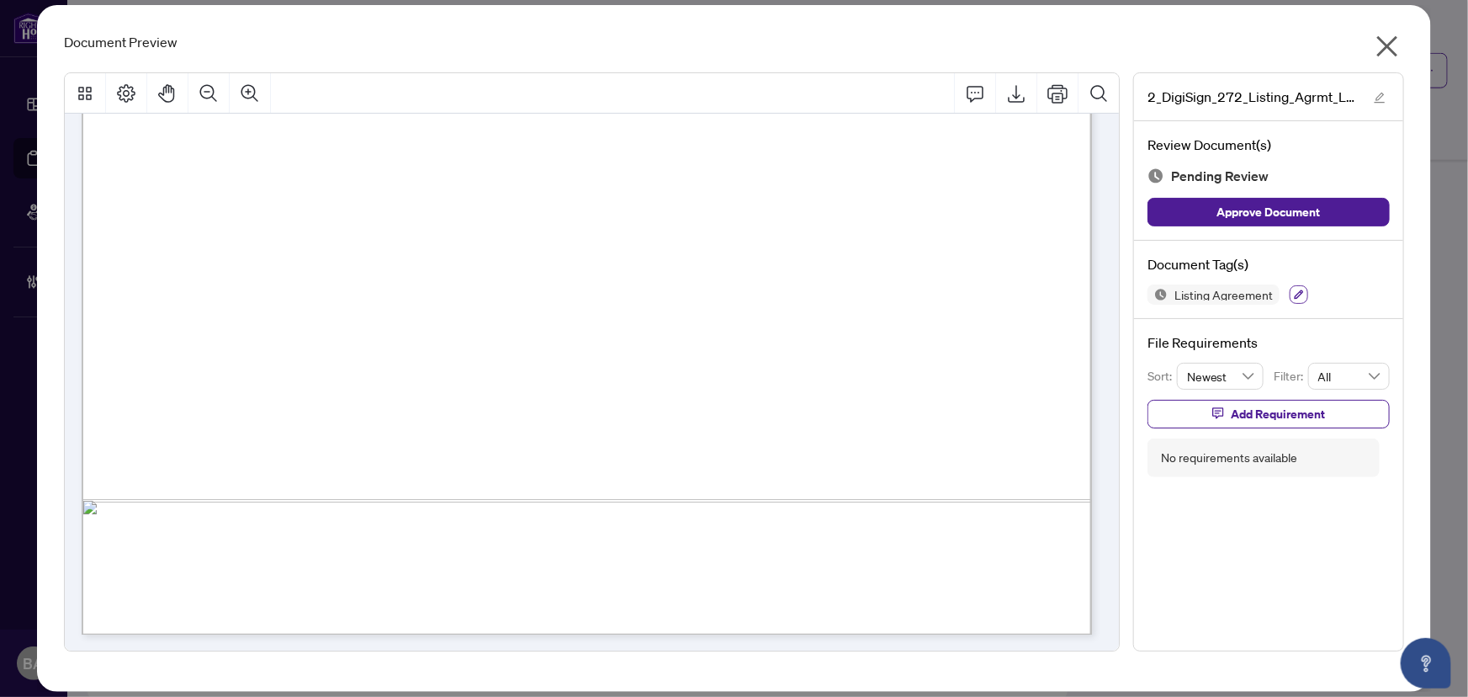
click at [1294, 299] on button "button" at bounding box center [1299, 294] width 19 height 19
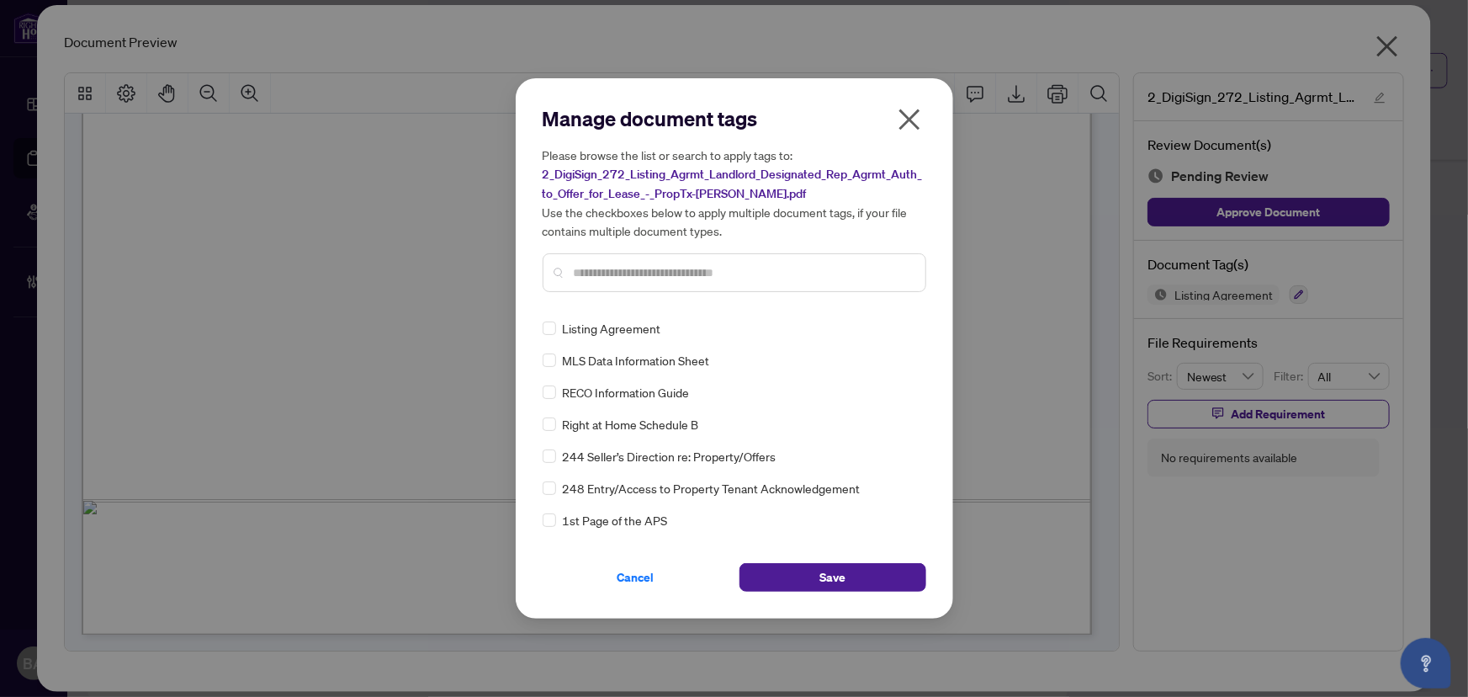
click at [570, 286] on div at bounding box center [735, 272] width 384 height 39
click at [578, 274] on input "text" at bounding box center [743, 272] width 338 height 19
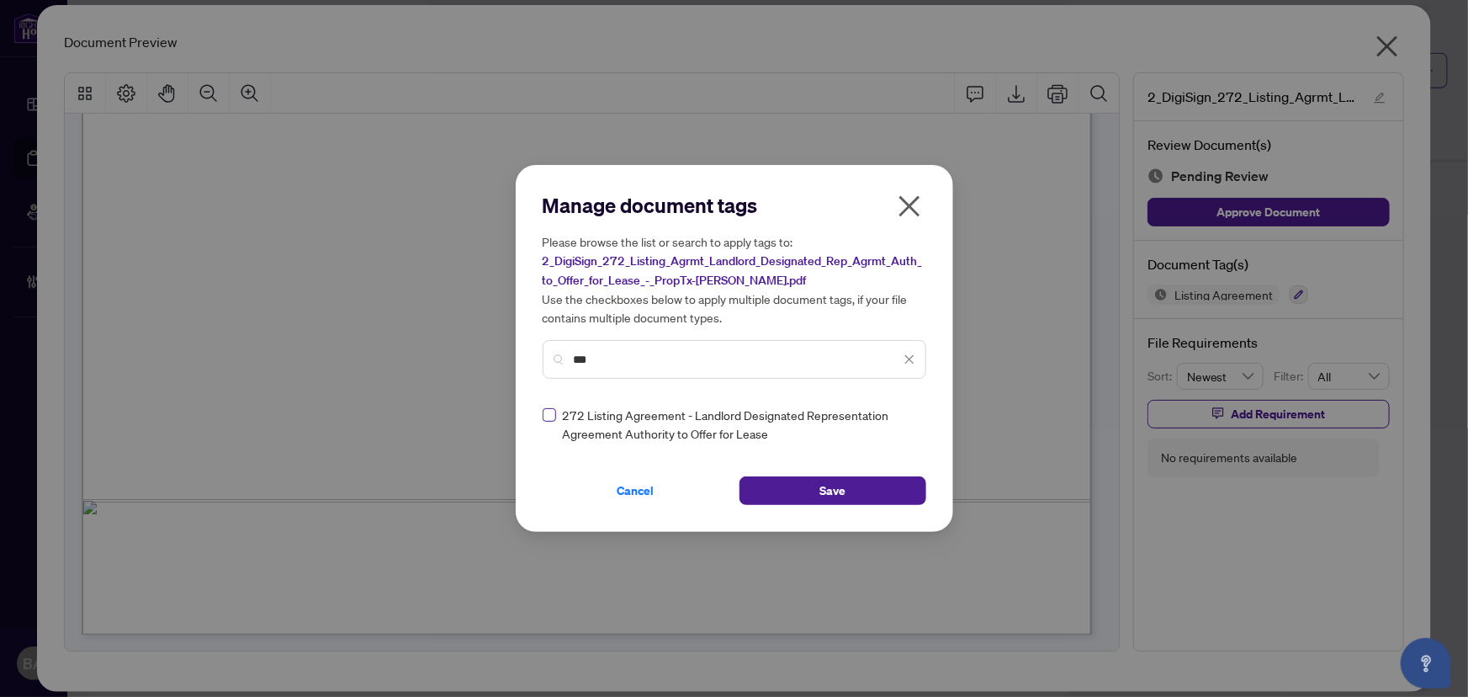
type input "***"
click at [549, 421] on label at bounding box center [549, 415] width 13 height 19
click at [891, 424] on img at bounding box center [891, 424] width 17 height 17
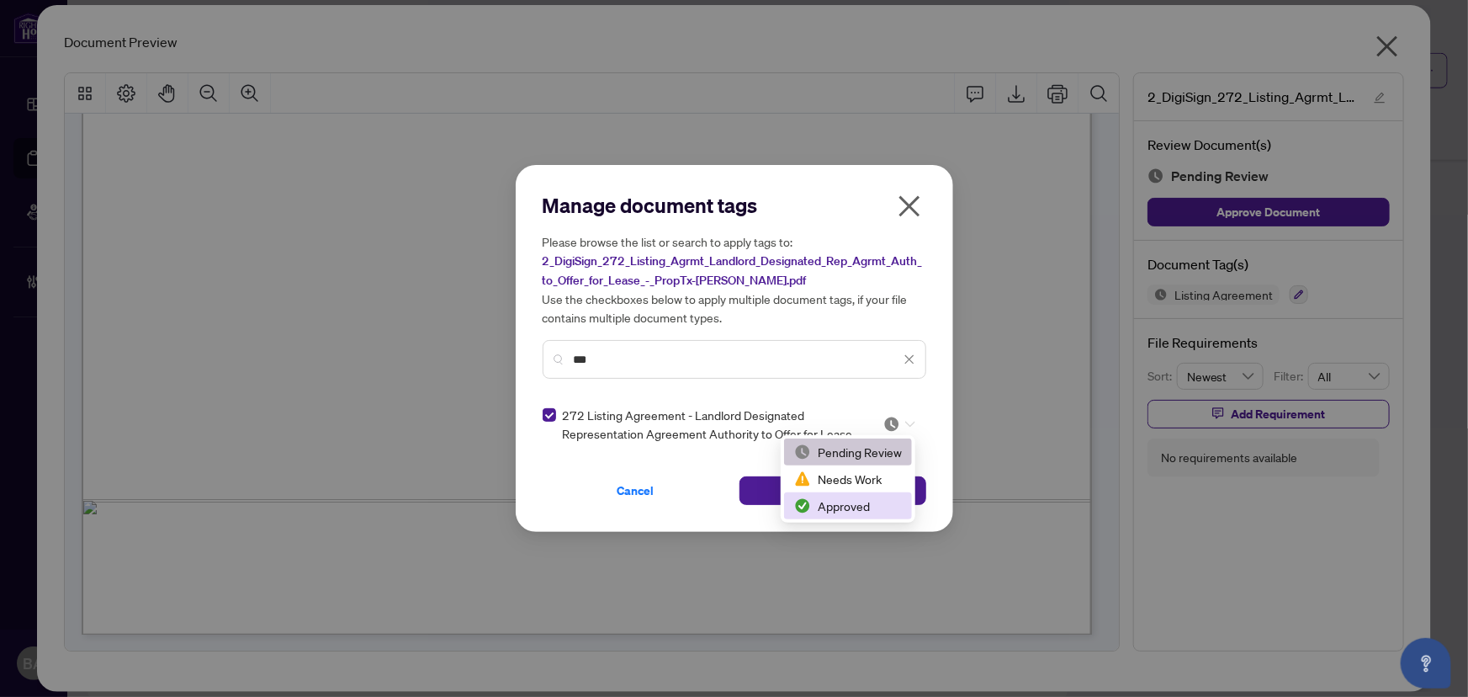
click at [867, 513] on div "Approved" at bounding box center [848, 505] width 108 height 19
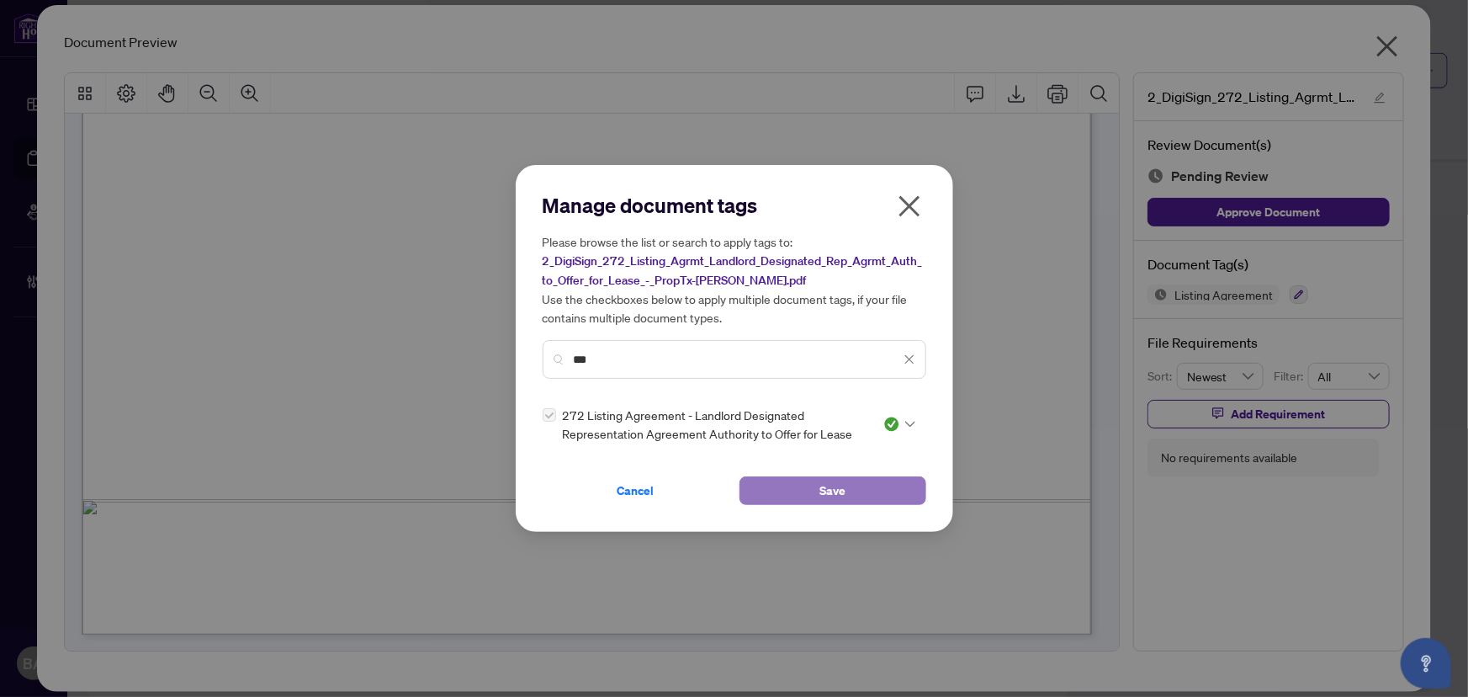
click at [794, 488] on button "Save" at bounding box center [833, 490] width 187 height 29
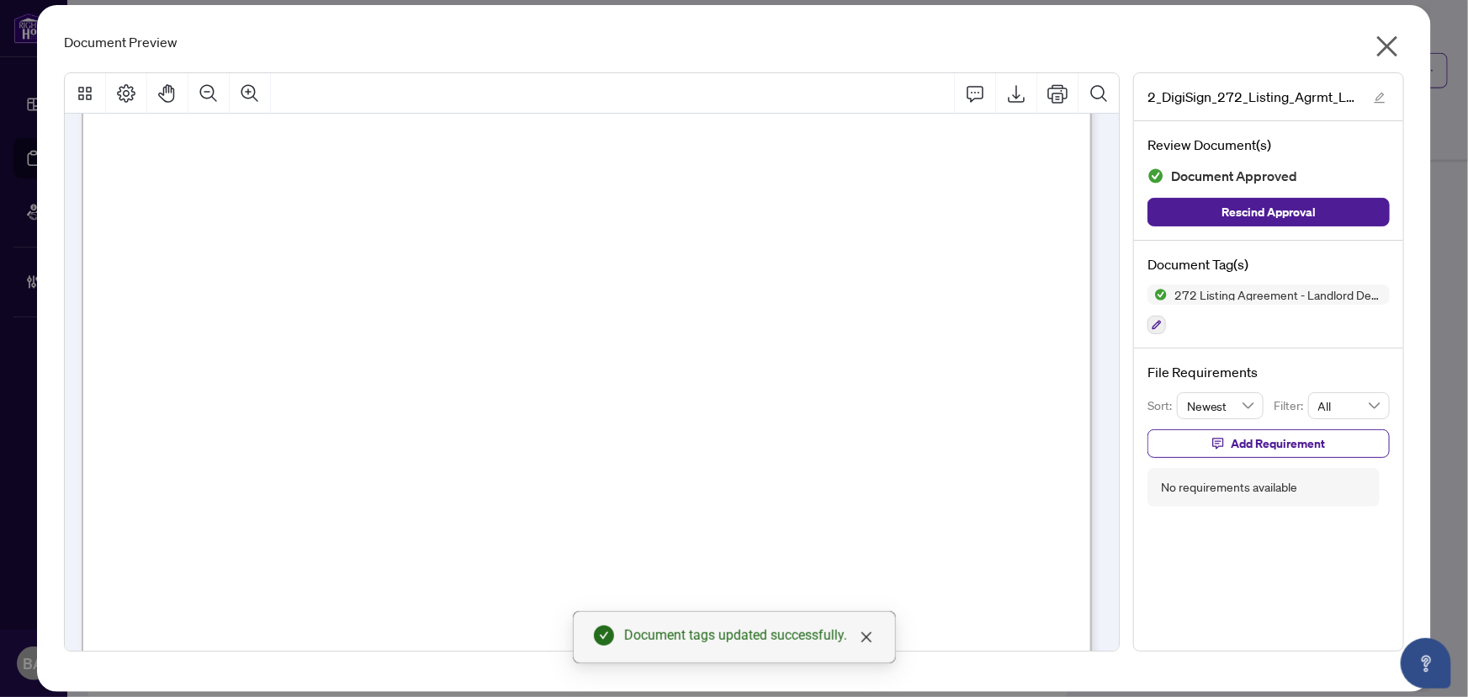
scroll to position [0, 0]
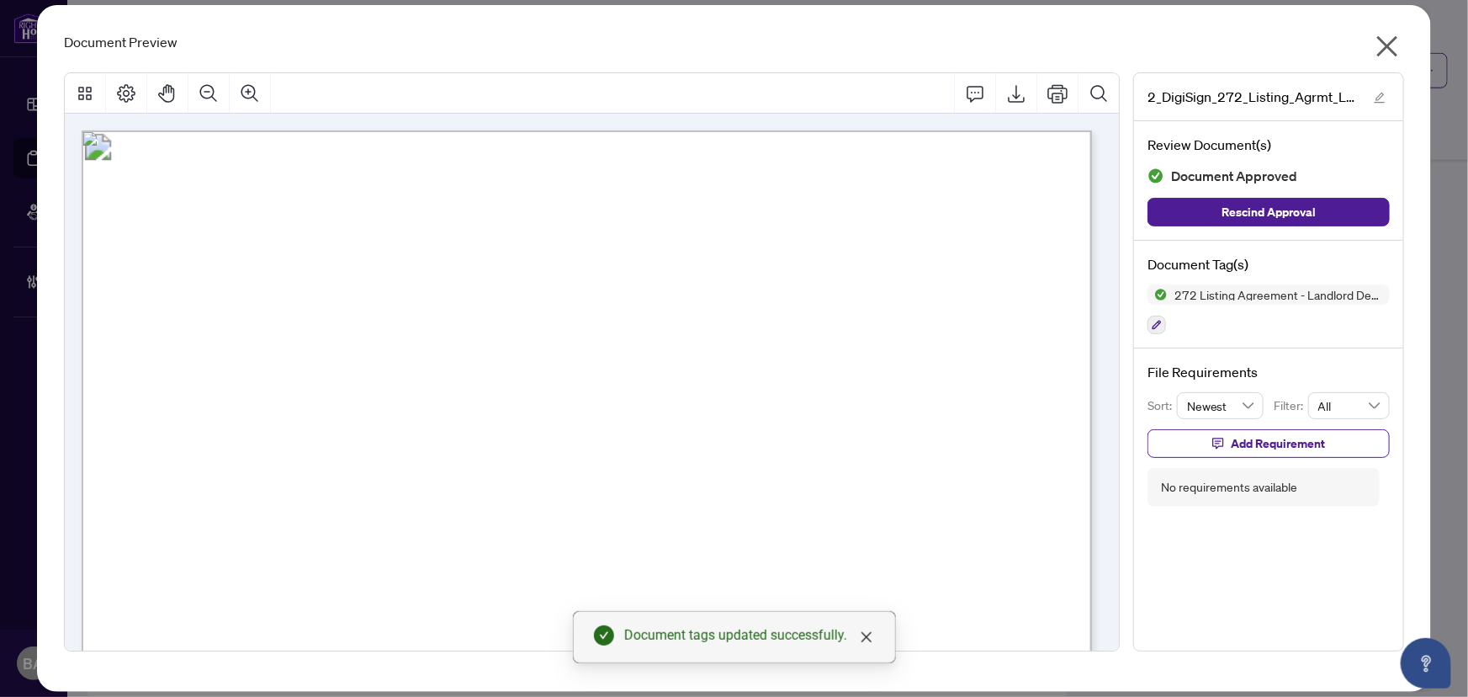
drag, startPoint x: 1384, startPoint y: 50, endPoint x: 1343, endPoint y: 73, distance: 47.5
click at [1385, 50] on icon "close" at bounding box center [1387, 46] width 21 height 21
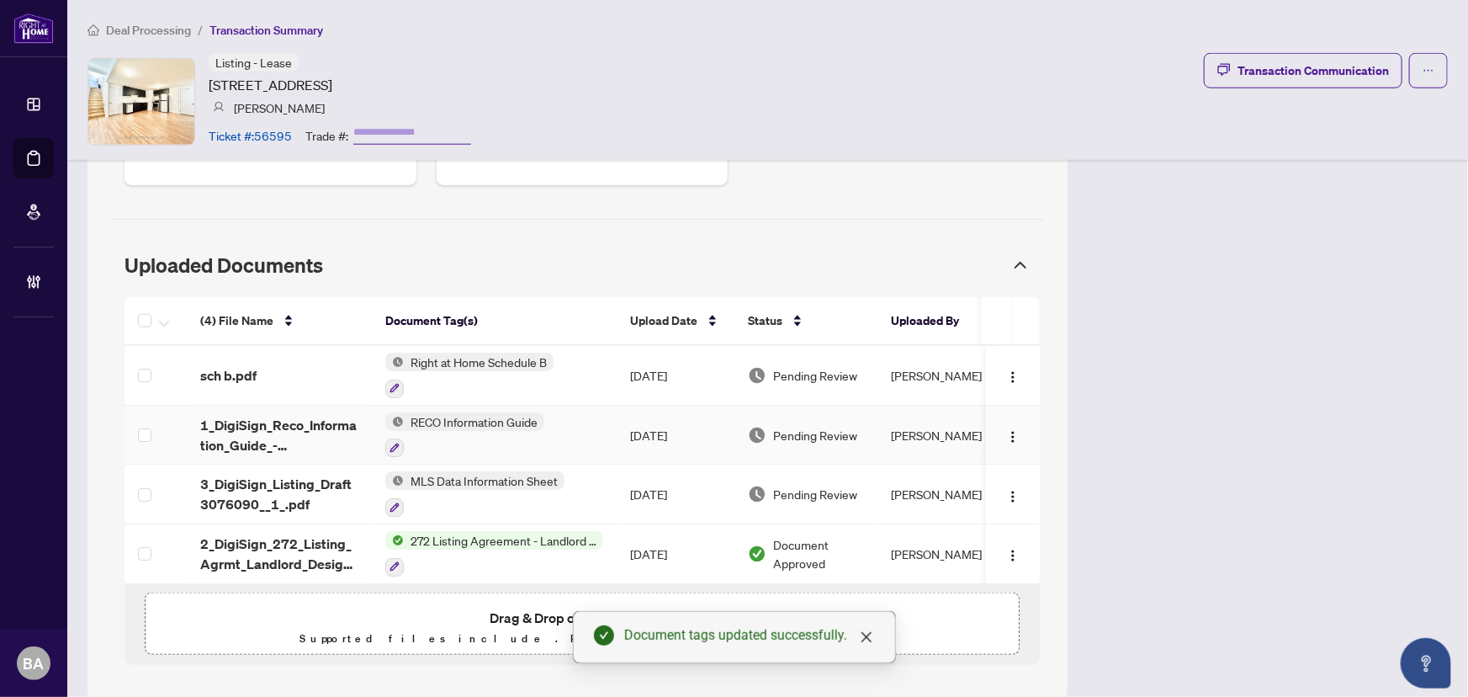
click at [265, 415] on span "1_DigiSign_Reco_Information_Guide_-_RECO_Forms.pdf" at bounding box center [279, 435] width 158 height 40
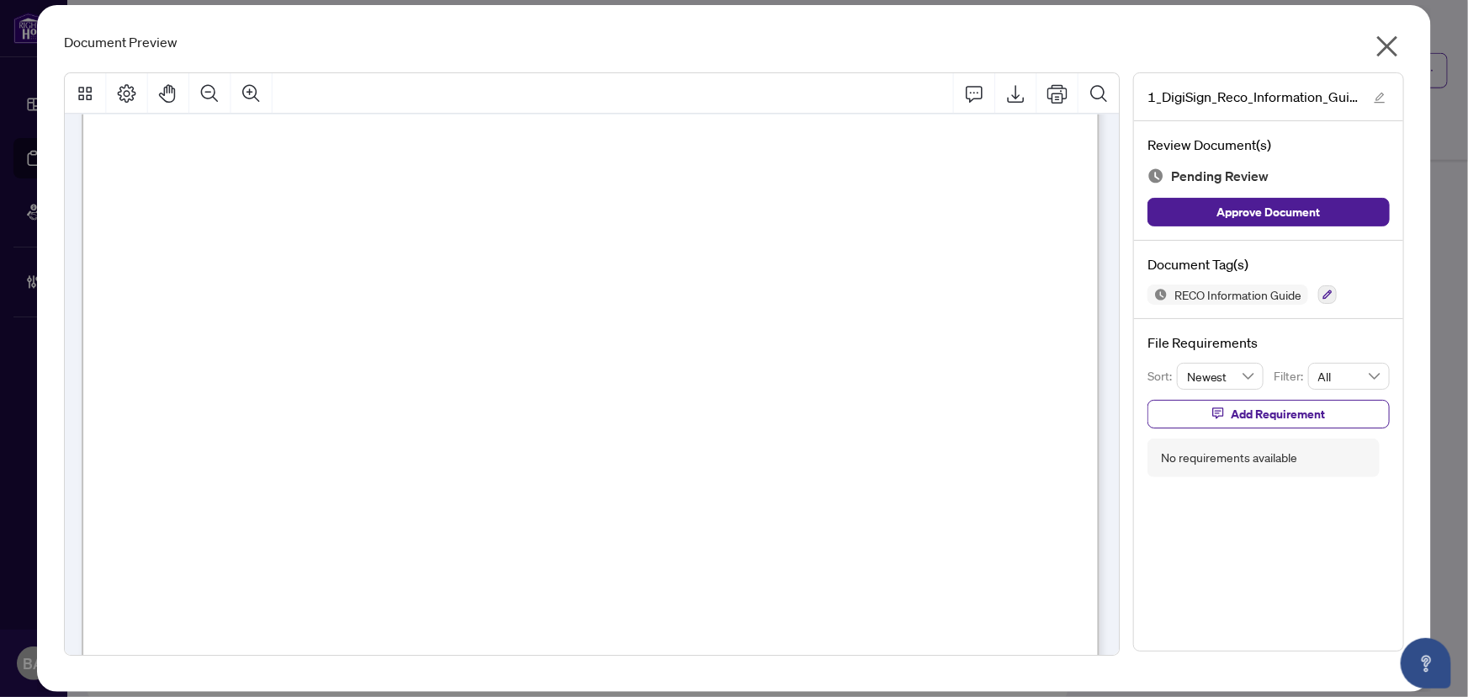
scroll to position [15963, 0]
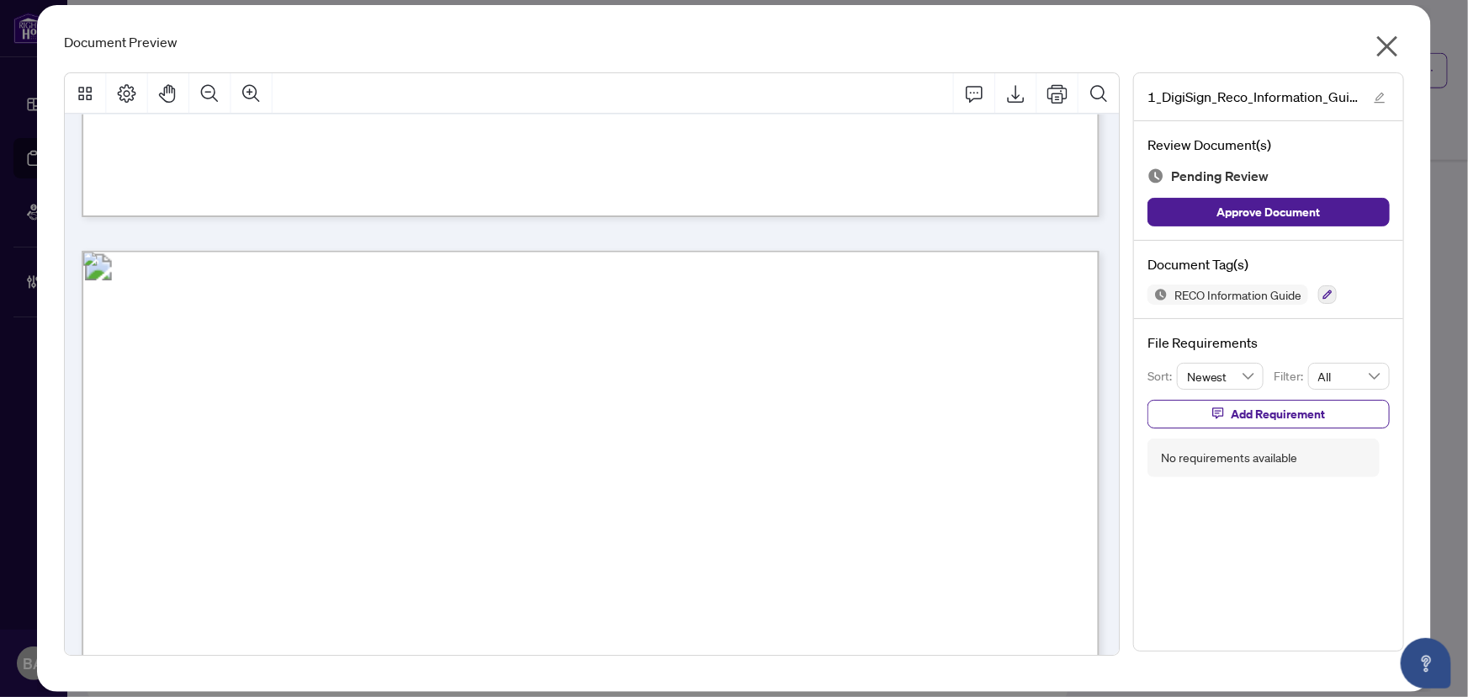
drag, startPoint x: 303, startPoint y: 453, endPoint x: 242, endPoint y: 486, distance: 69.3
click at [298, 454] on span "Real estate agent name" at bounding box center [233, 462] width 151 height 19
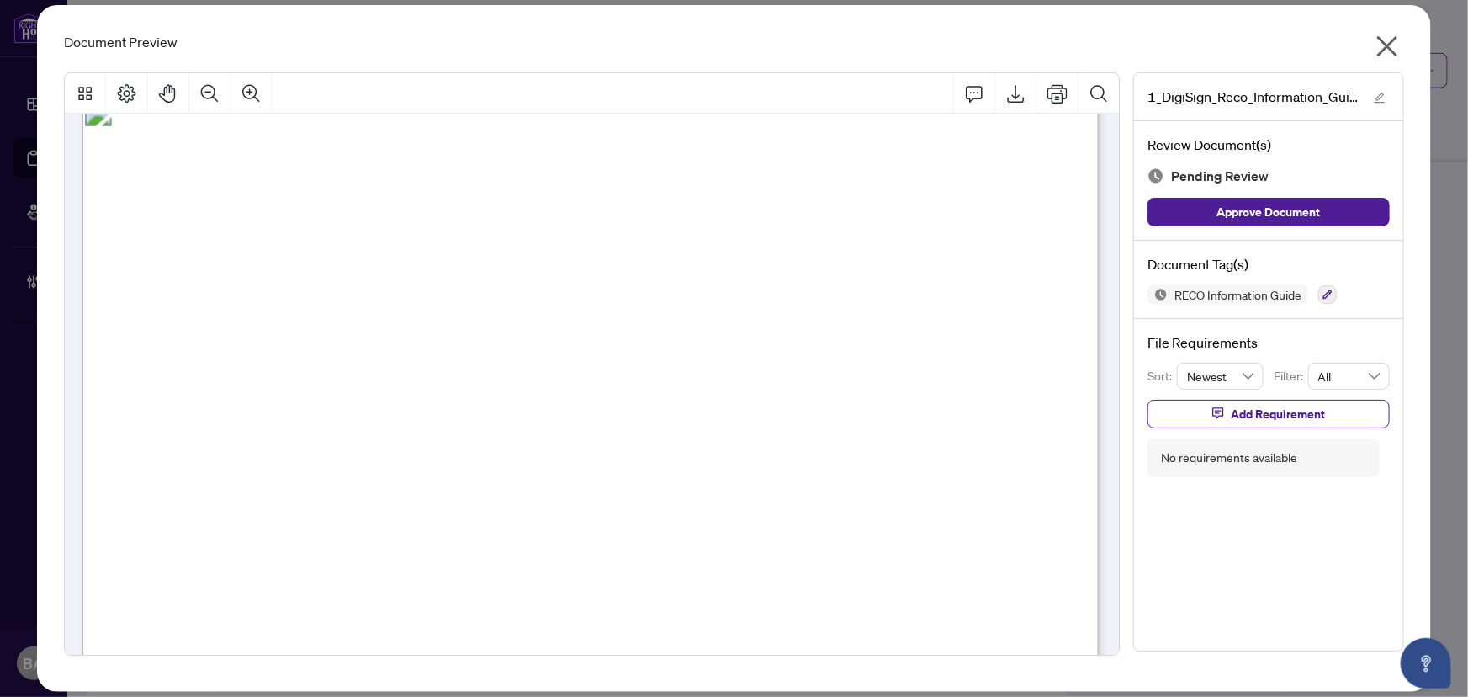
click at [293, 361] on span "Right At Home Realty" at bounding box center [256, 357] width 179 height 16
drag, startPoint x: 276, startPoint y: 433, endPoint x: 632, endPoint y: 424, distance: 356.0
click at [281, 96] on p "RECO INFORMATION GUIDE | VERSION: [DATE] PAGE 12 OF 12 Real estate agent name B…" at bounding box center [1080, 96] width 1996 height 0
click at [317, 400] on span "Signature of buyer/seller" at bounding box center [237, 393] width 160 height 19
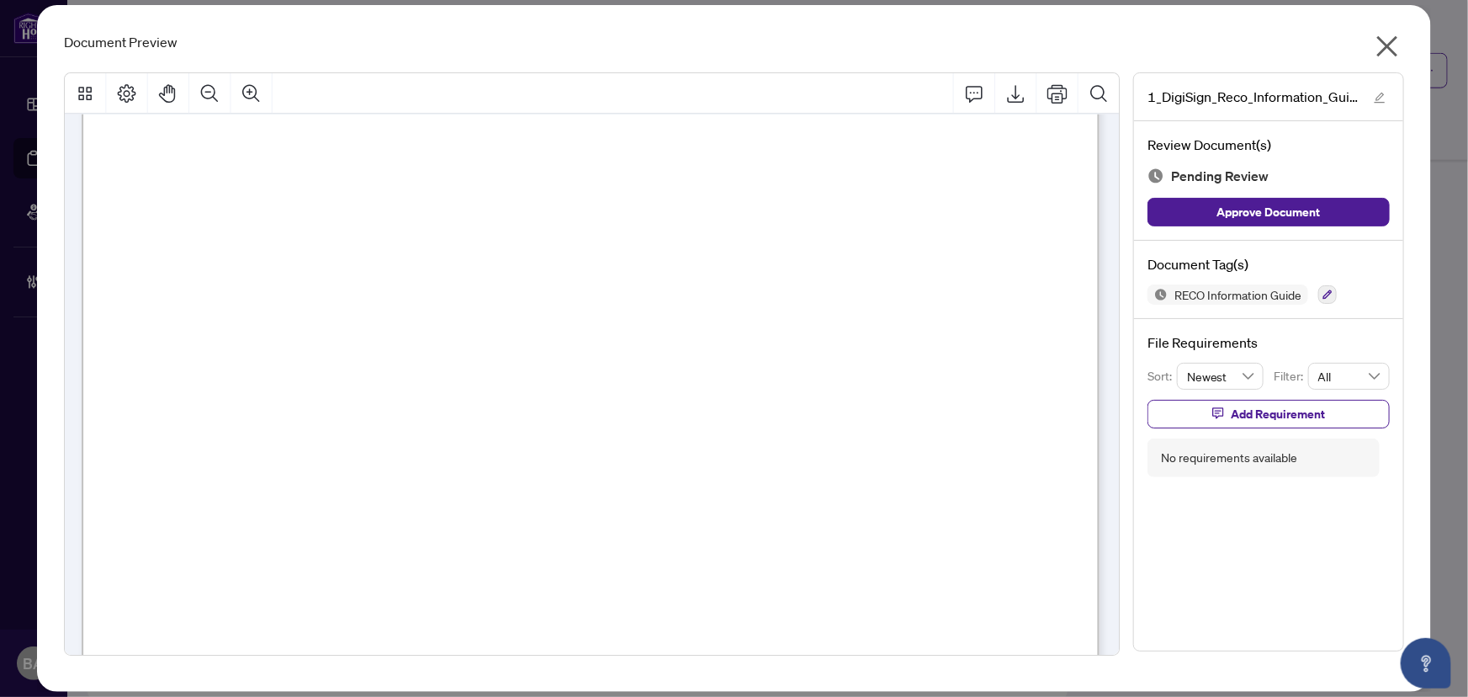
drag, startPoint x: 315, startPoint y: 378, endPoint x: 333, endPoint y: 405, distance: 32.2
click at [1158, 351] on h4 "File Requirements" at bounding box center [1269, 342] width 242 height 20
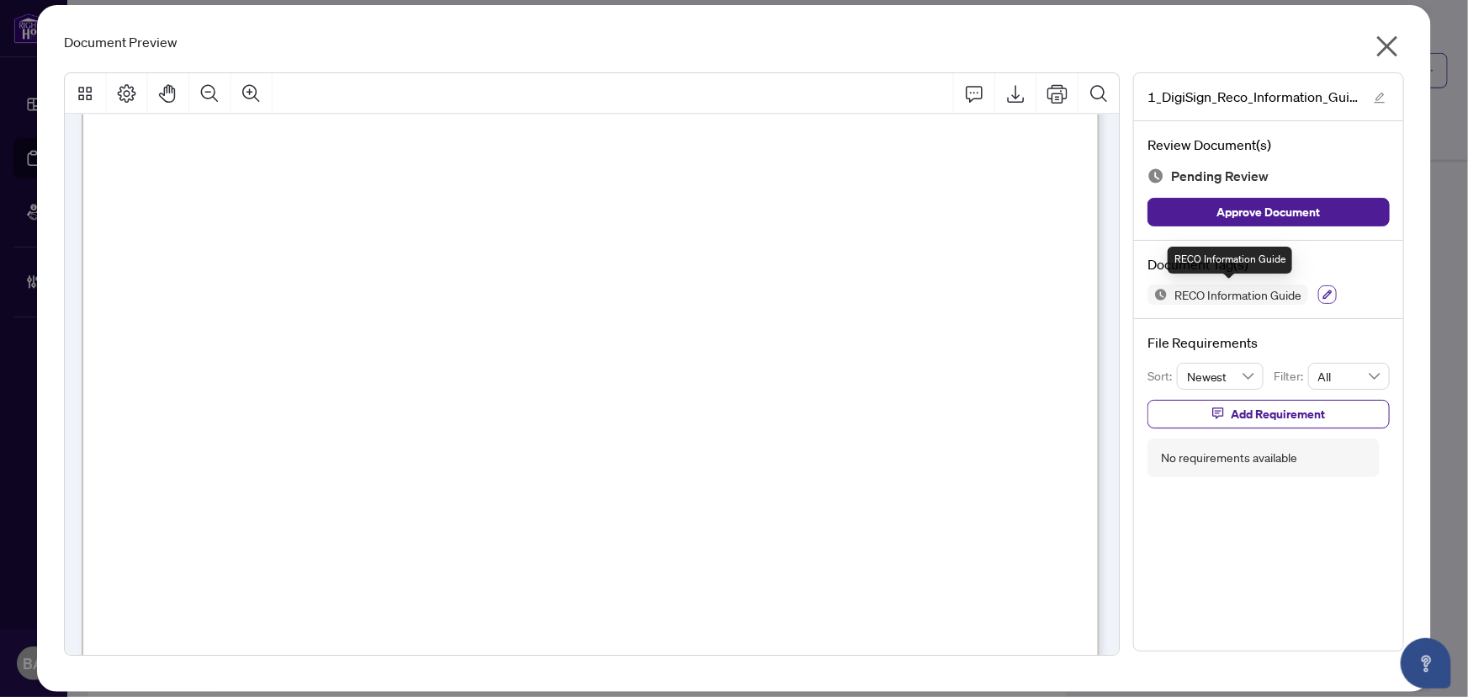
click at [1320, 296] on button "button" at bounding box center [1327, 294] width 19 height 19
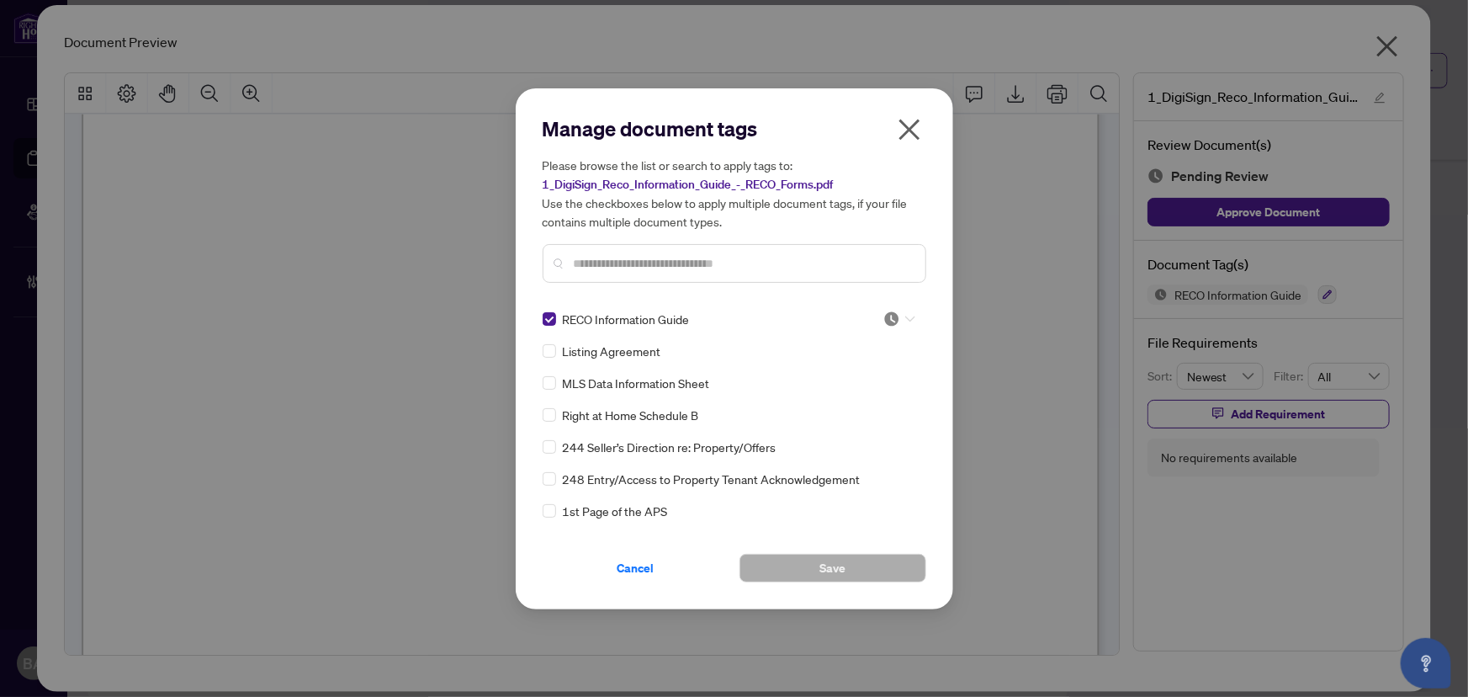
drag, startPoint x: 887, startPoint y: 312, endPoint x: 871, endPoint y: 386, distance: 75.7
click at [889, 315] on img at bounding box center [891, 318] width 17 height 17
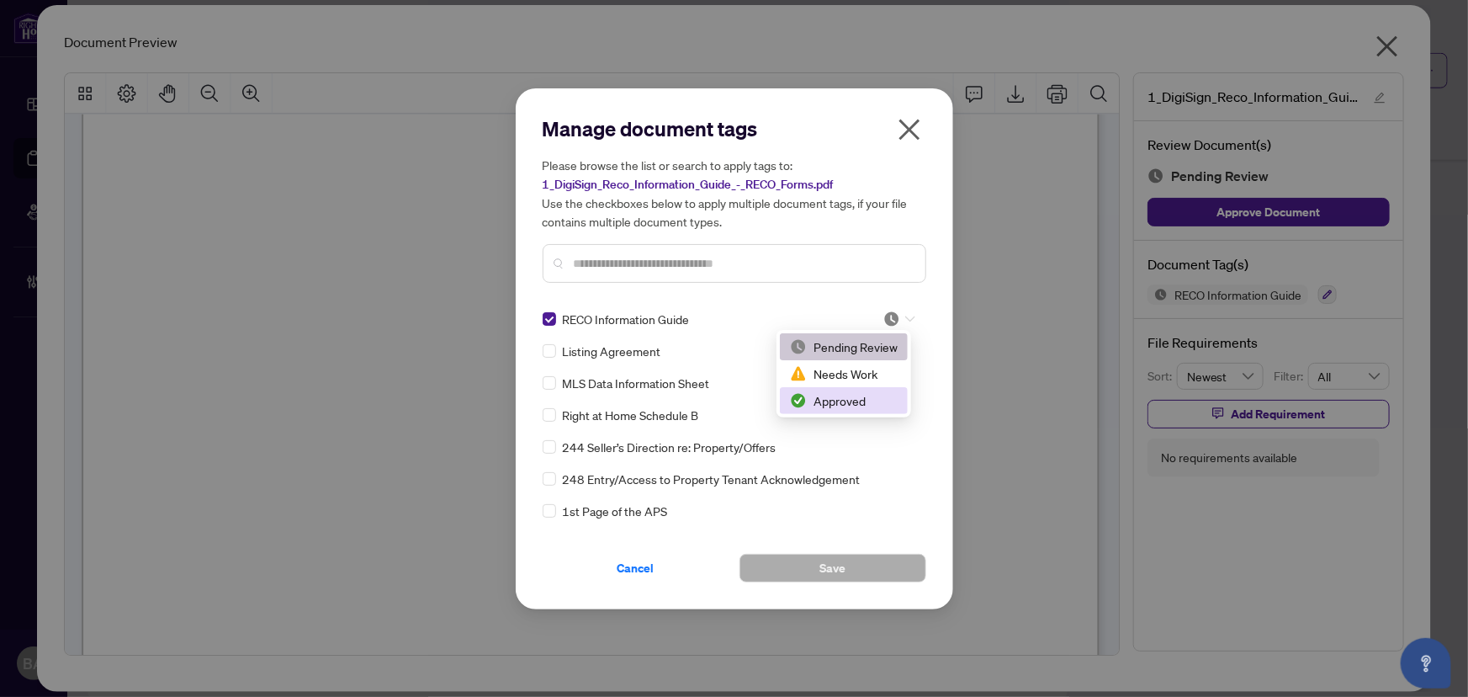
drag, startPoint x: 854, startPoint y: 395, endPoint x: 855, endPoint y: 405, distance: 10.1
click at [855, 395] on div "Approved" at bounding box center [844, 400] width 108 height 19
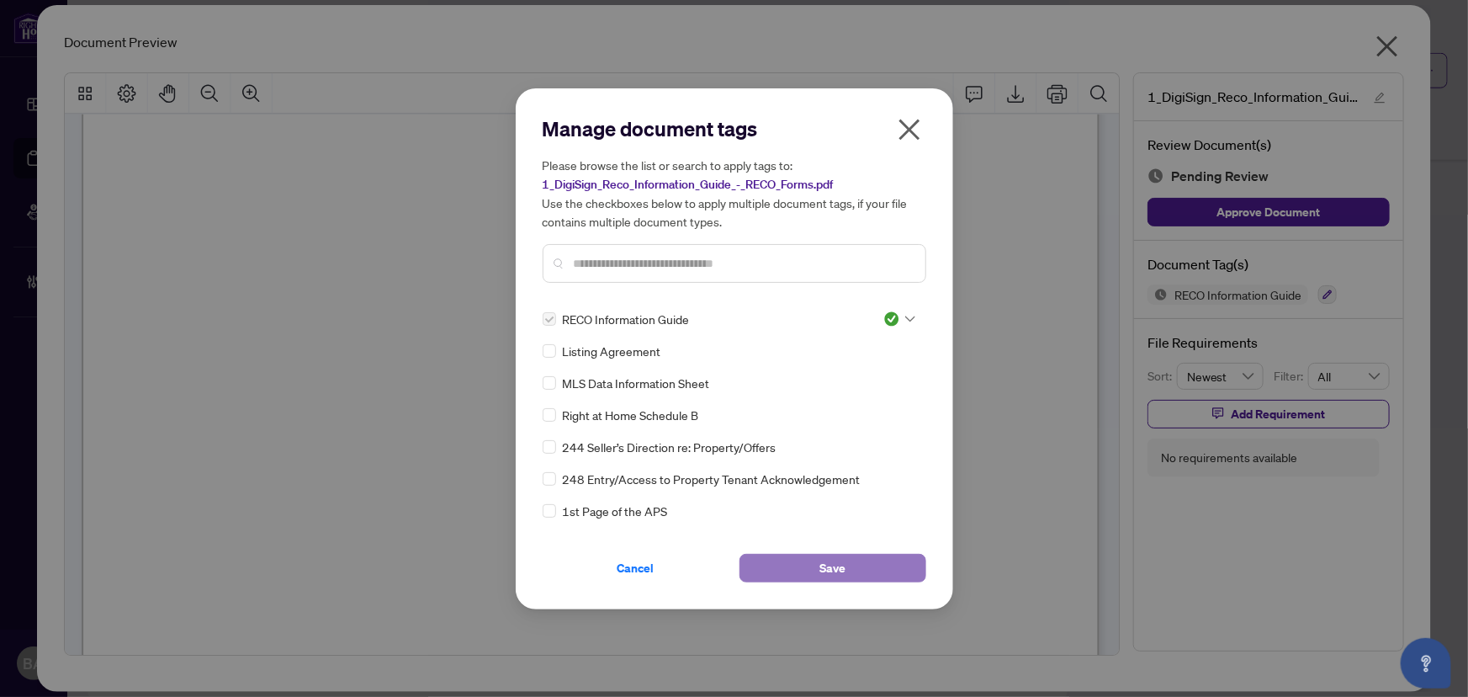
click at [857, 563] on button "Save" at bounding box center [833, 568] width 187 height 29
click at [1376, 50] on div "Manage document tags Please browse the list or search to apply tags to: 1_DigiS…" at bounding box center [734, 348] width 1468 height 697
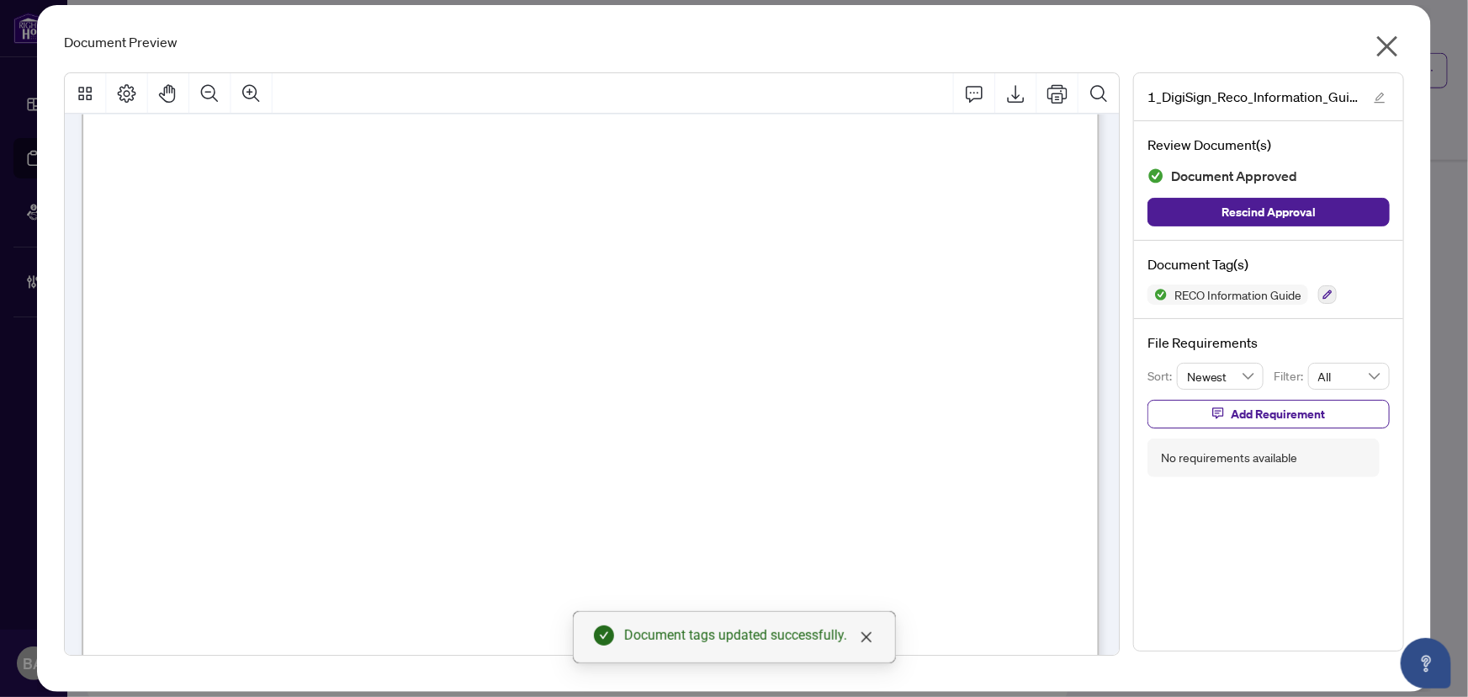
click at [1388, 42] on icon "close" at bounding box center [1387, 46] width 27 height 27
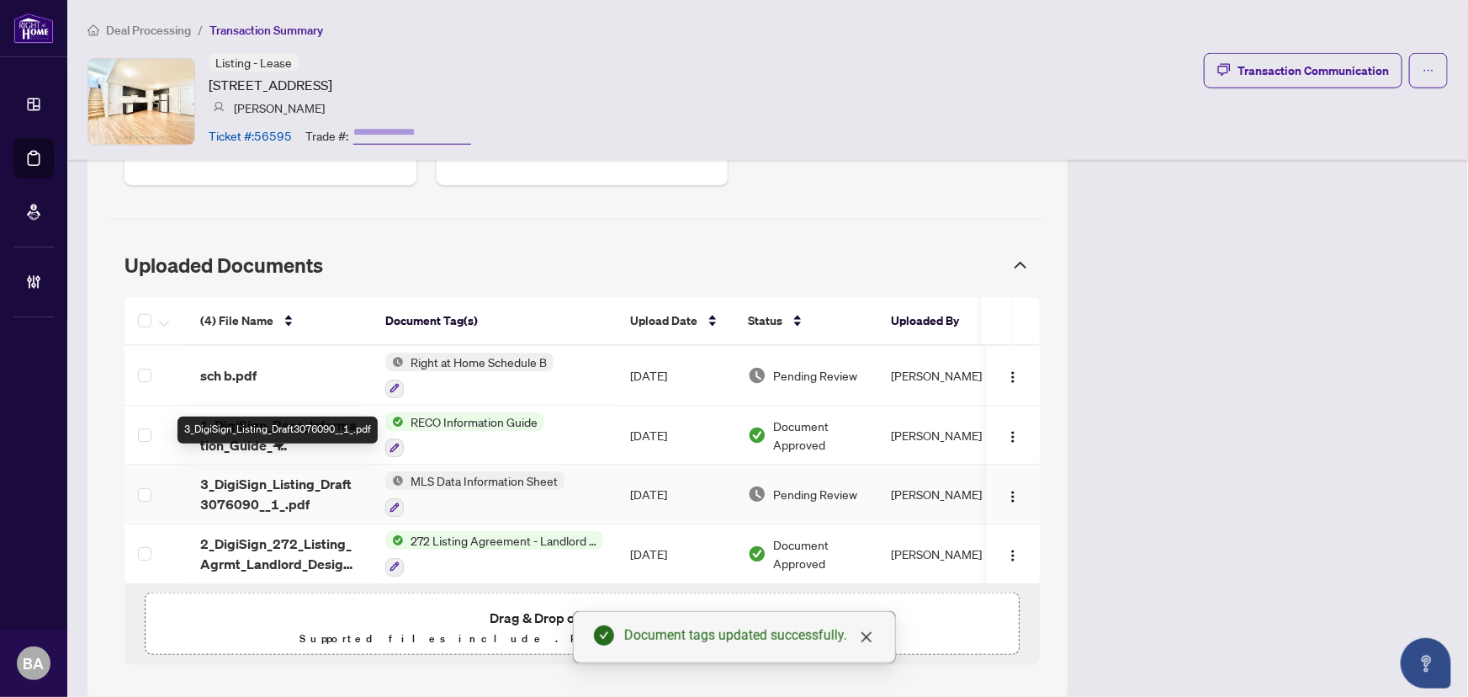
click at [273, 474] on span "3_DigiSign_Listing_Draft3076090__1_.pdf" at bounding box center [279, 494] width 158 height 40
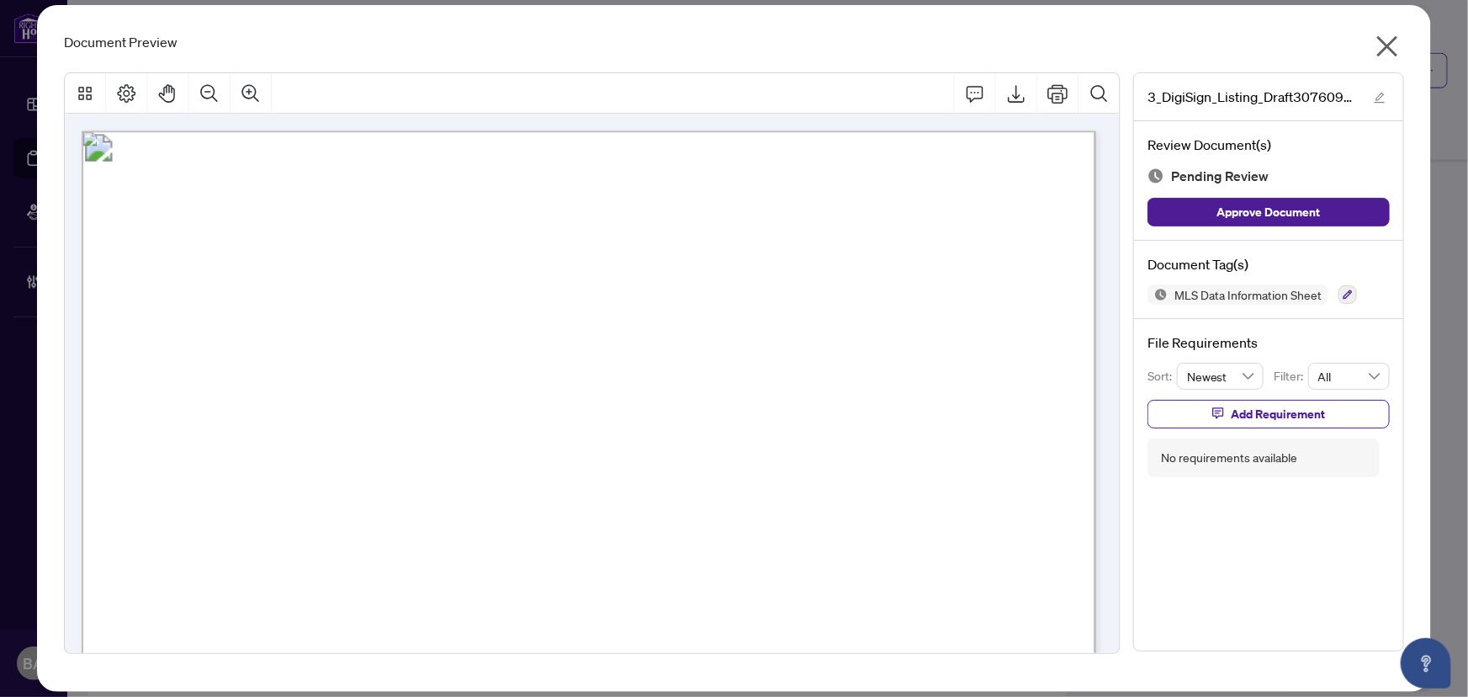
scroll to position [0, 0]
click at [1346, 294] on icon "button" at bounding box center [1348, 294] width 9 height 9
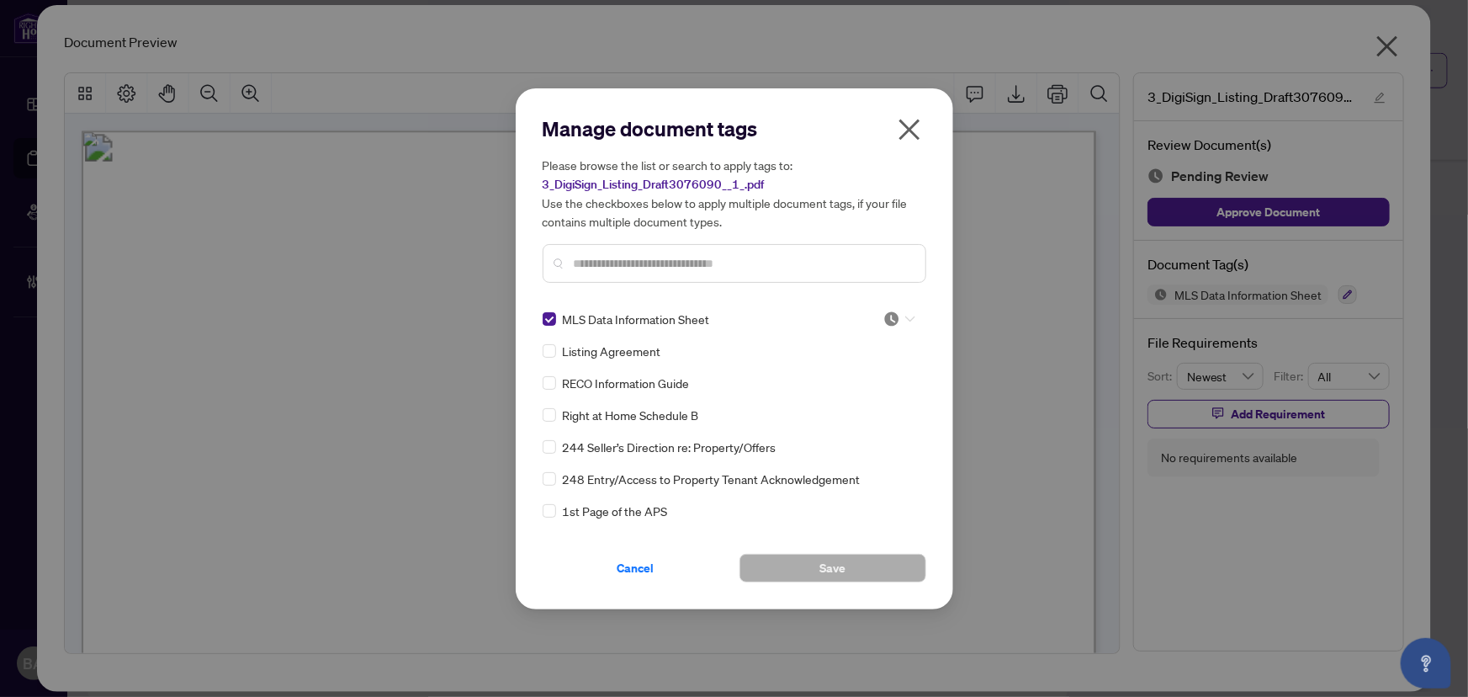
click at [905, 316] on icon at bounding box center [910, 318] width 10 height 7
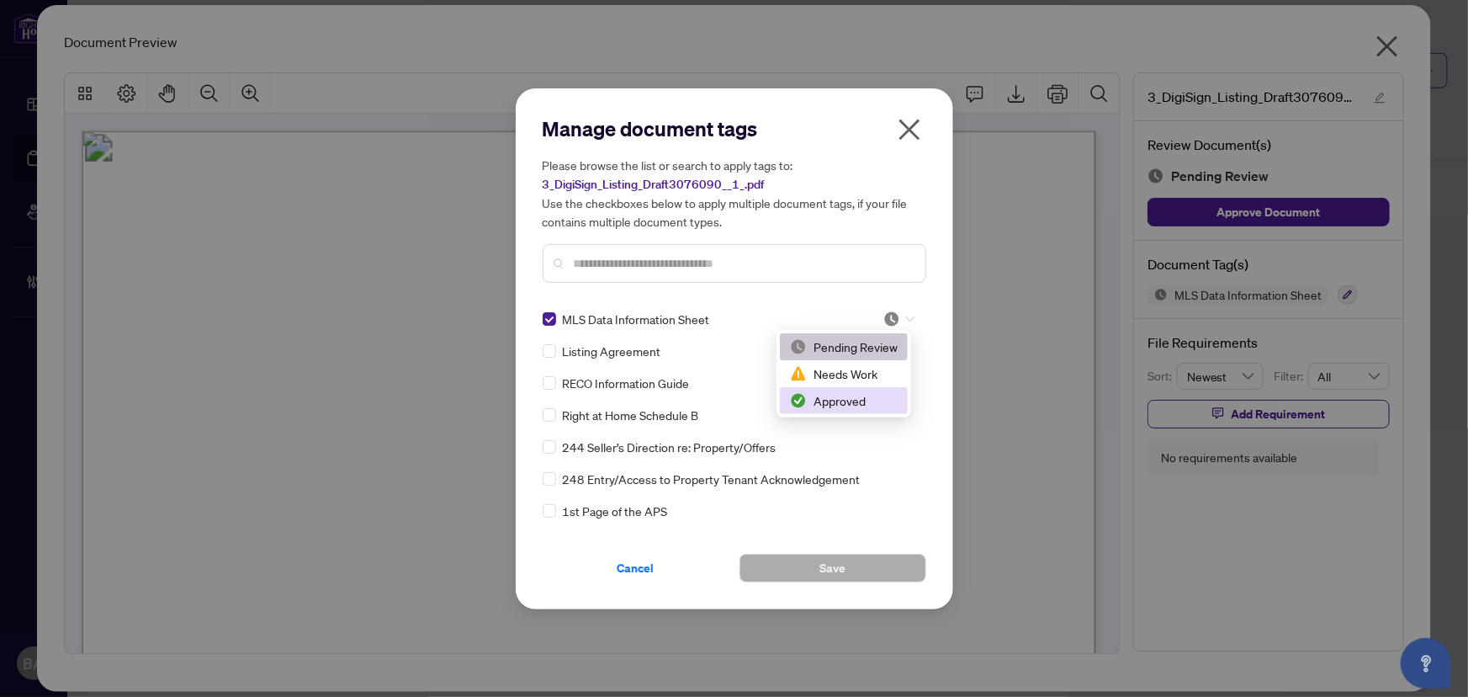
click at [867, 395] on div "Approved" at bounding box center [844, 400] width 108 height 19
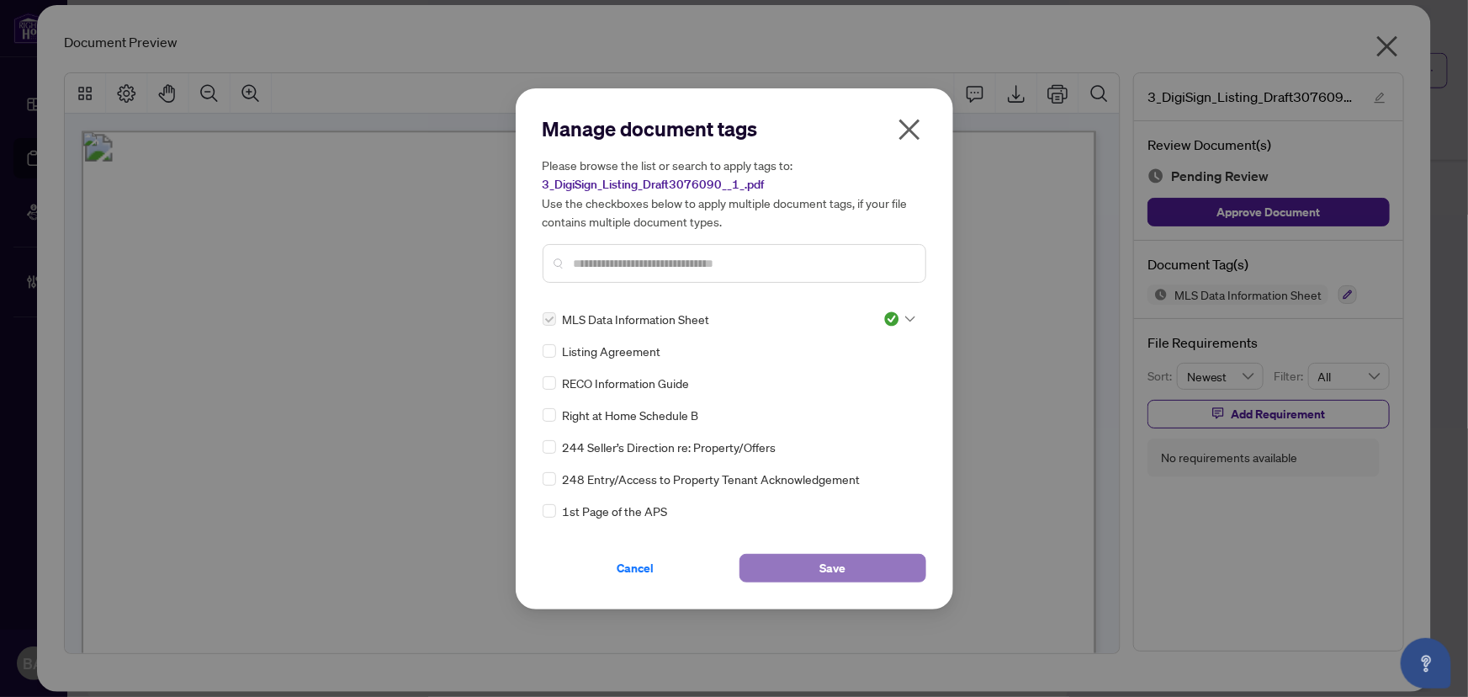
click at [867, 571] on button "Save" at bounding box center [833, 568] width 187 height 29
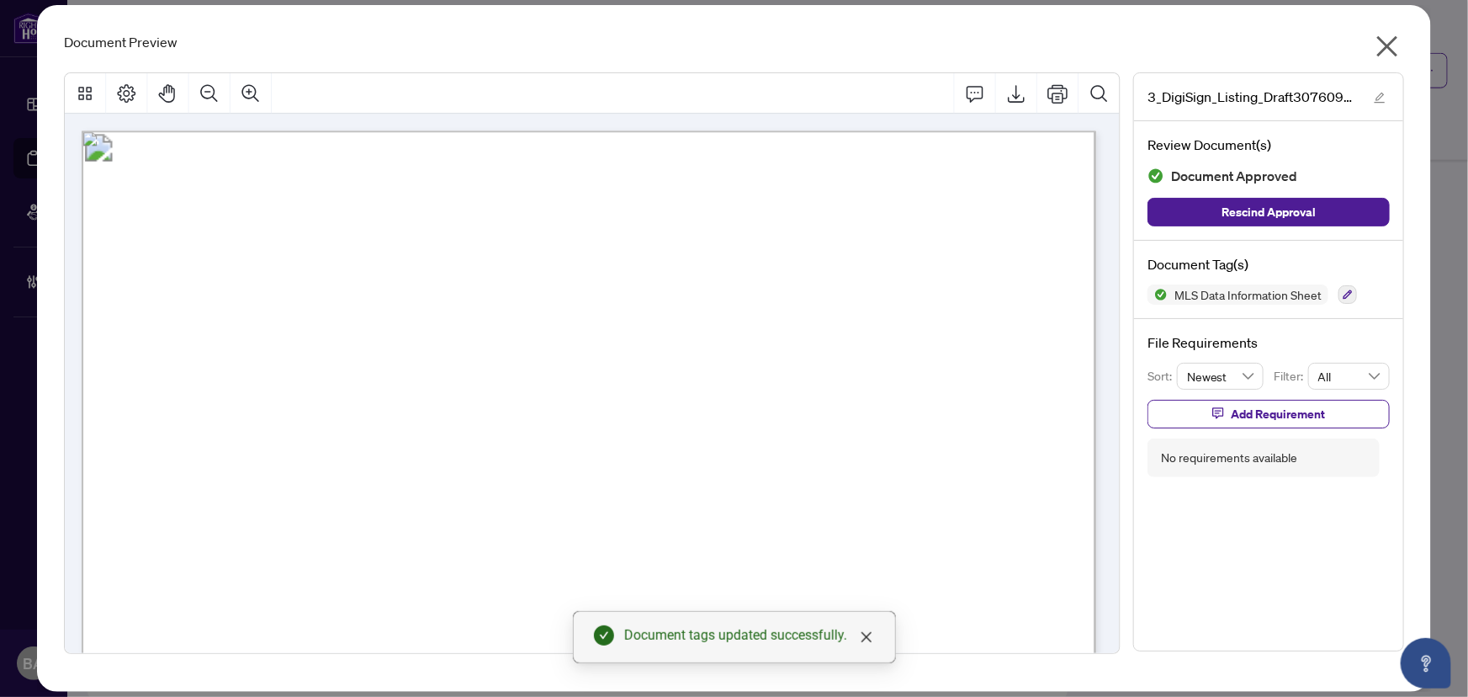
click at [1402, 36] on button "button" at bounding box center [1387, 50] width 34 height 36
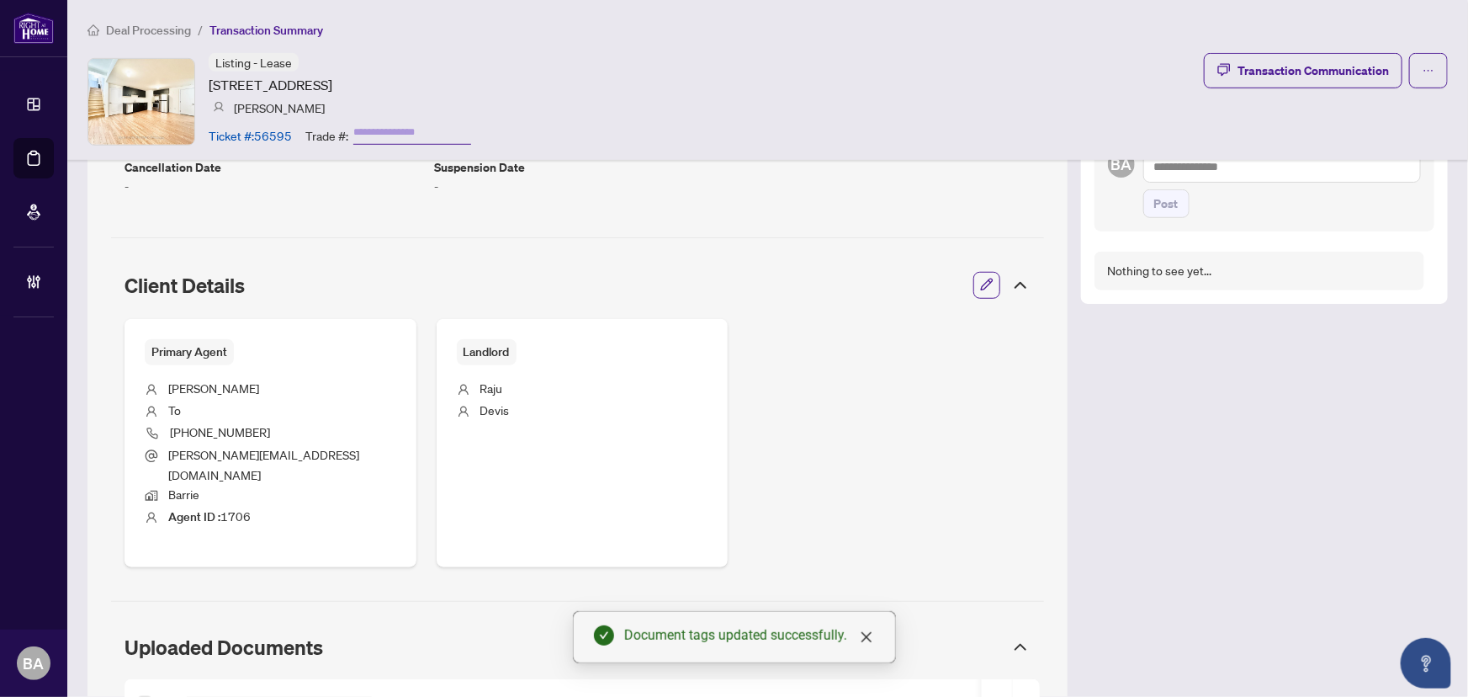
scroll to position [876, 0]
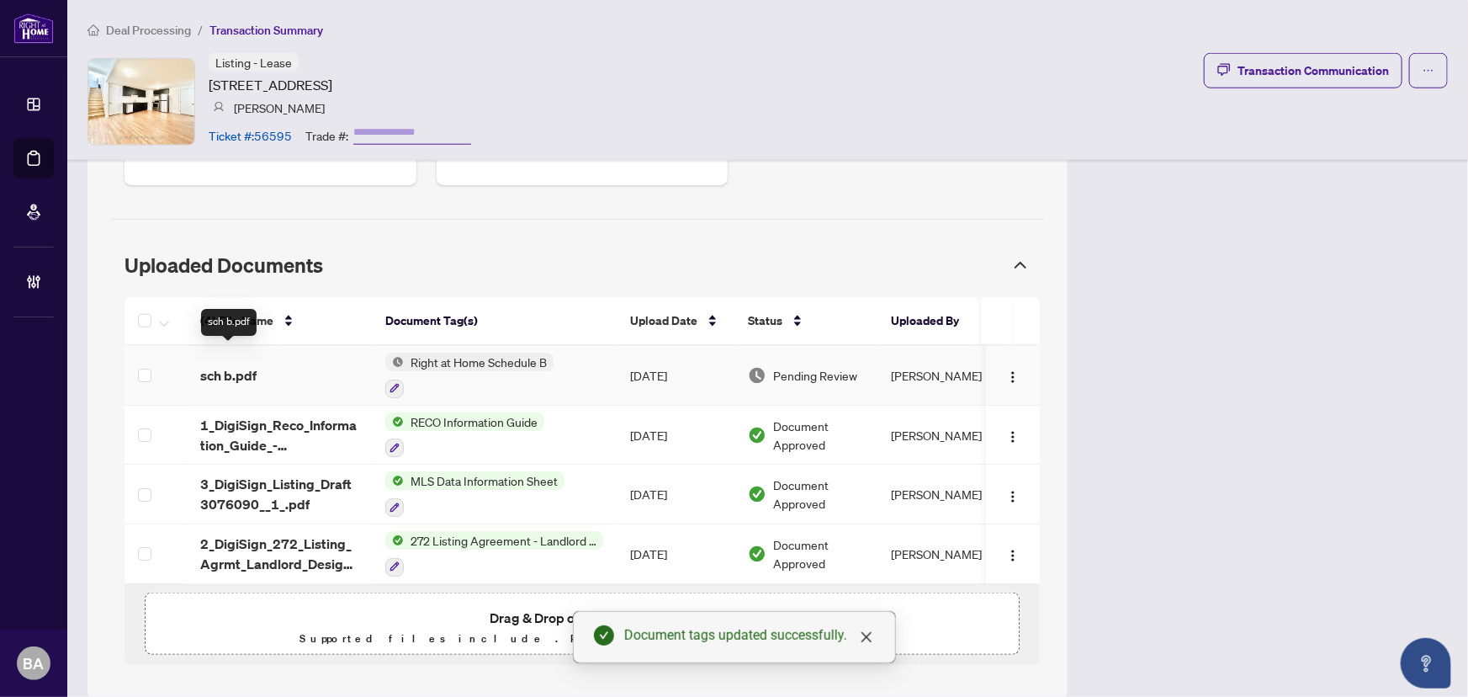
click at [238, 365] on span "sch b.pdf" at bounding box center [228, 375] width 56 height 20
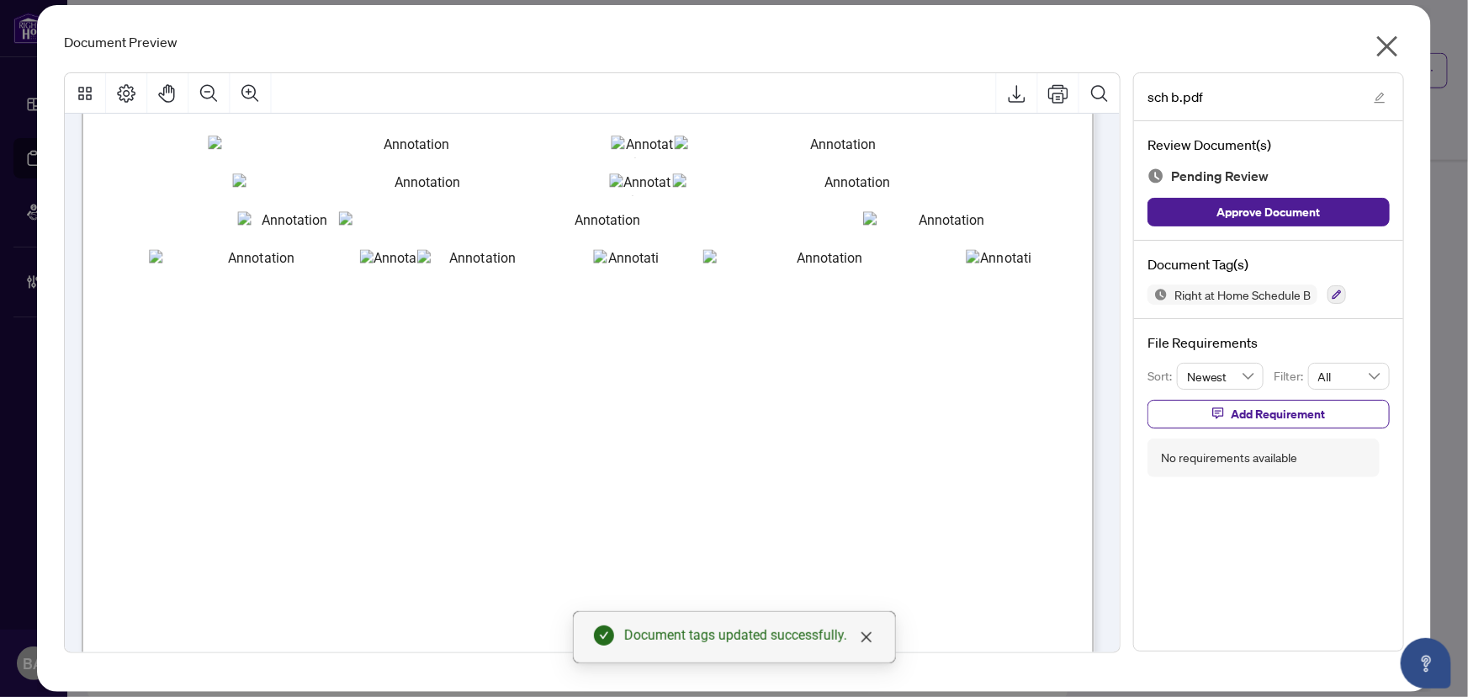
scroll to position [0, 0]
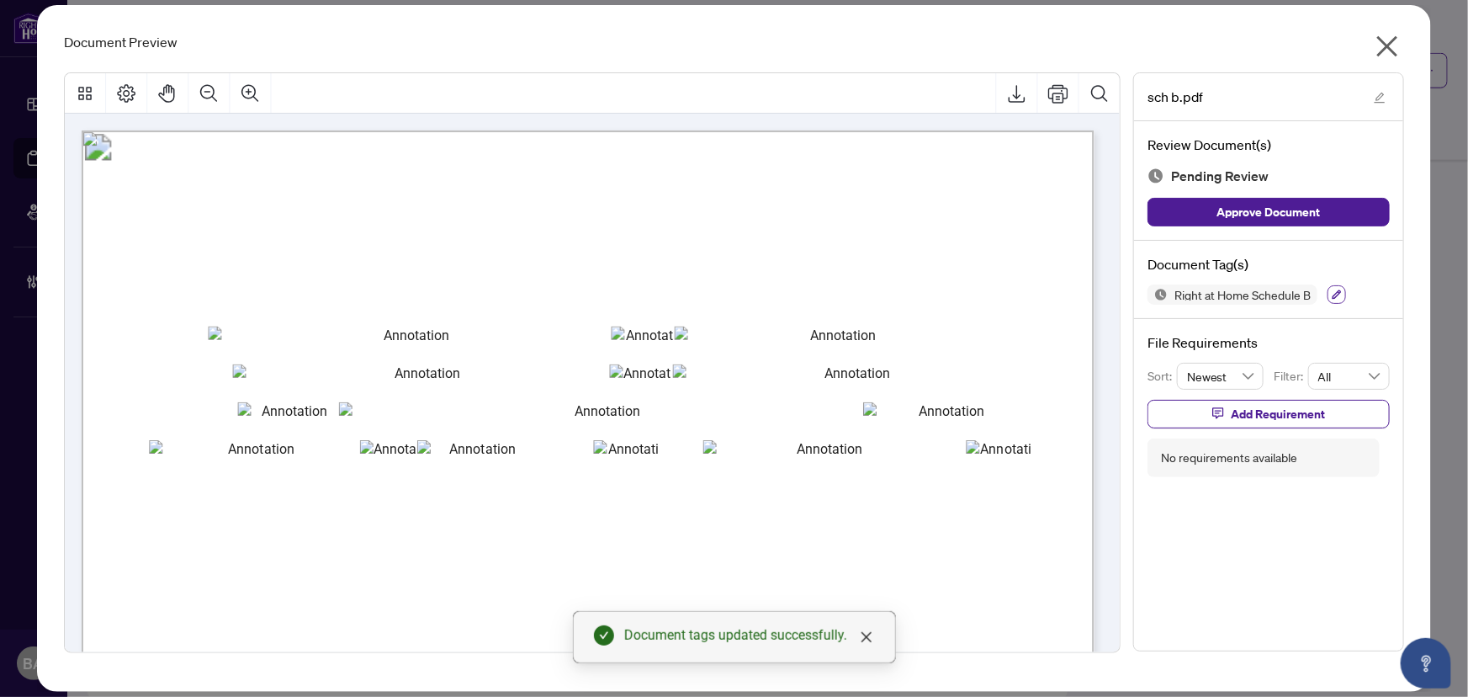
click at [1340, 302] on button "button" at bounding box center [1337, 294] width 19 height 19
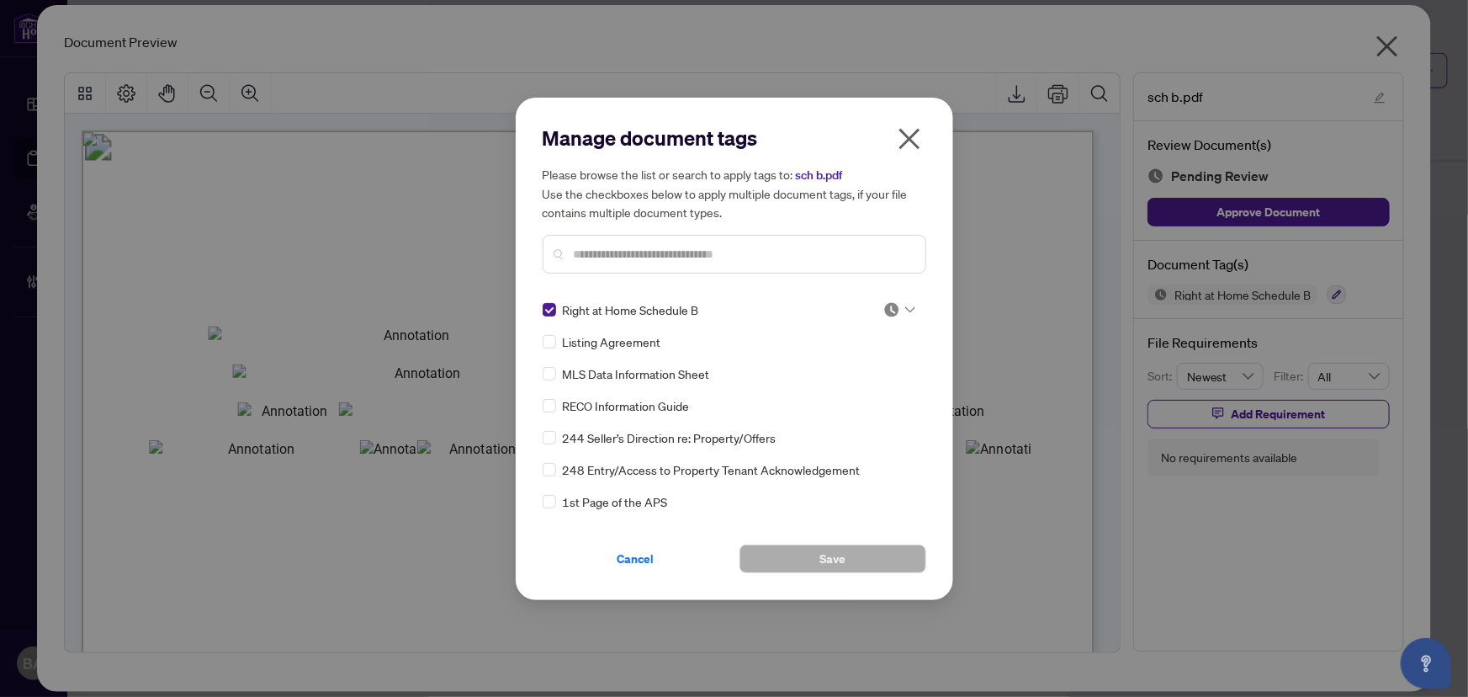
click at [883, 306] on img at bounding box center [891, 309] width 17 height 17
click at [888, 390] on div "Approved" at bounding box center [844, 391] width 108 height 19
click at [872, 560] on button "Save" at bounding box center [833, 558] width 187 height 29
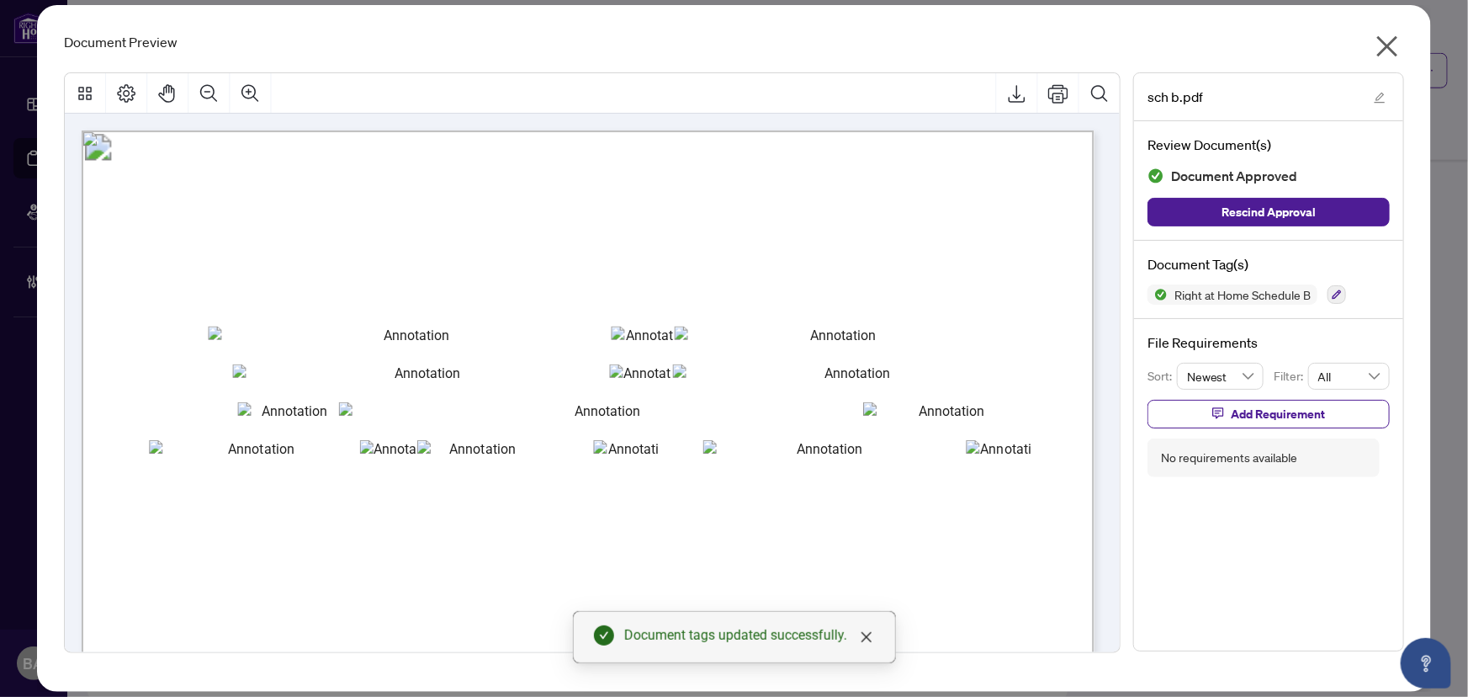
click at [1377, 36] on icon "close" at bounding box center [1387, 46] width 27 height 27
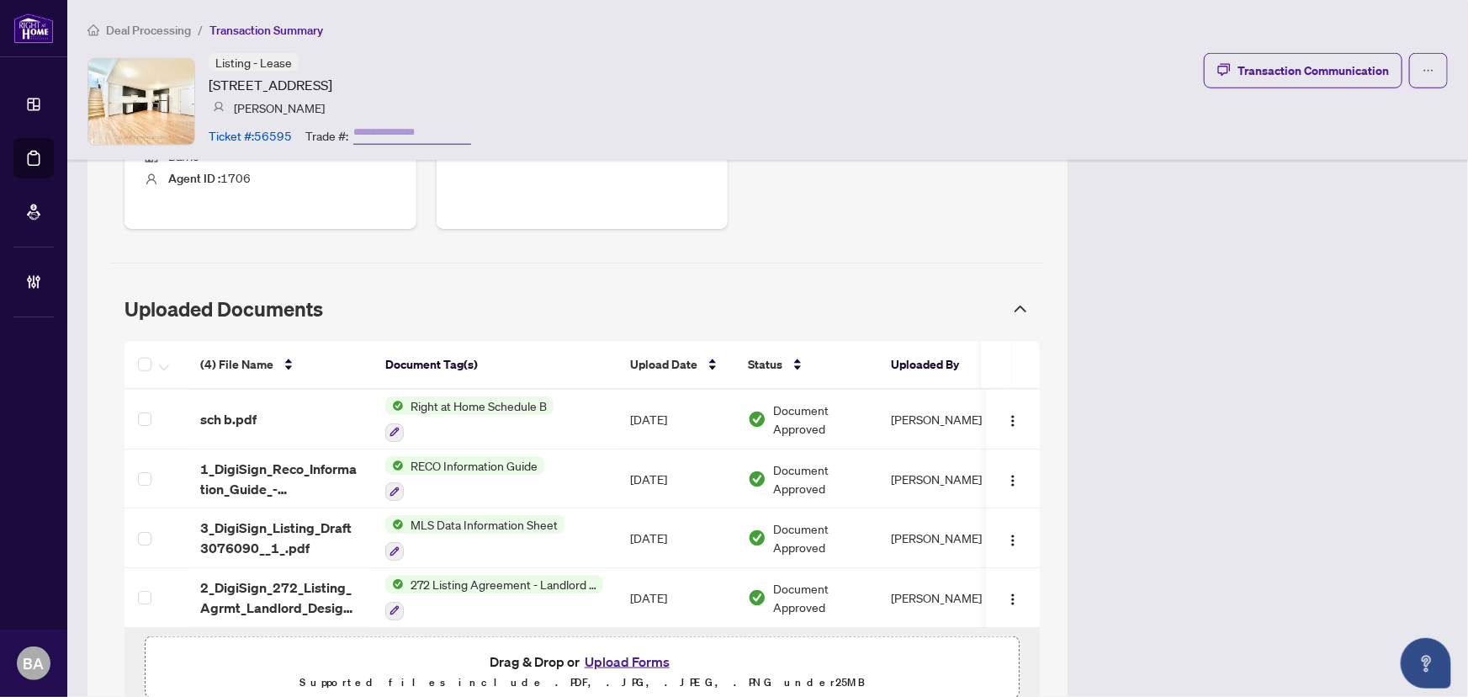
scroll to position [881, 0]
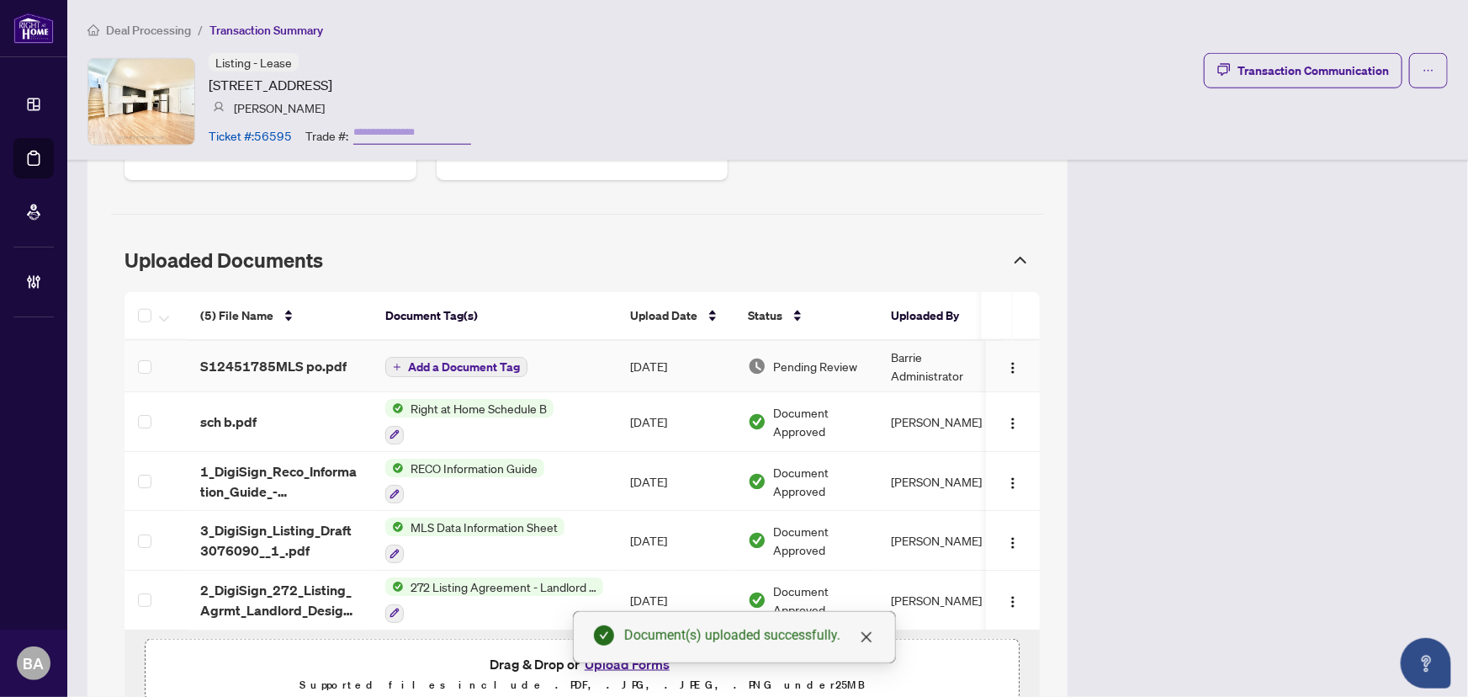
click at [454, 361] on span "Add a Document Tag" at bounding box center [464, 367] width 112 height 12
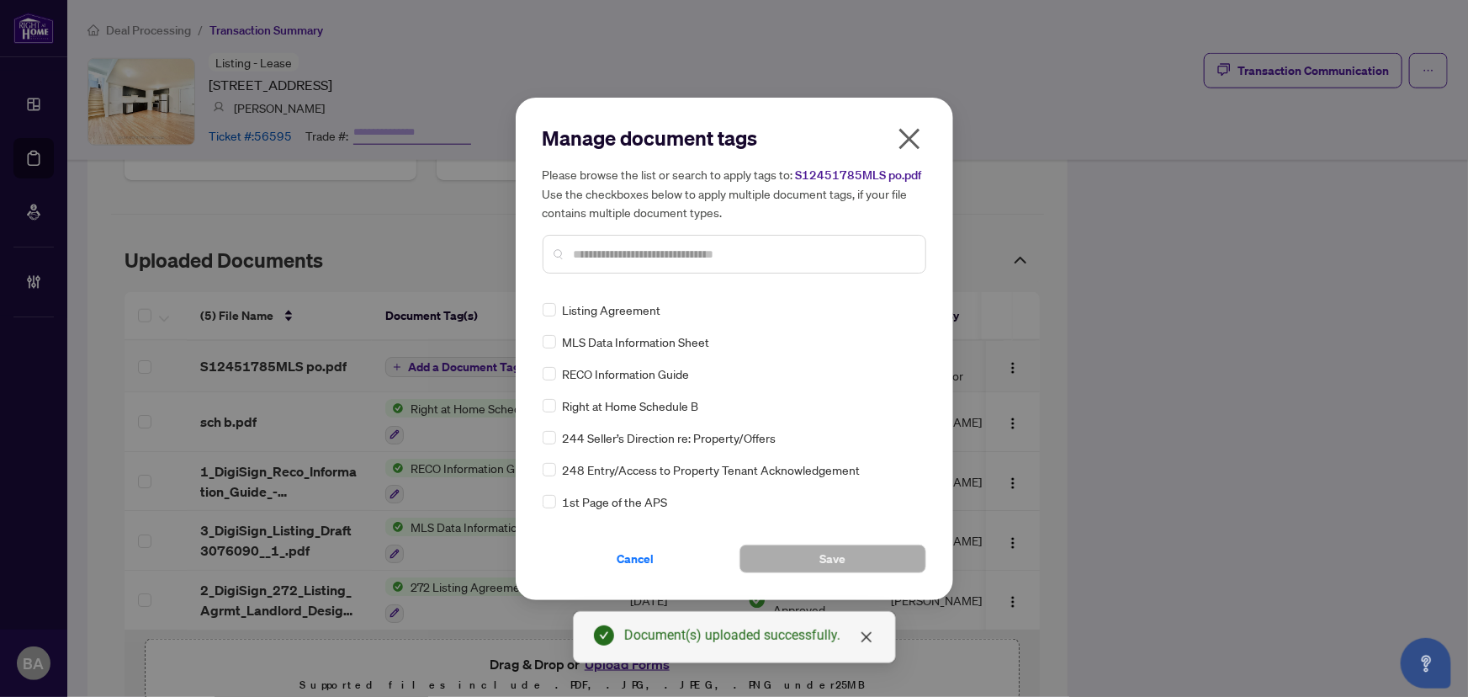
click at [697, 286] on div "Manage document tags Please browse the list or search to apply tags to: S124517…" at bounding box center [735, 349] width 384 height 448
click at [710, 235] on div "Please browse the list or search to apply tags to: S12451785MLS po.pdf Use the …" at bounding box center [735, 219] width 384 height 109
click at [707, 251] on input "text" at bounding box center [743, 254] width 338 height 19
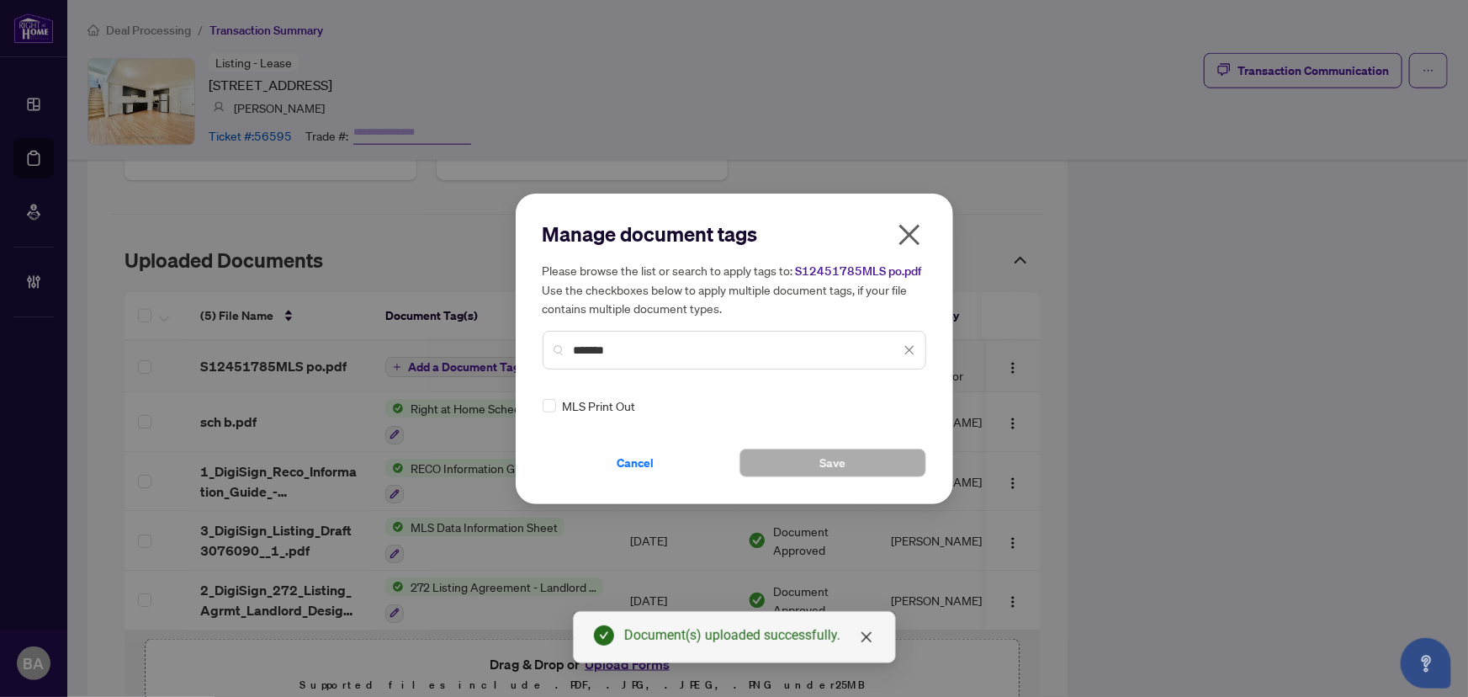
type input "*******"
click at [888, 398] on div "Manage document tags Please browse the list or search to apply tags to: S124517…" at bounding box center [735, 348] width 384 height 257
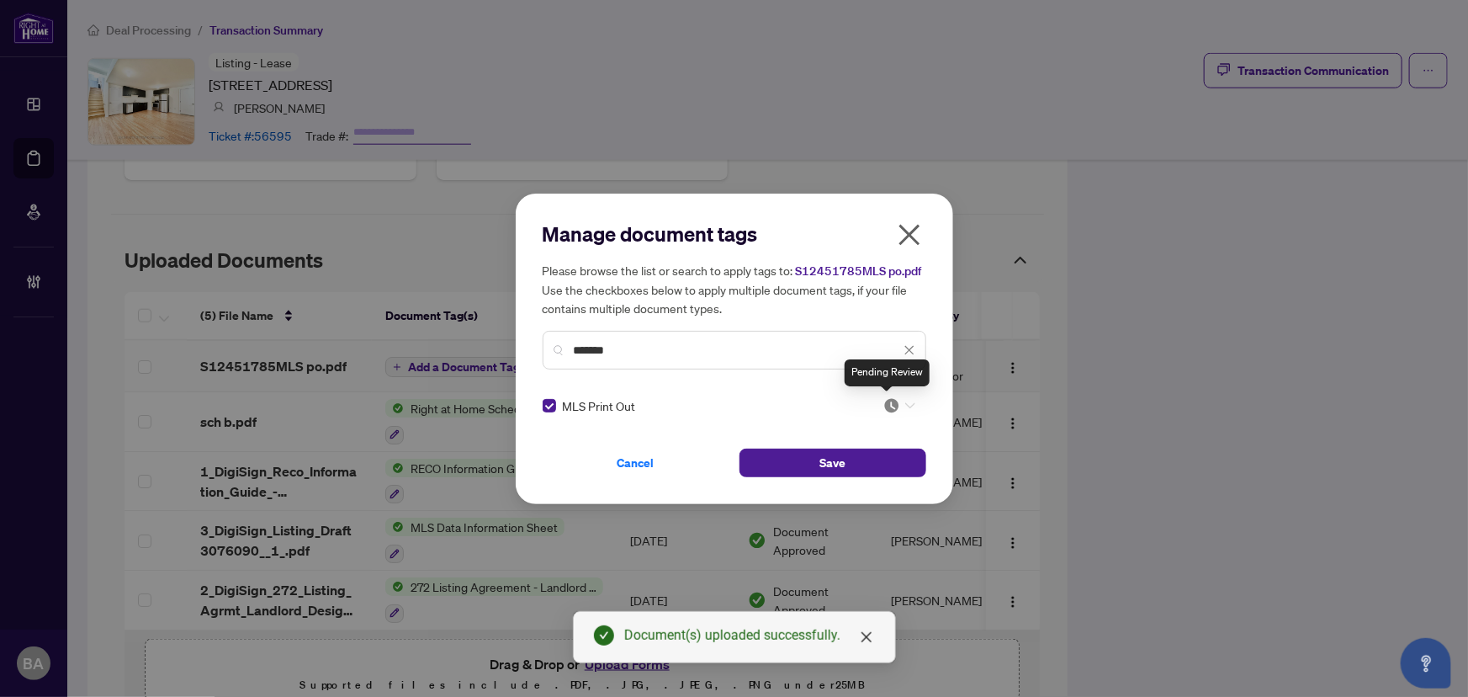
click at [888, 404] on img at bounding box center [891, 405] width 17 height 17
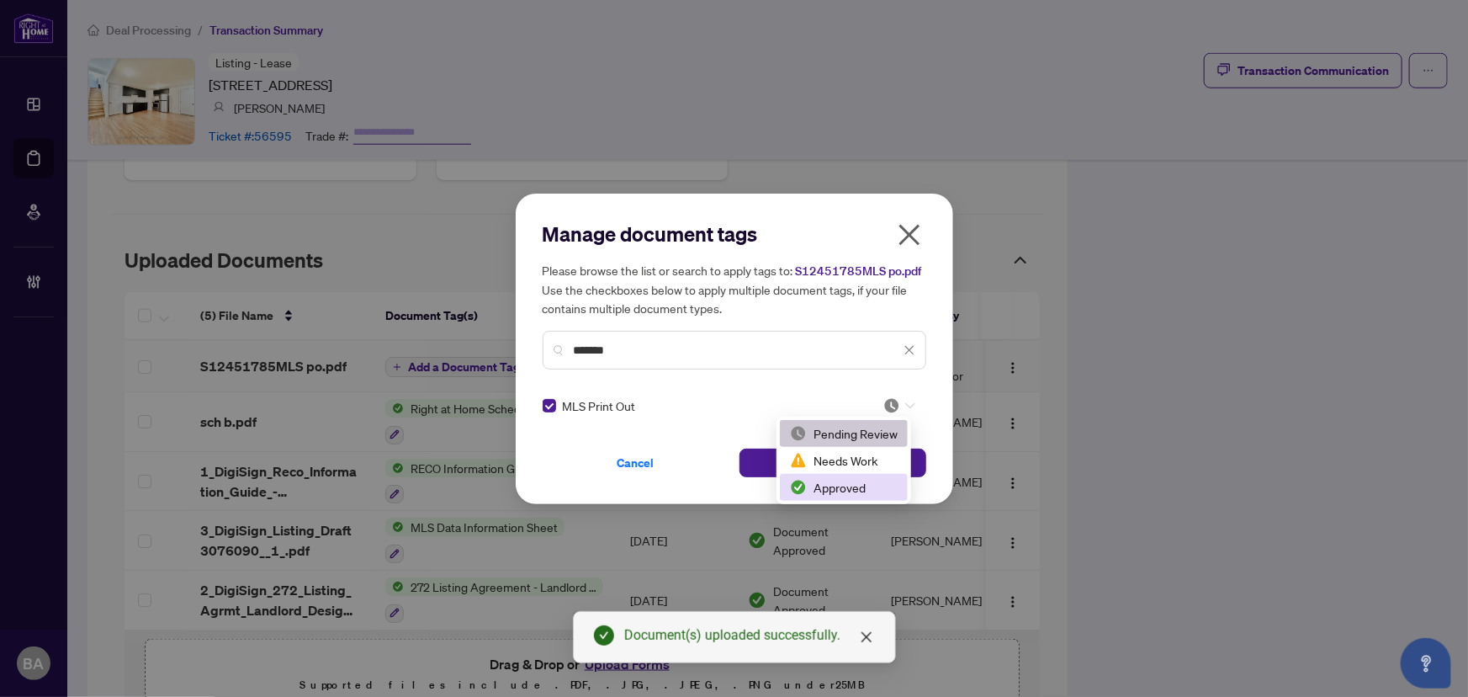
click at [863, 482] on div "Approved" at bounding box center [844, 487] width 108 height 19
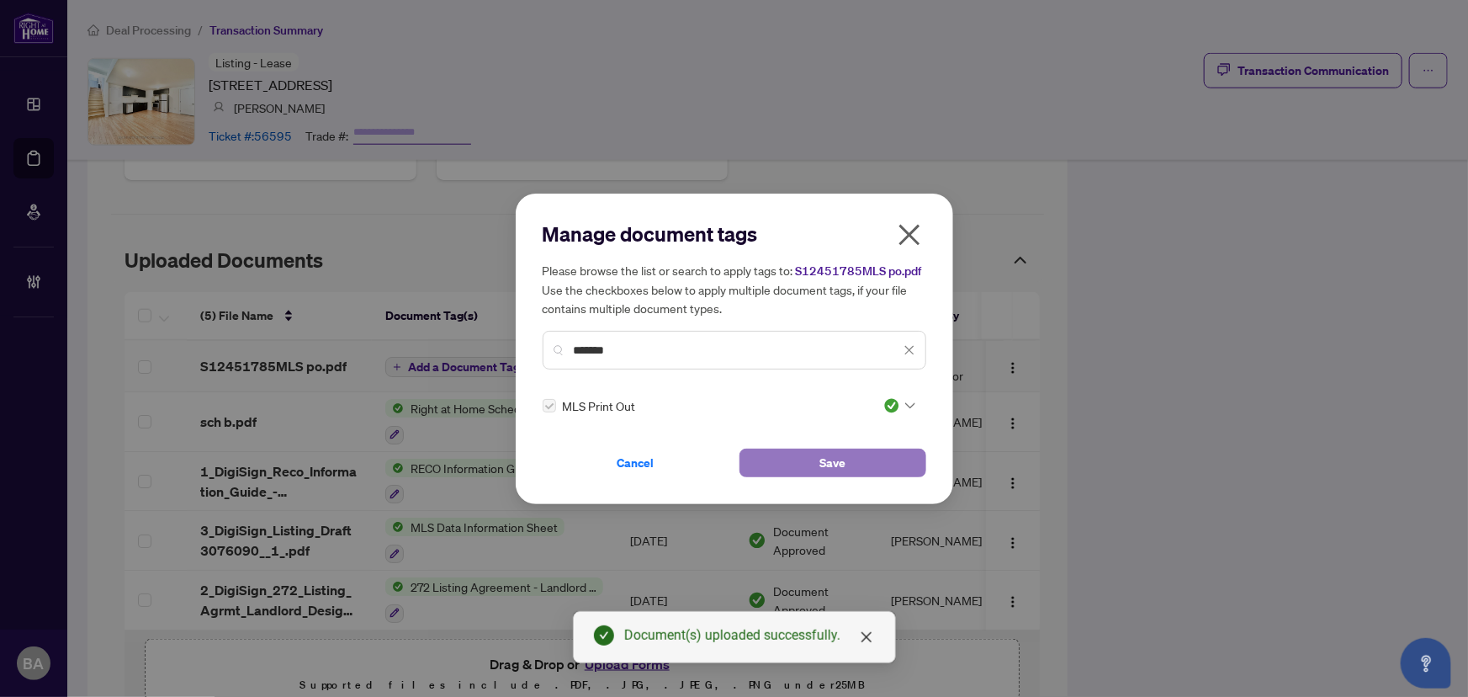
click at [767, 456] on button "Save" at bounding box center [833, 462] width 187 height 29
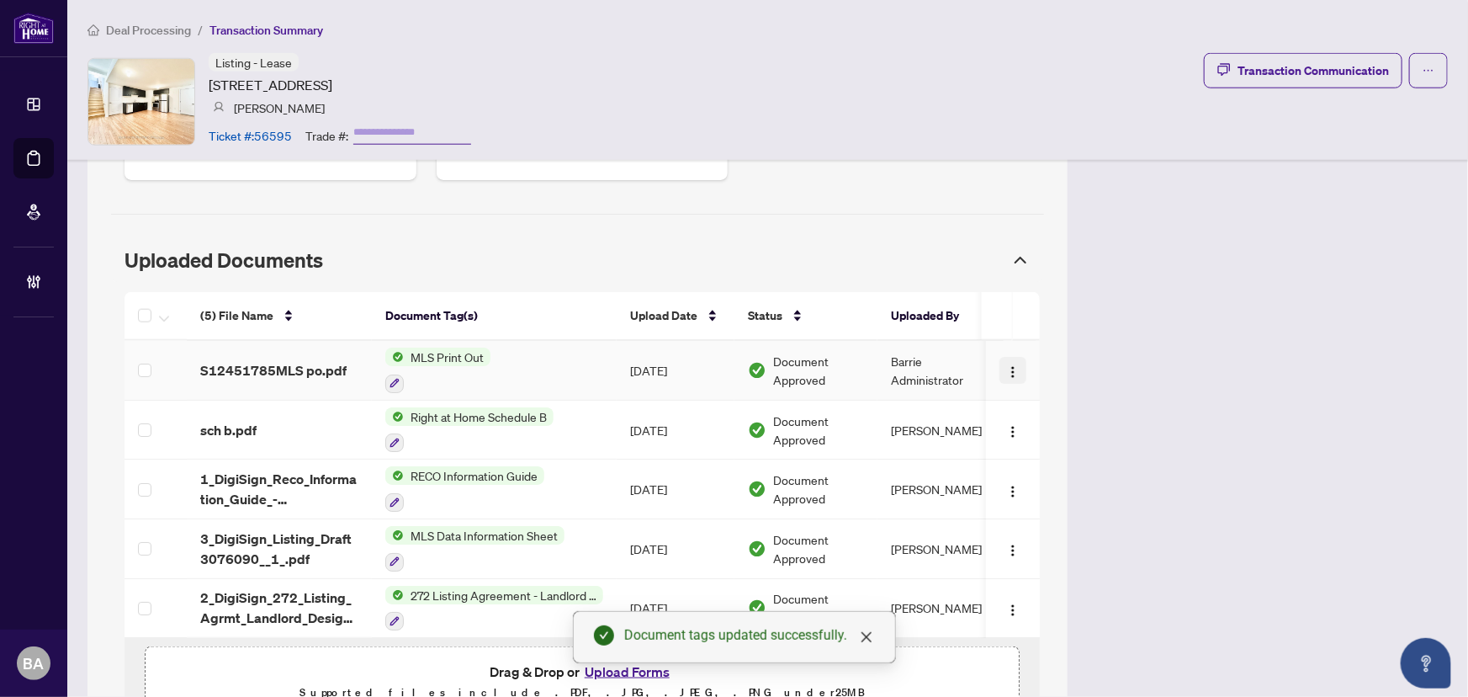
click at [1006, 361] on span "button" at bounding box center [1012, 370] width 13 height 19
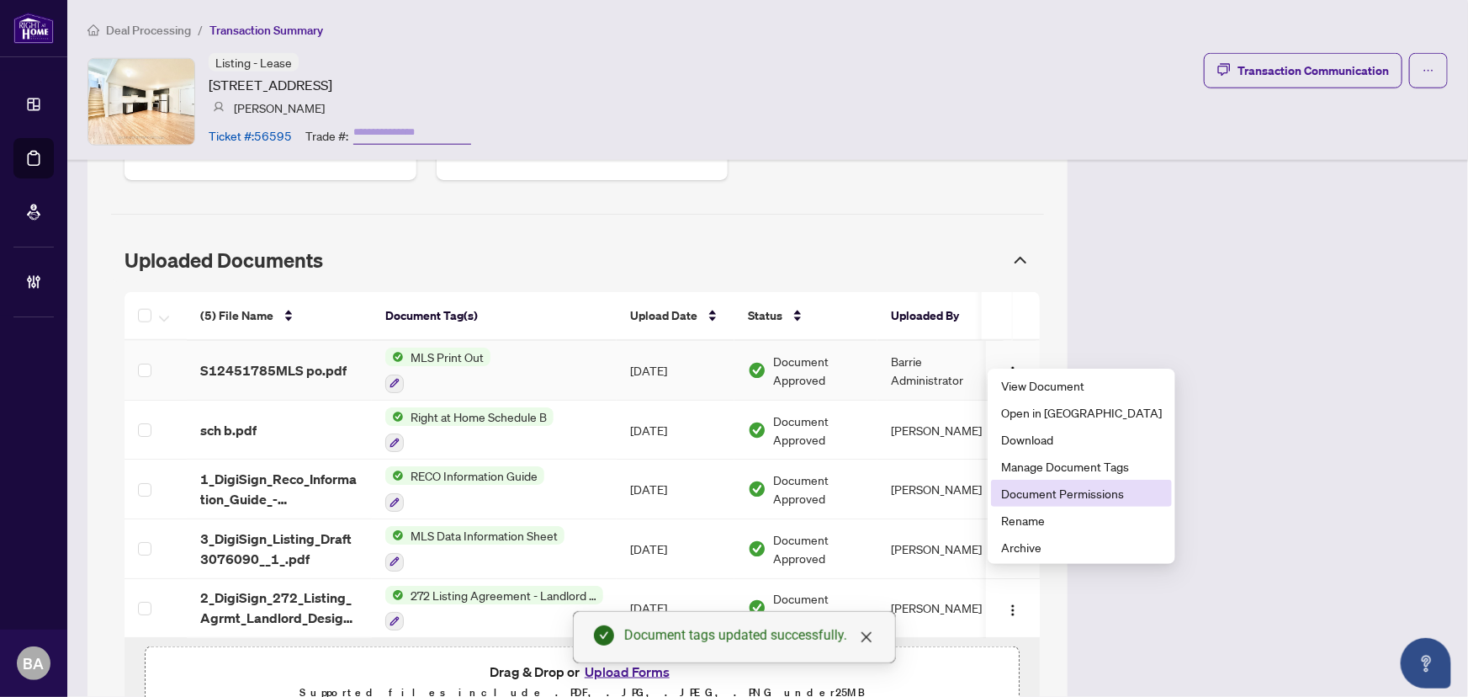
click at [1073, 496] on span "Document Permissions" at bounding box center [1081, 493] width 161 height 19
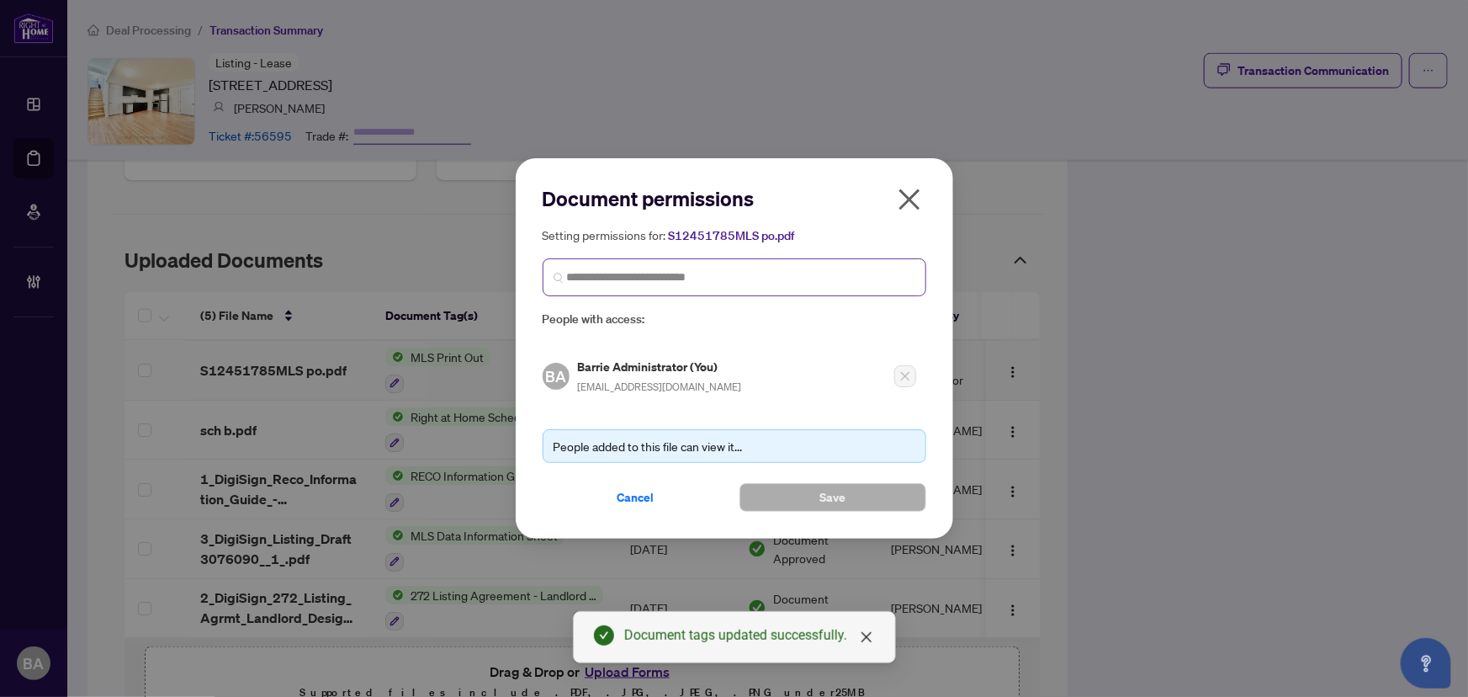
click at [743, 294] on span at bounding box center [735, 277] width 384 height 38
click at [742, 289] on span at bounding box center [735, 277] width 384 height 38
type input "********"
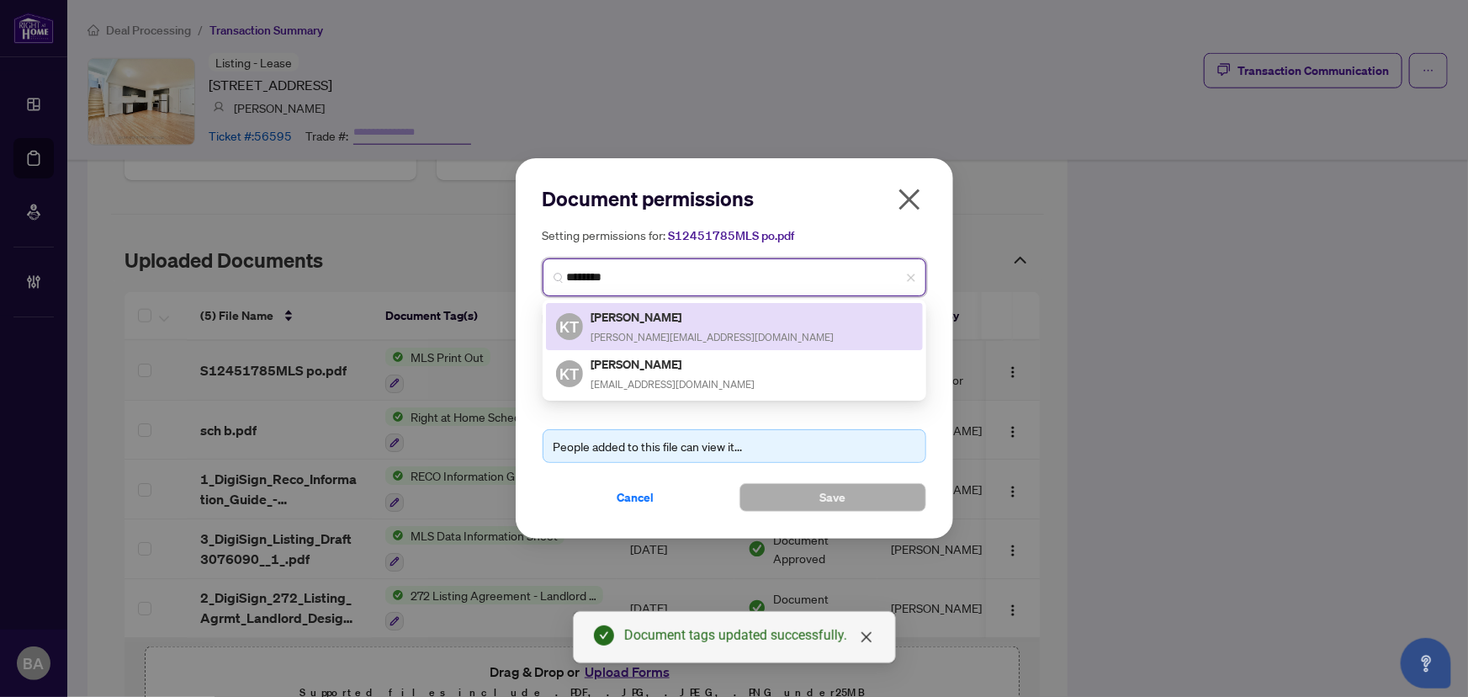
click at [678, 326] on div "KT [PERSON_NAME] [PERSON_NAME][EMAIL_ADDRESS][DOMAIN_NAME]" at bounding box center [734, 326] width 357 height 39
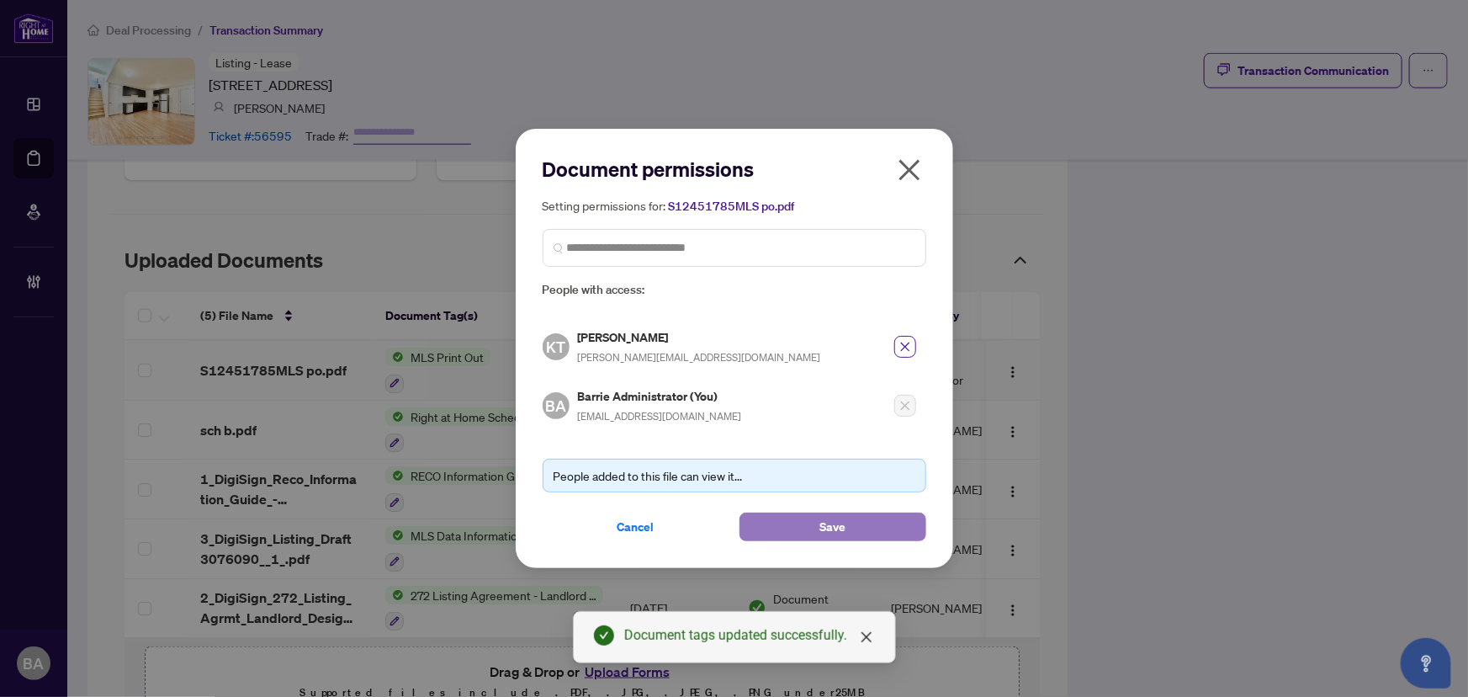
click at [802, 517] on button "Save" at bounding box center [833, 526] width 187 height 29
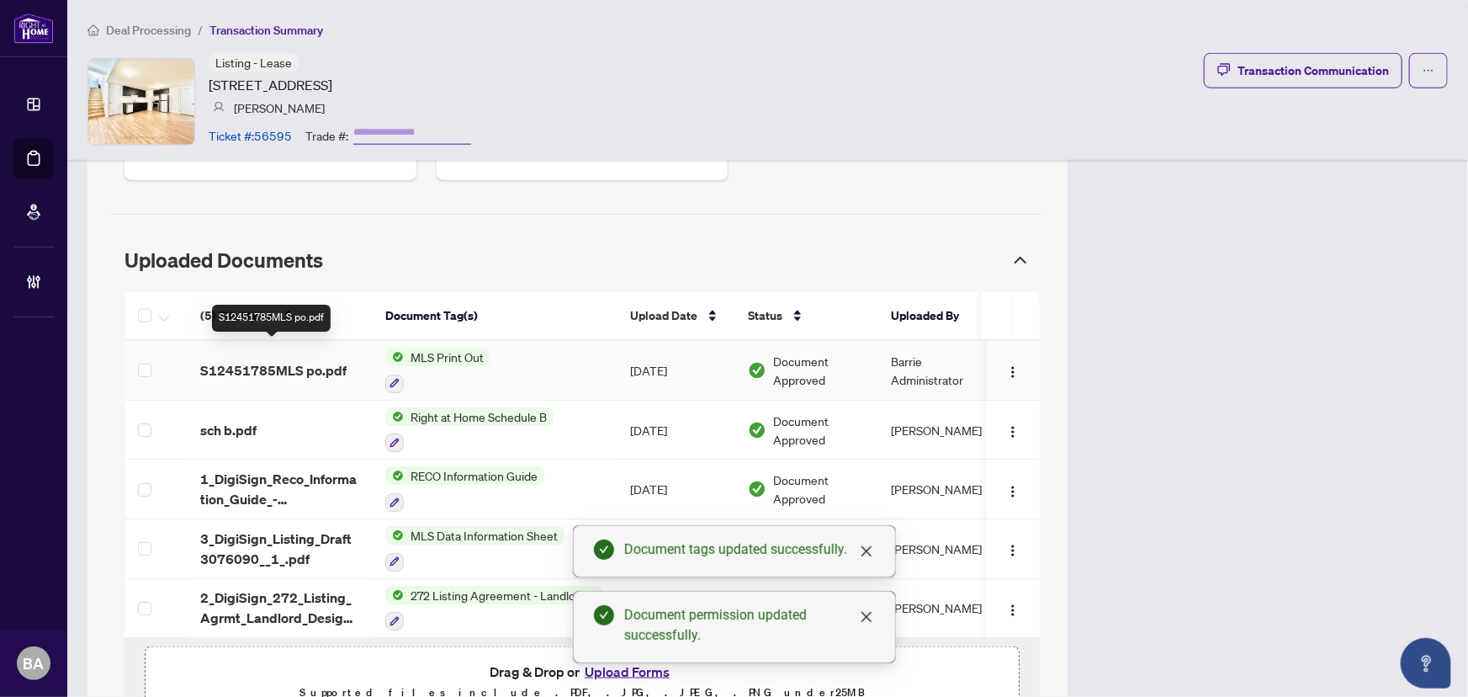
click at [262, 360] on span "S12451785MLS po.pdf" at bounding box center [273, 370] width 146 height 20
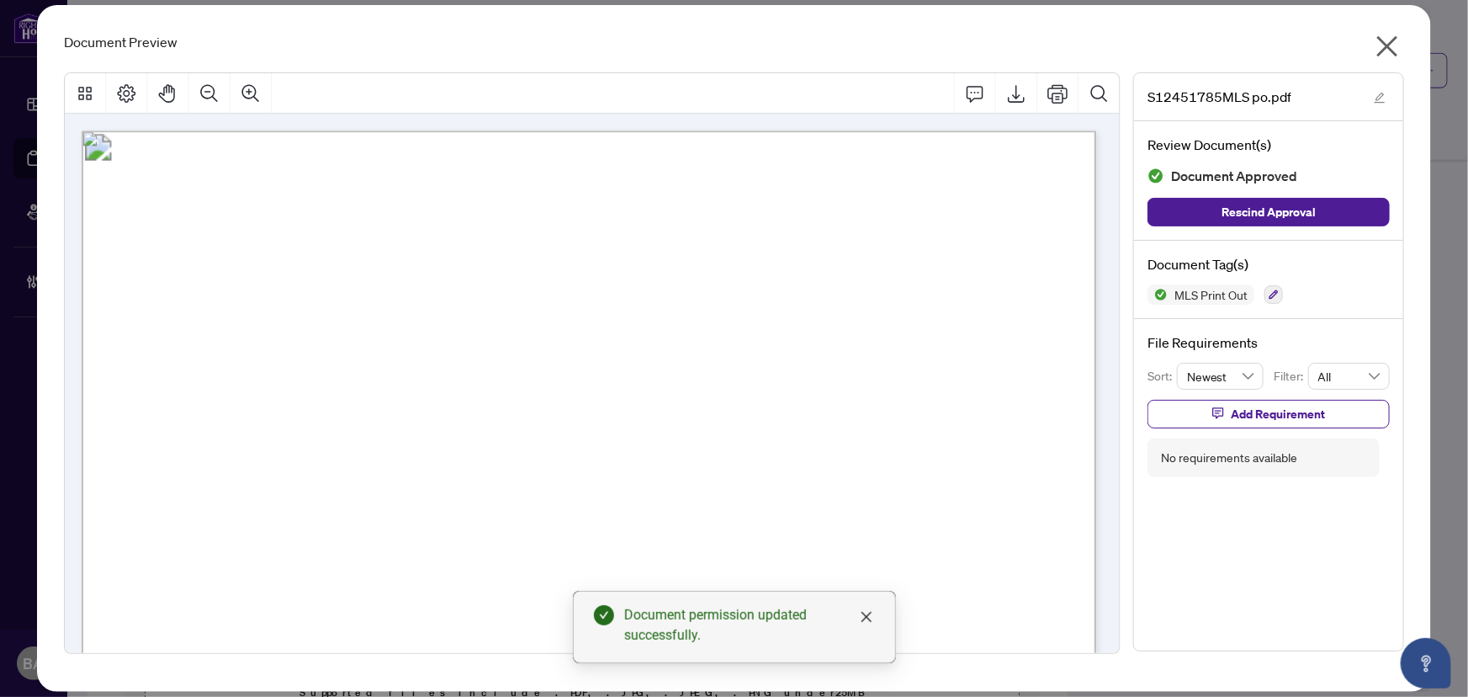
drag, startPoint x: 1121, startPoint y: 194, endPoint x: 1117, endPoint y: 258, distance: 64.0
click at [1117, 258] on div at bounding box center [592, 361] width 1070 height 579
click at [1385, 50] on icon "close" at bounding box center [1387, 46] width 21 height 21
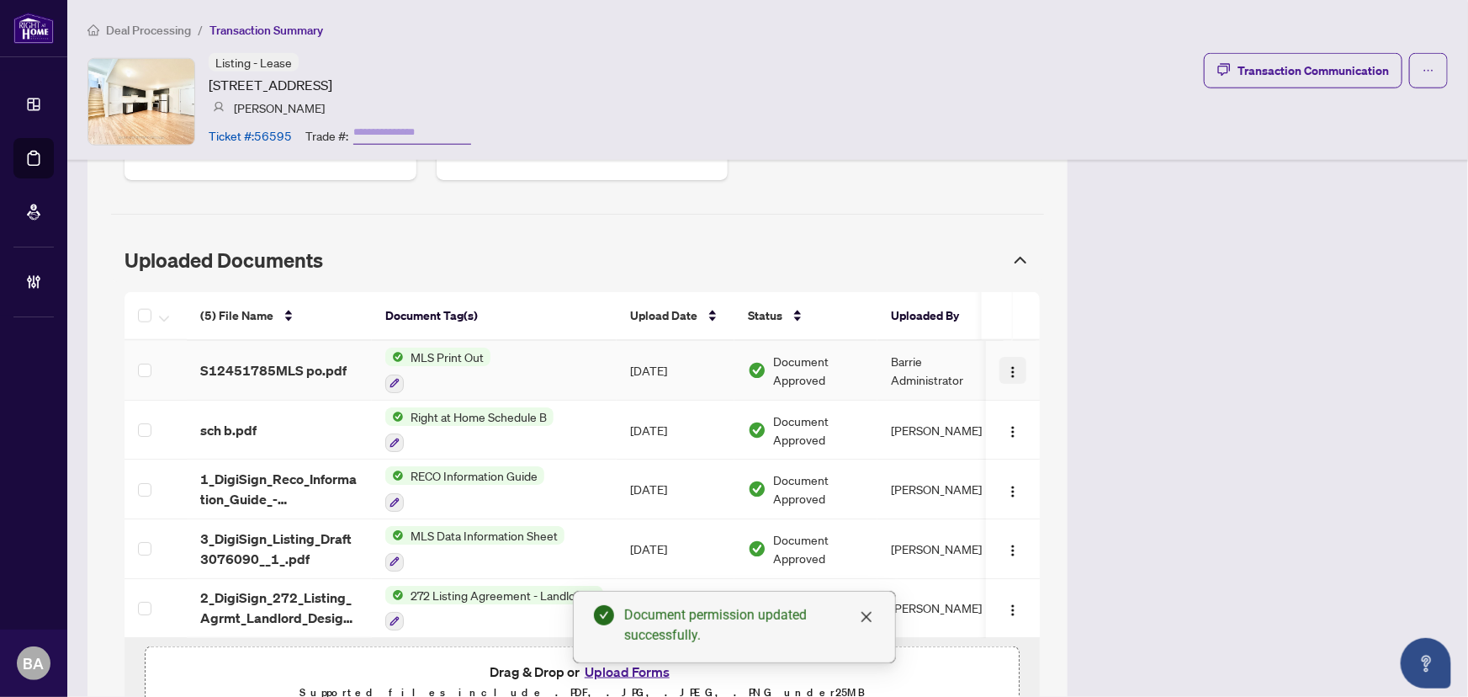
click at [1006, 365] on img "button" at bounding box center [1012, 371] width 13 height 13
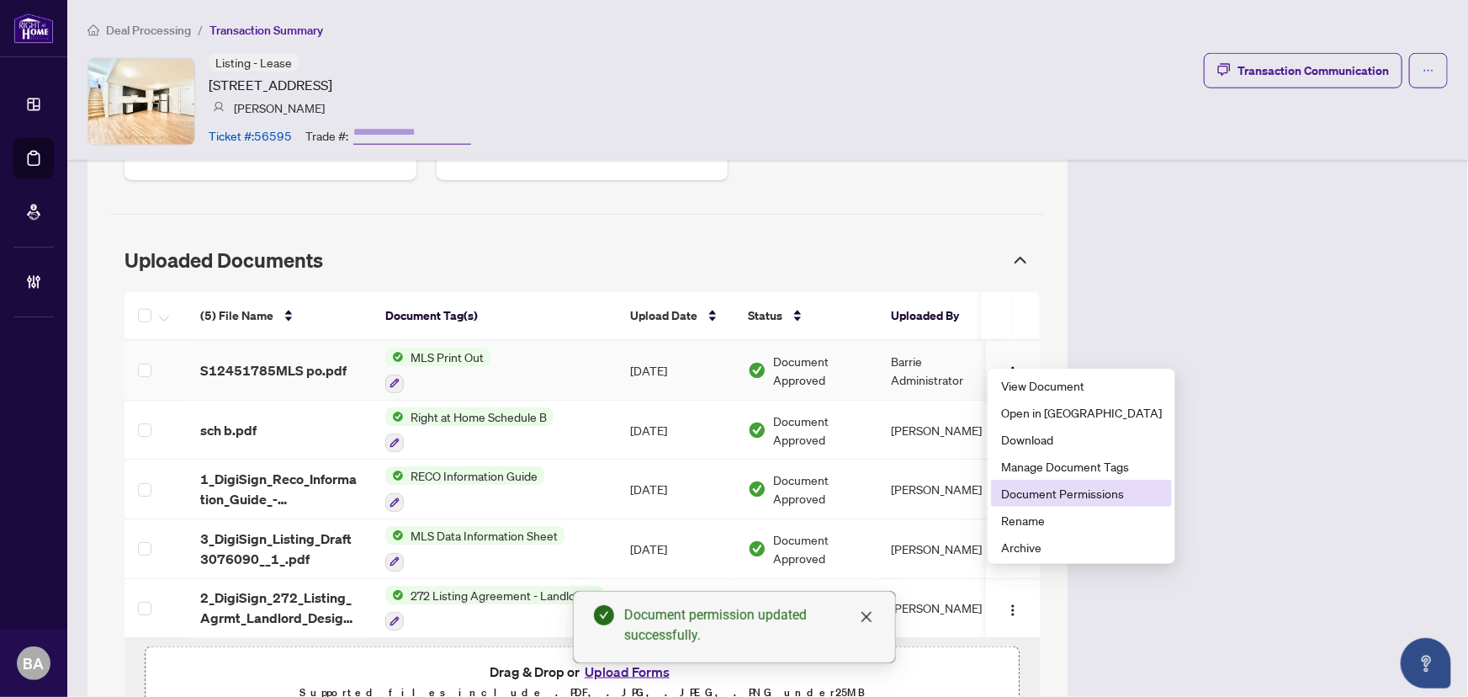
click at [1026, 496] on span "Document Permissions" at bounding box center [1081, 493] width 161 height 19
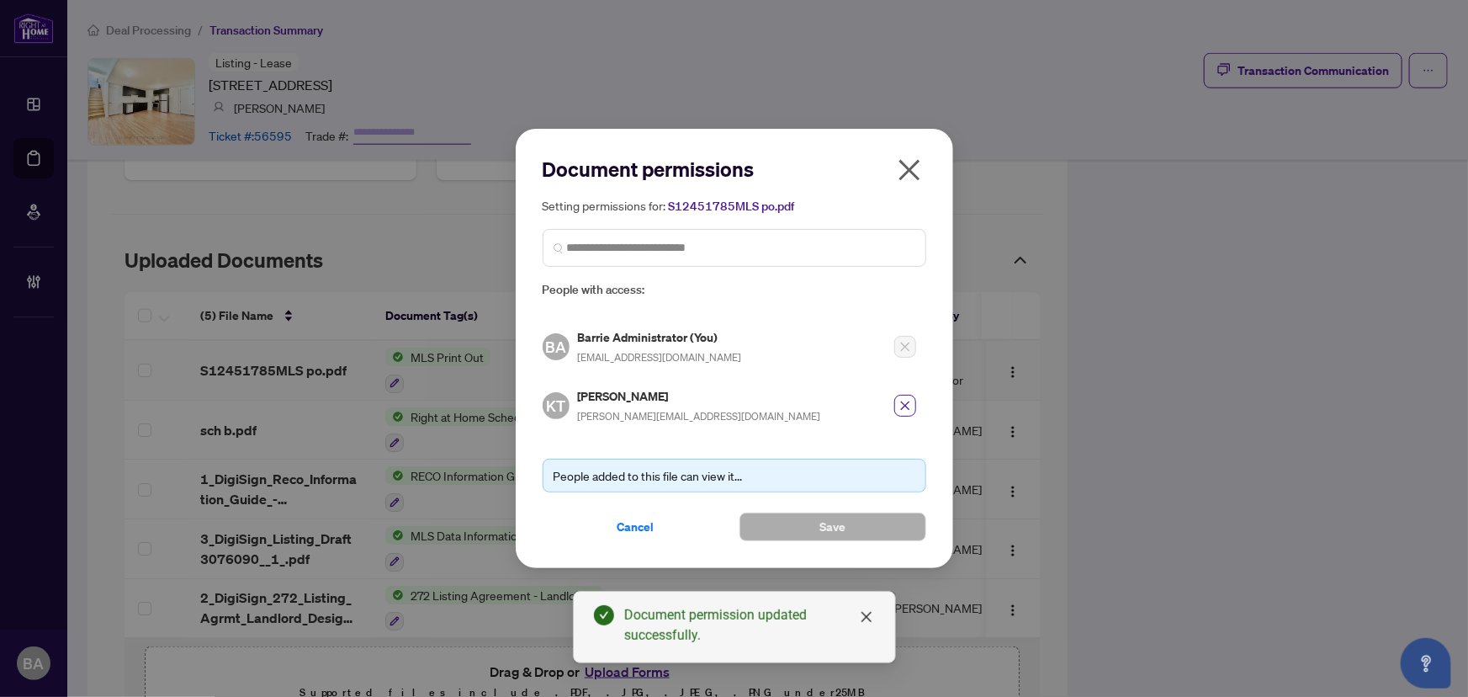
click at [919, 188] on span "button" at bounding box center [909, 173] width 27 height 34
click at [916, 183] on div "Document permissions Setting permissions for: S12451785MLS po.pdf 1706 KT [PERS…" at bounding box center [734, 348] width 1468 height 697
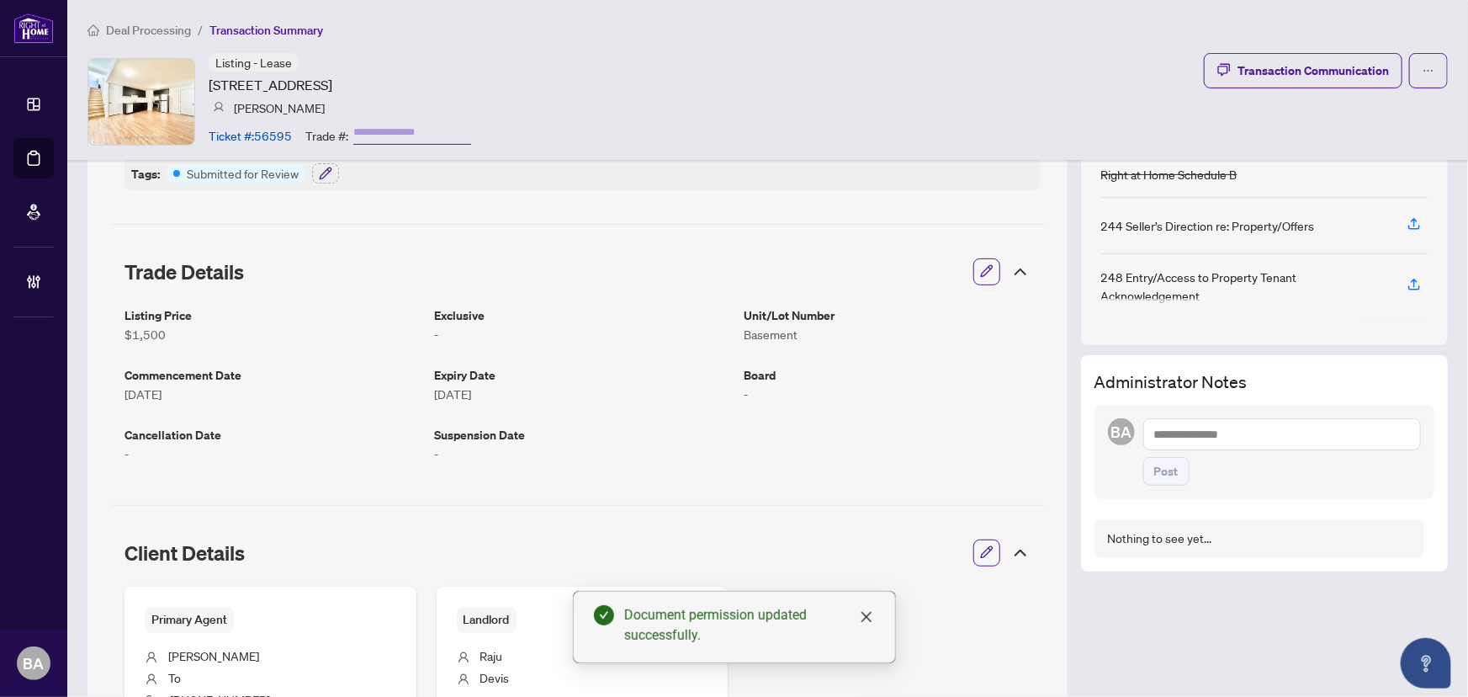
scroll to position [0, 0]
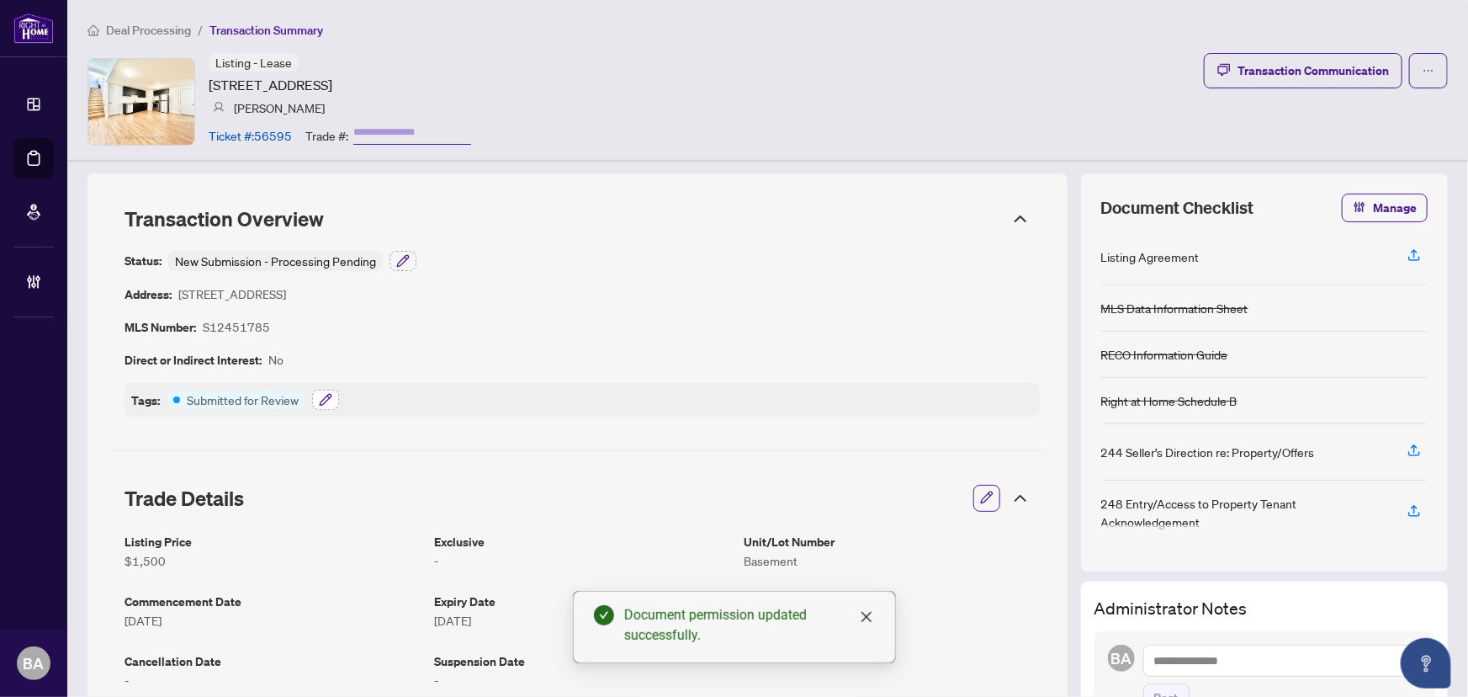
click at [326, 397] on icon "button" at bounding box center [325, 399] width 13 height 13
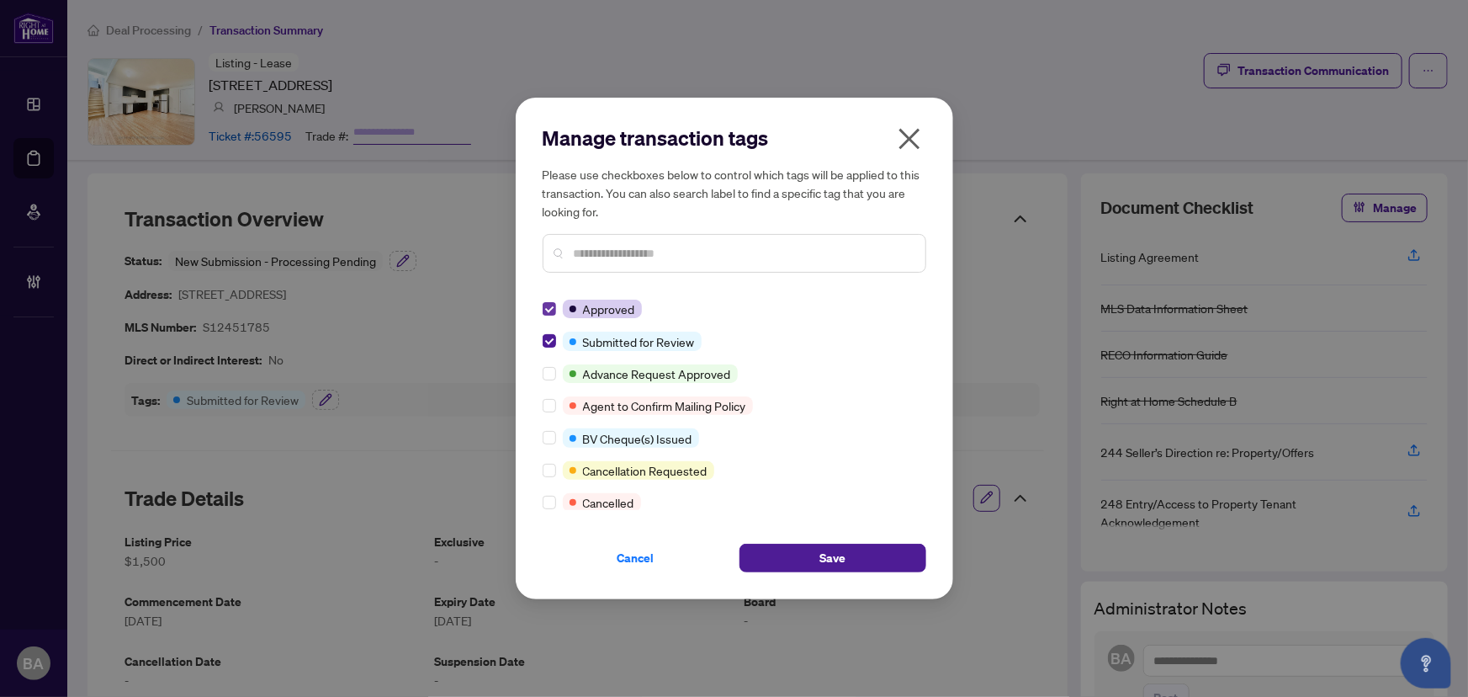
click at [550, 301] on label at bounding box center [549, 309] width 13 height 19
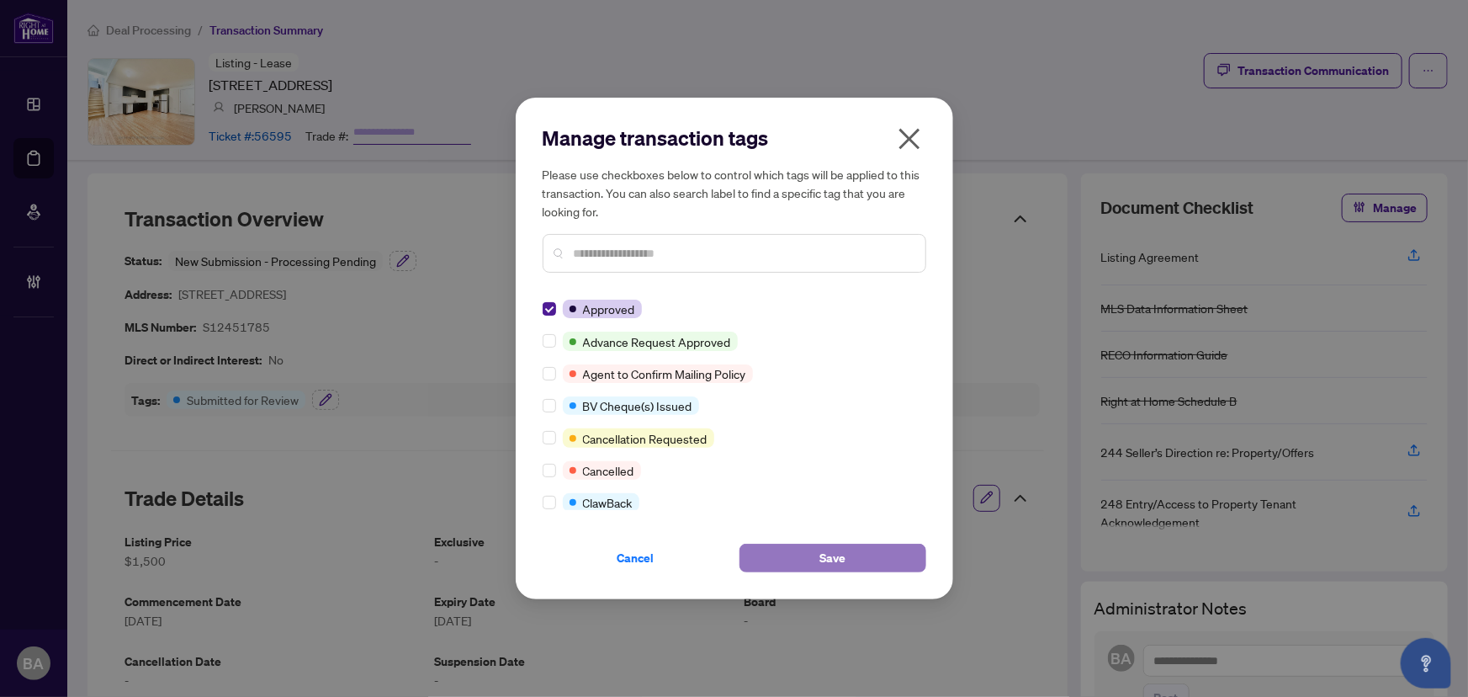
click at [814, 550] on button "Save" at bounding box center [833, 557] width 187 height 29
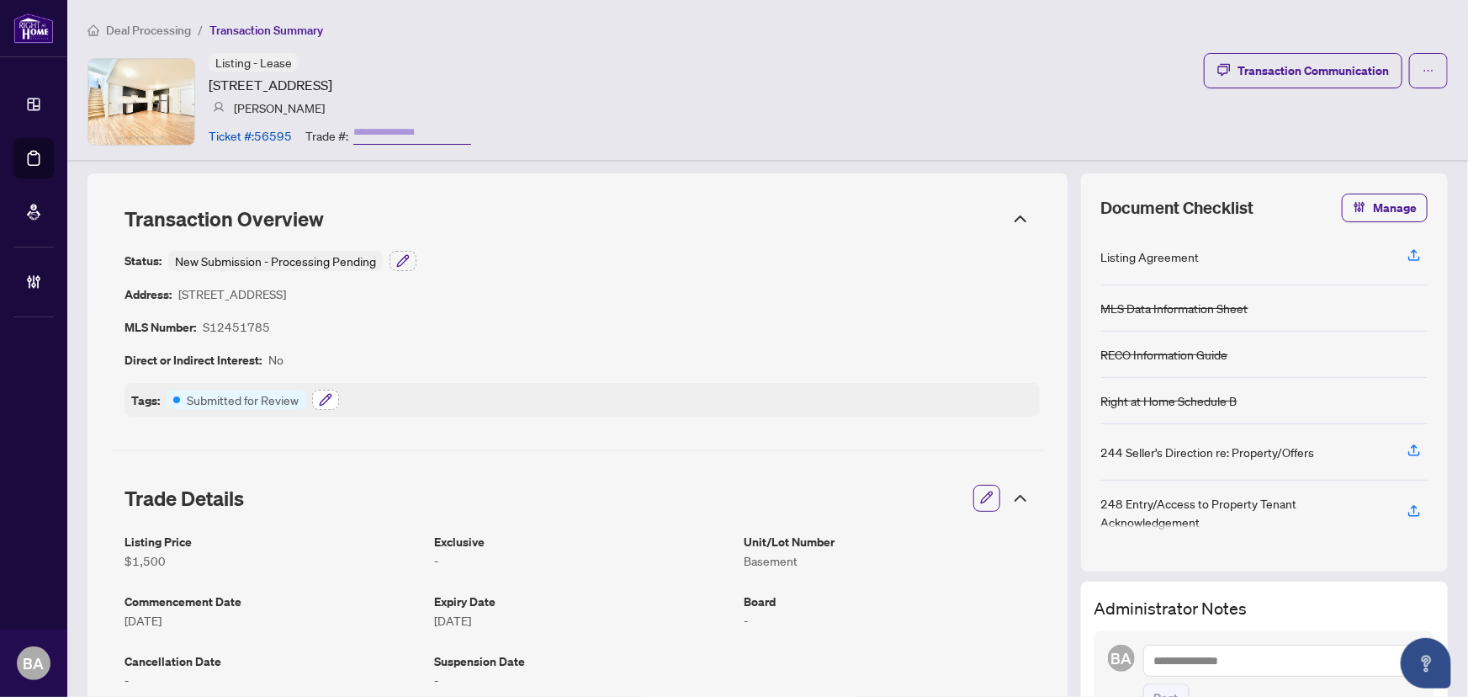
click at [323, 402] on icon "button" at bounding box center [325, 399] width 11 height 11
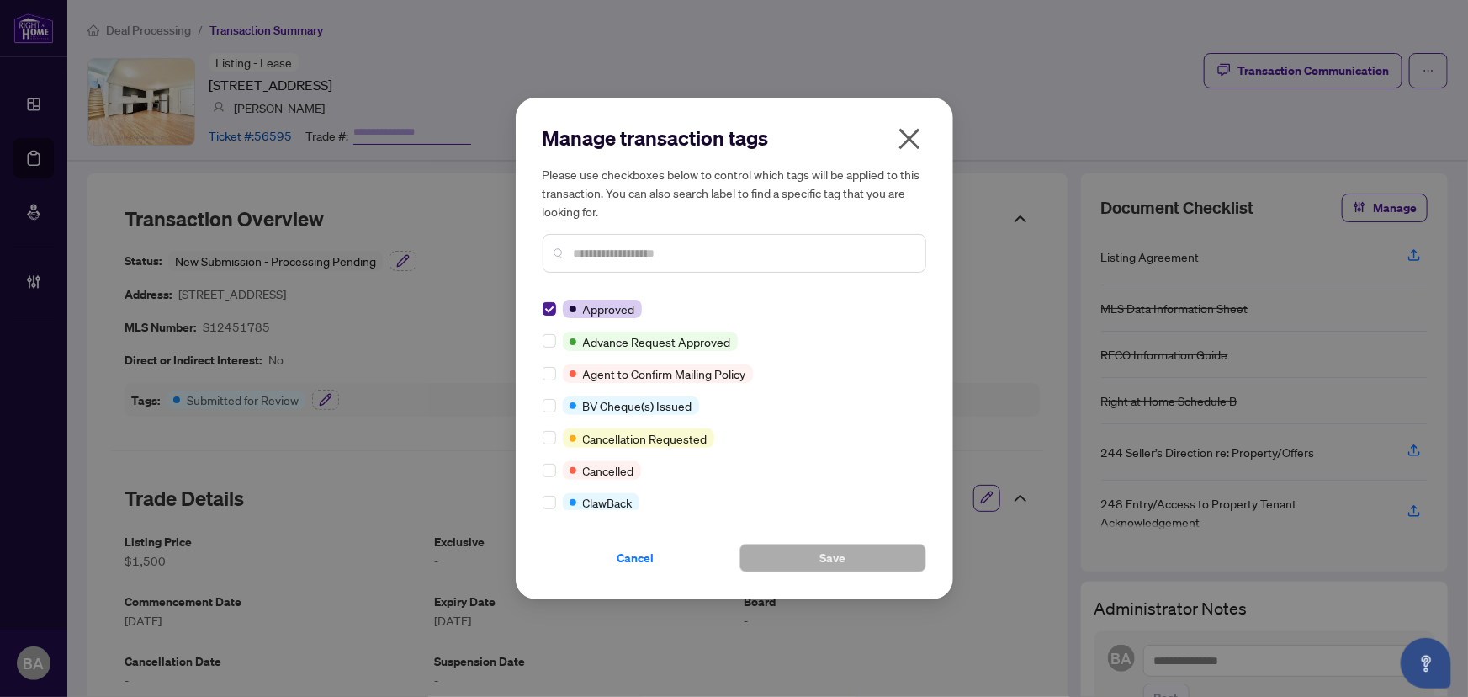
click at [909, 132] on icon "close" at bounding box center [909, 138] width 27 height 27
